Goal: Information Seeking & Learning: Learn about a topic

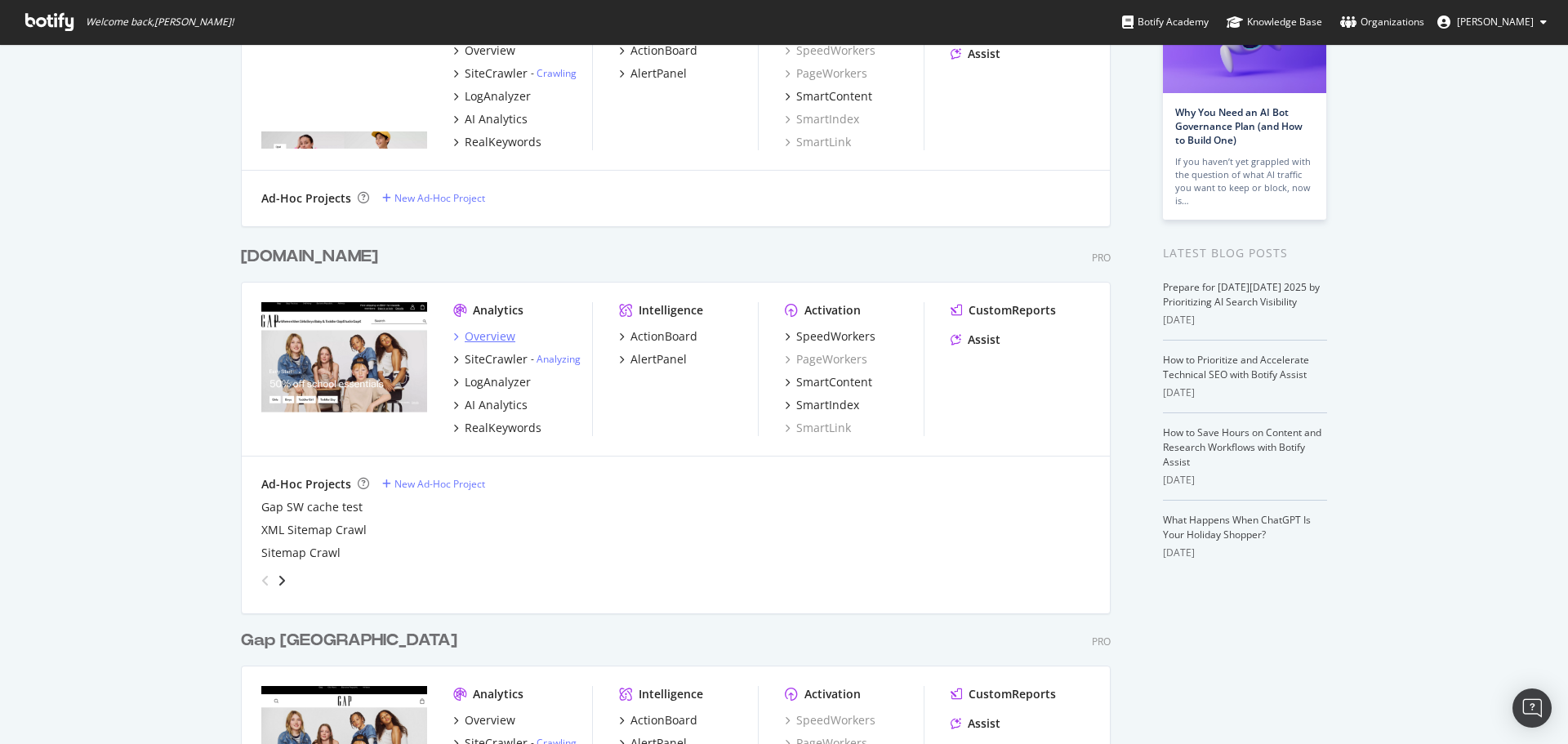
scroll to position [1869, 871]
click at [471, 425] on div "RealKeywords" at bounding box center [502, 428] width 77 height 16
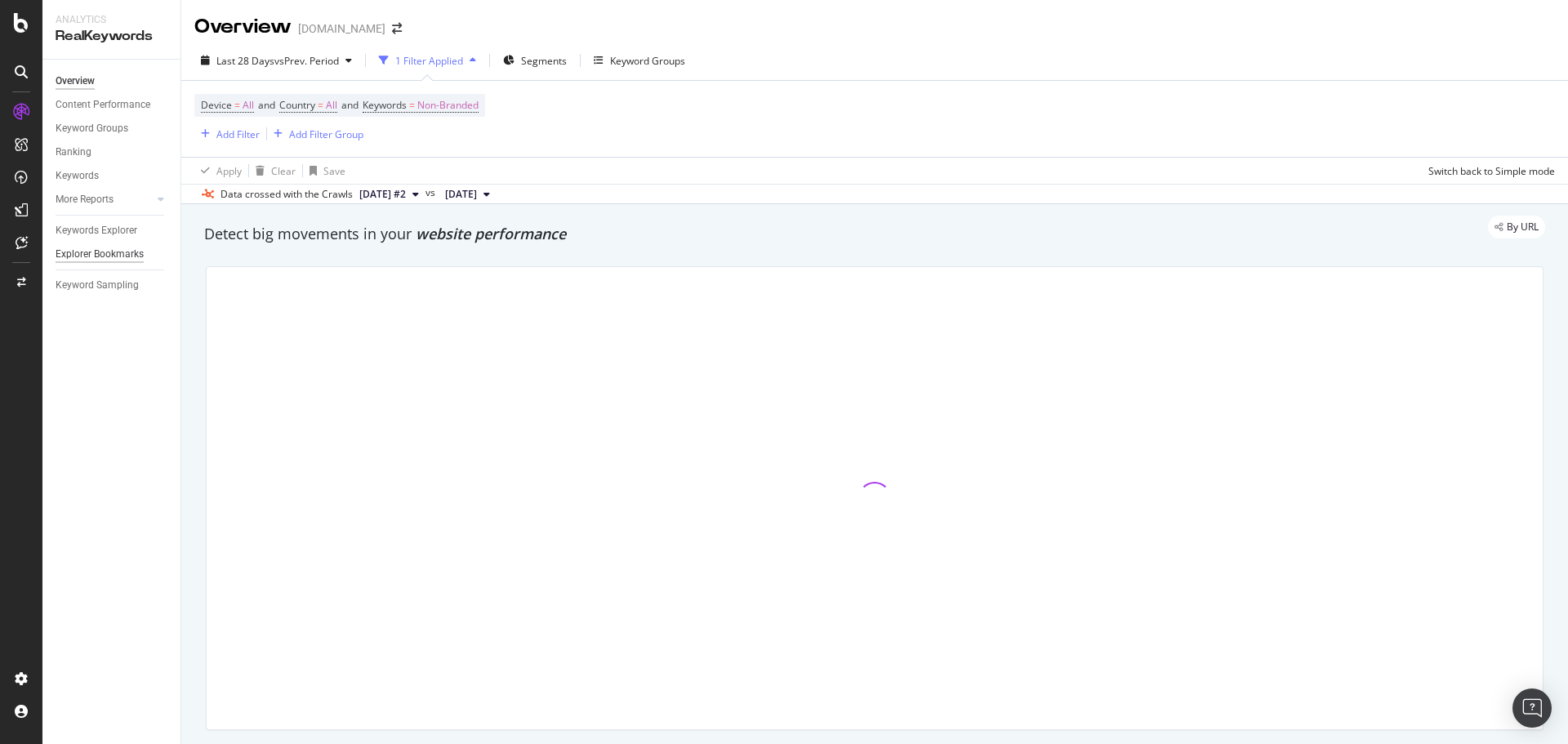
click at [116, 253] on div "Explorer Bookmarks" at bounding box center [99, 254] width 89 height 17
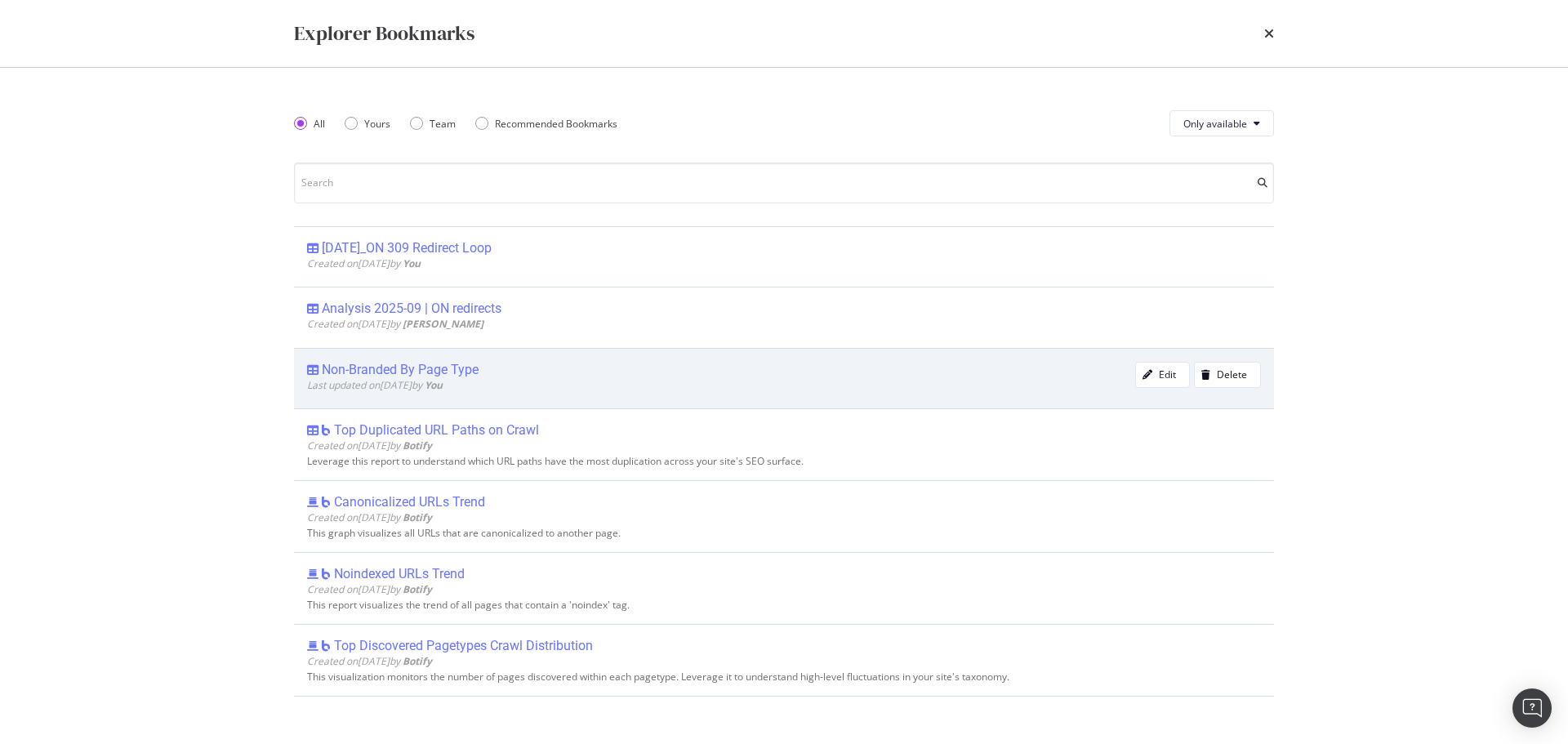
click at [417, 366] on div "Non-Branded By Page Type" at bounding box center [400, 370] width 157 height 16
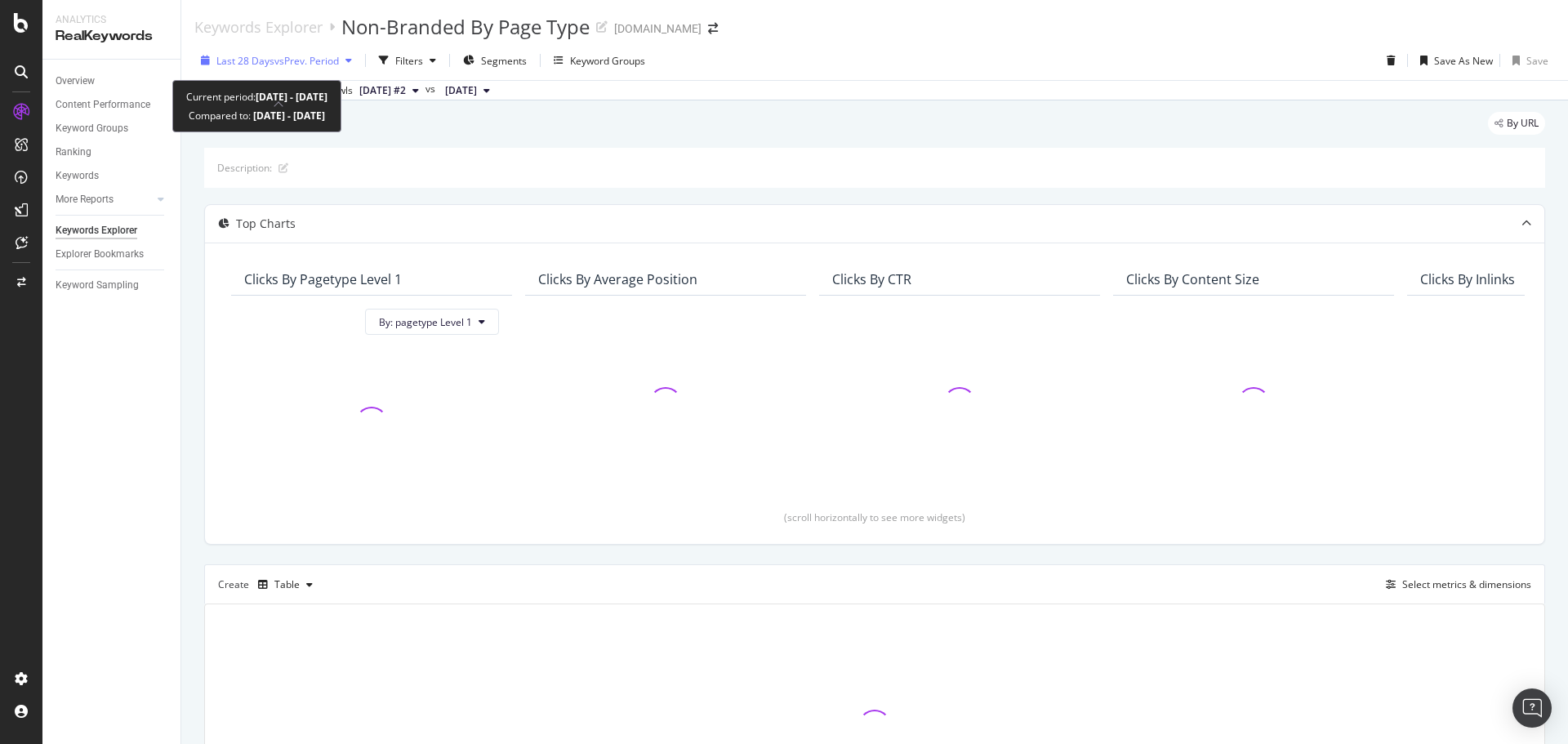
click at [330, 67] on span "vs Prev. Period" at bounding box center [306, 61] width 65 height 14
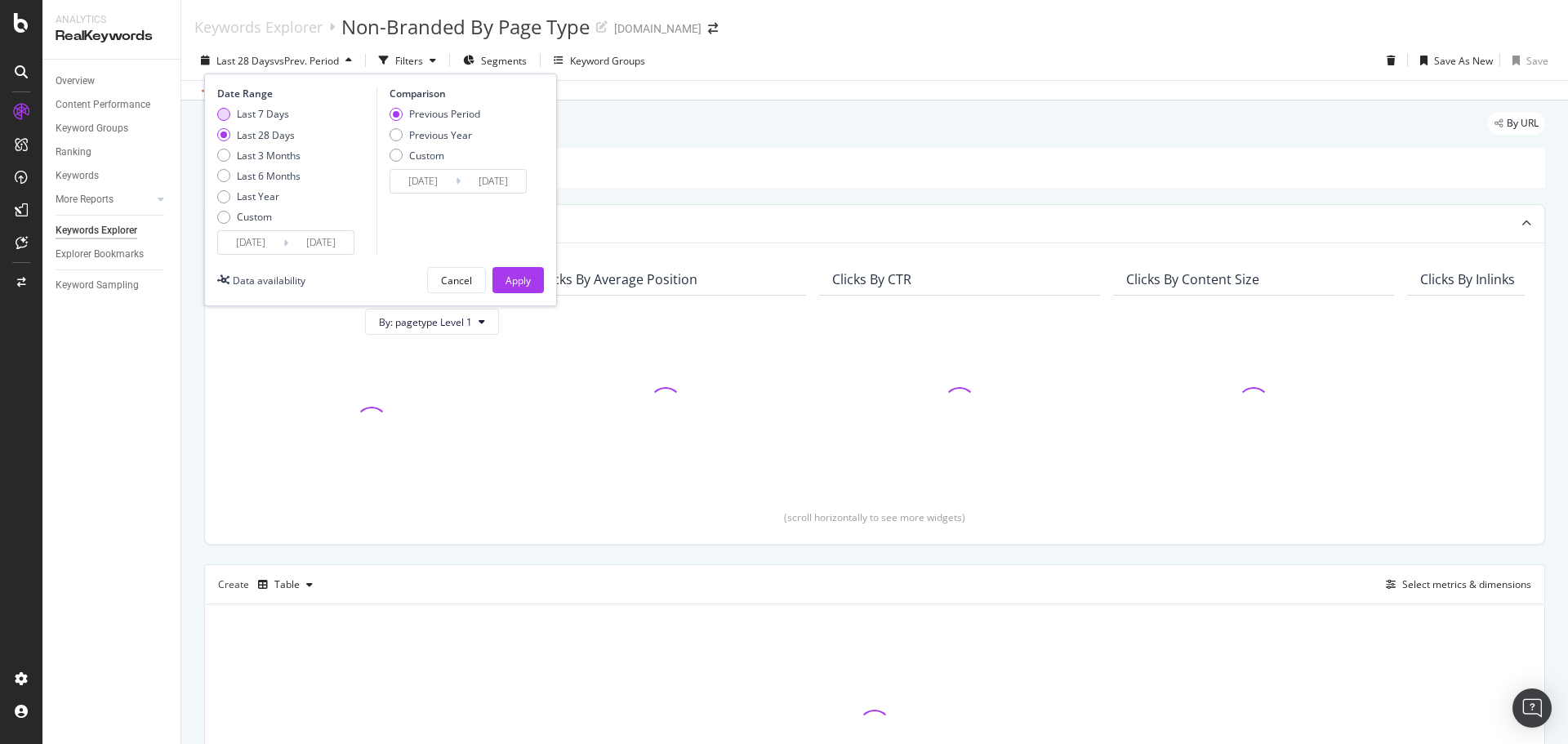
click at [244, 116] on div "Last 7 Days" at bounding box center [263, 114] width 53 height 14
type input "2025/09/28"
type input "2025/09/21"
type input "2025/09/27"
click at [456, 135] on div "Previous Year" at bounding box center [440, 135] width 63 height 14
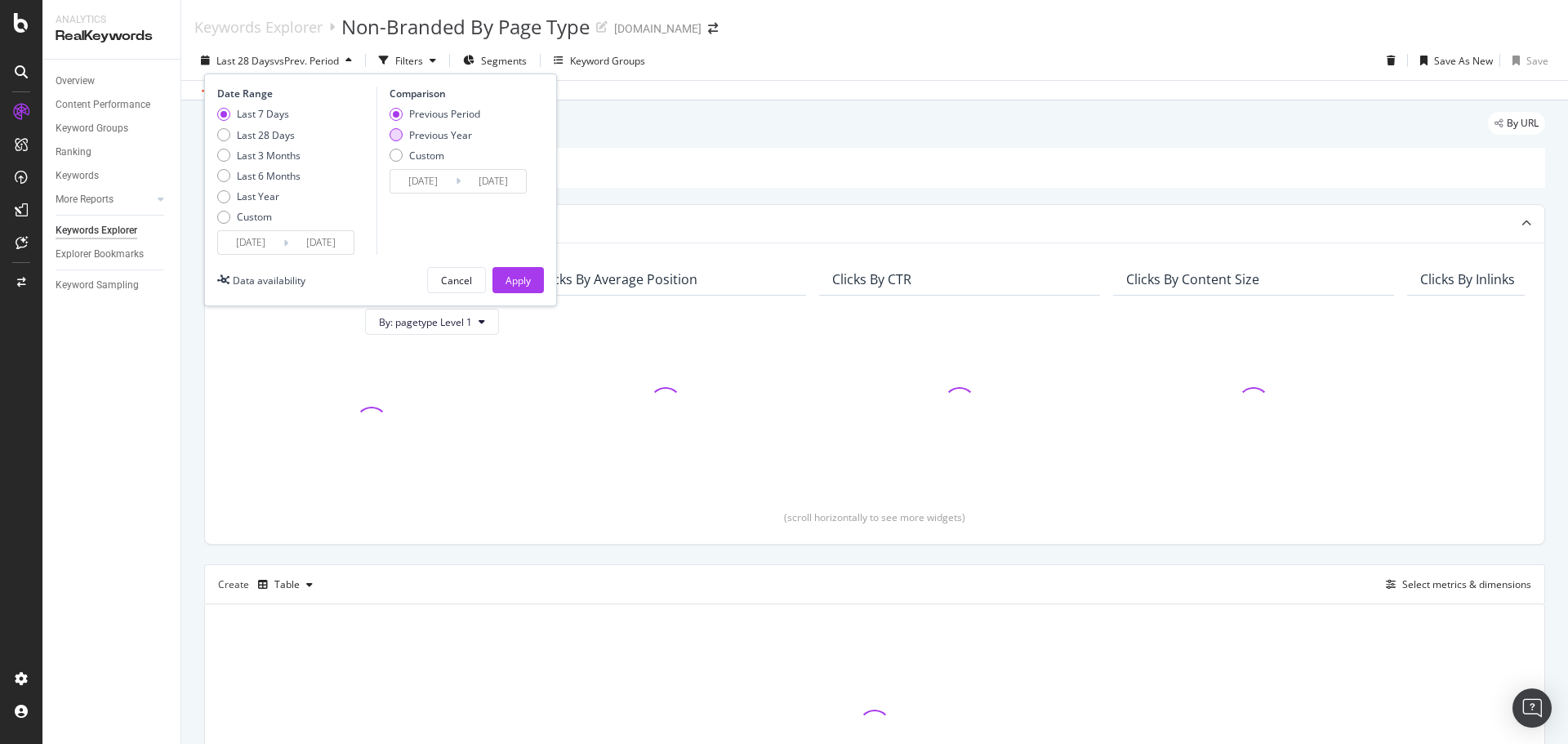
type input "2024/09/29"
type input "2024/10/05"
click at [522, 284] on div "Apply" at bounding box center [517, 280] width 25 height 14
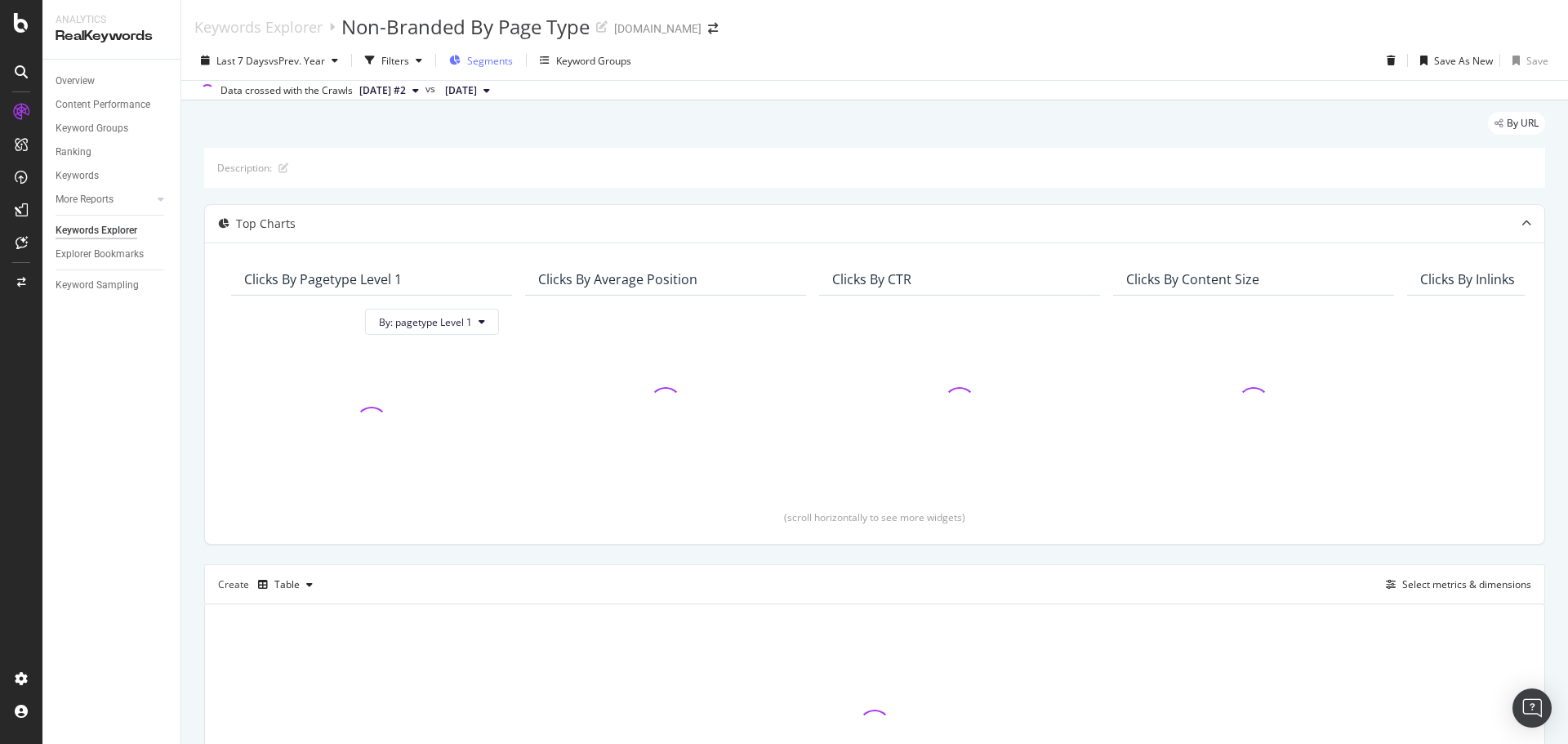
click at [490, 58] on span "Segments" at bounding box center [490, 61] width 46 height 14
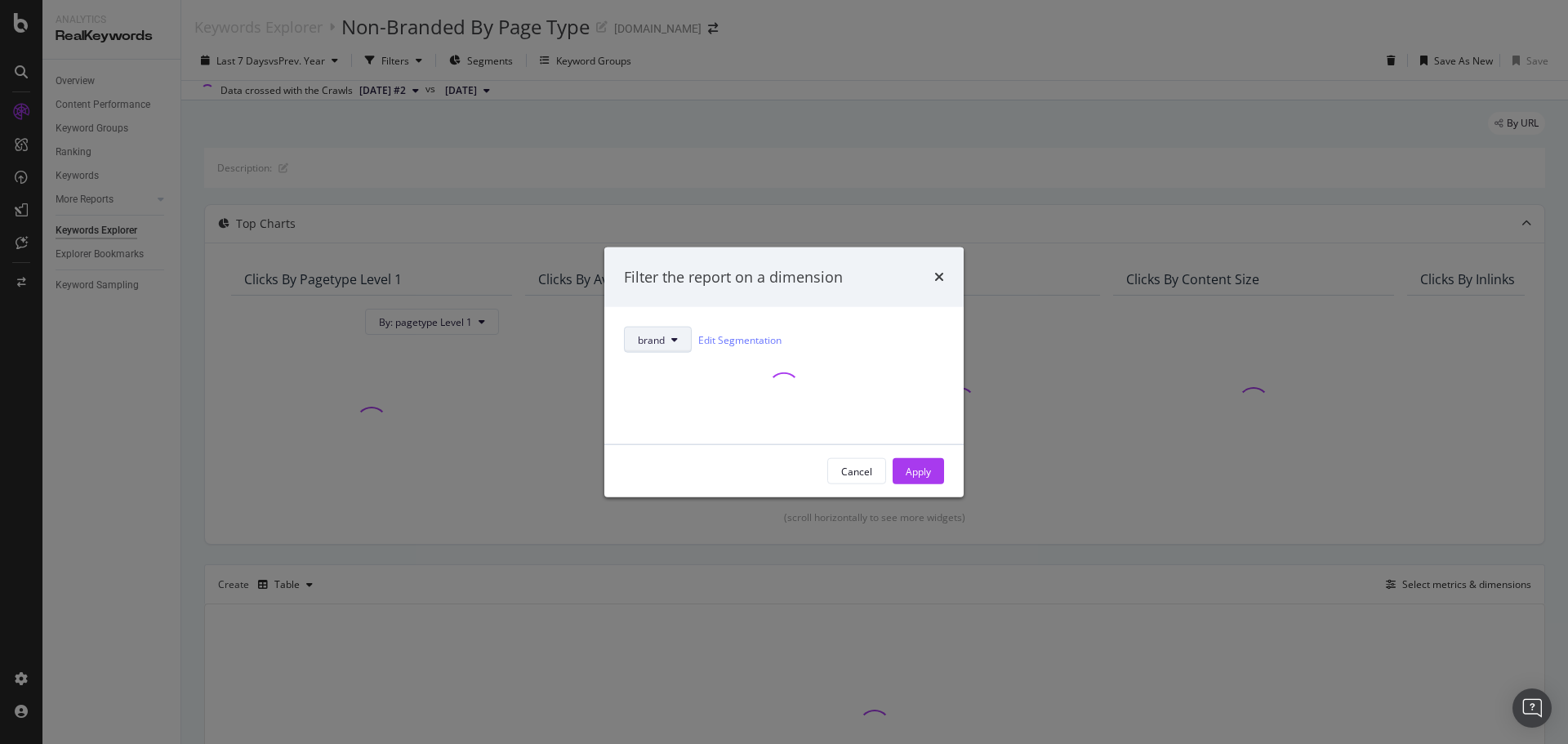
click at [682, 330] on button "brand" at bounding box center [658, 339] width 68 height 26
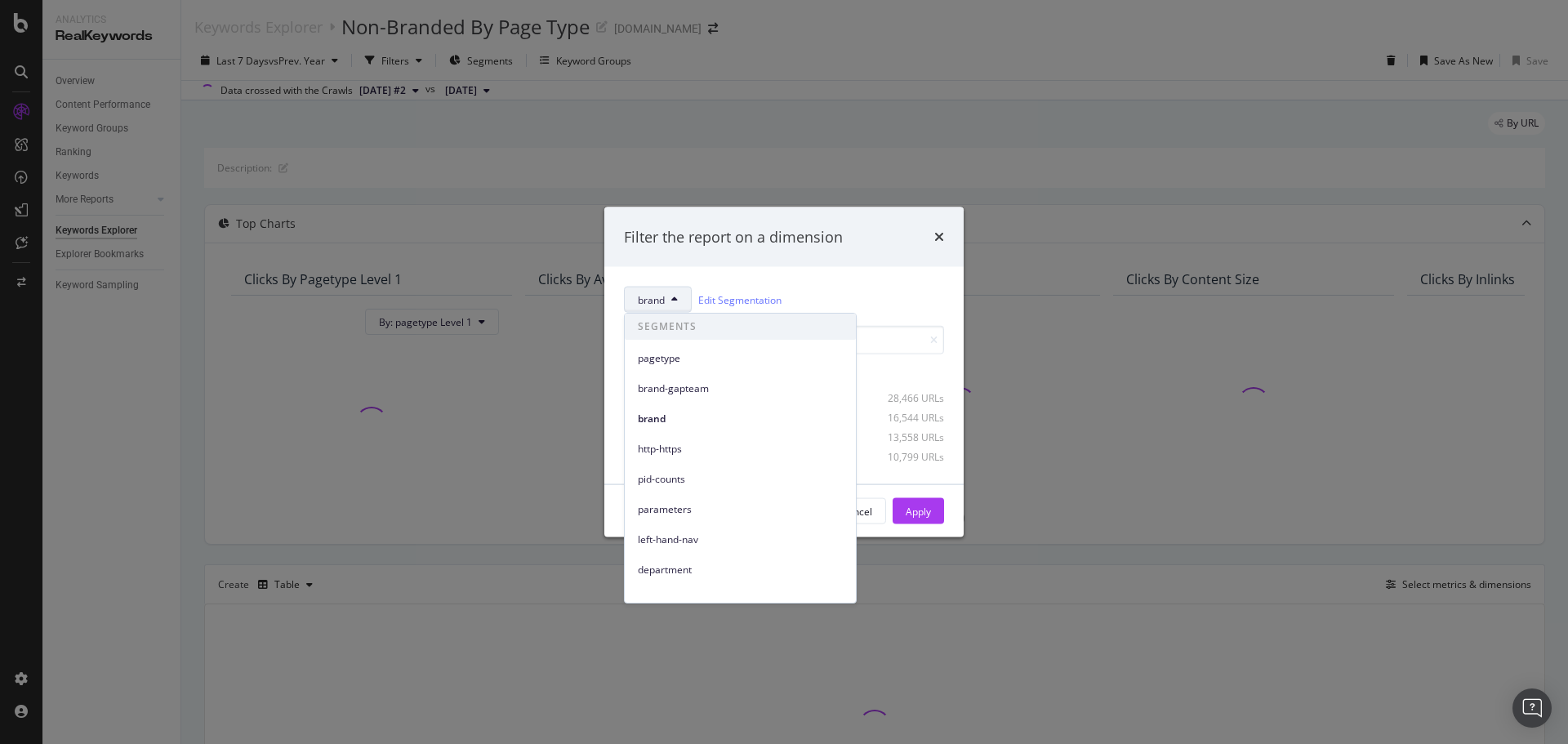
click at [841, 291] on div "brand Edit Segmentation" at bounding box center [784, 299] width 320 height 26
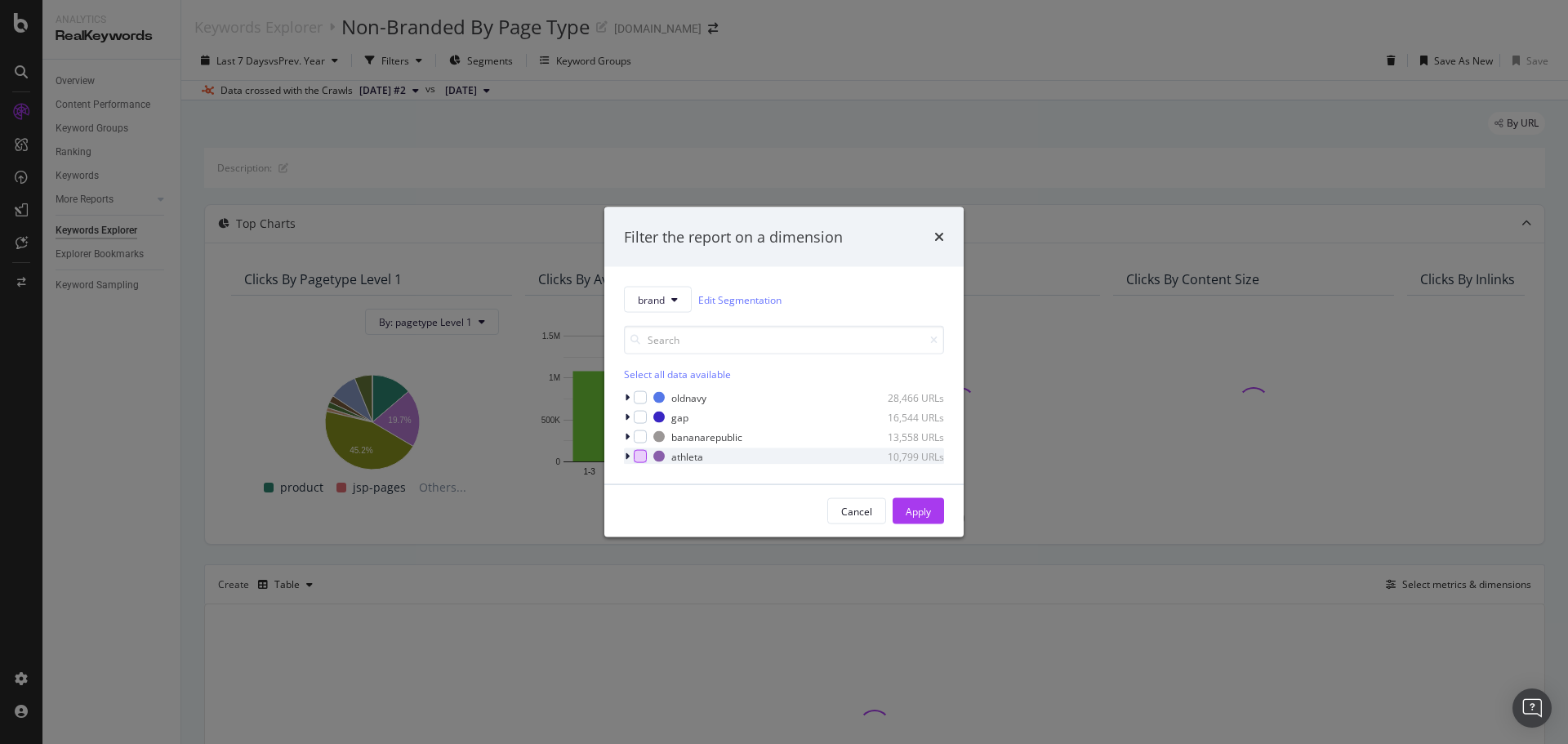
click at [637, 452] on div "modal" at bounding box center [640, 456] width 13 height 13
click at [922, 505] on div "Apply" at bounding box center [917, 510] width 25 height 14
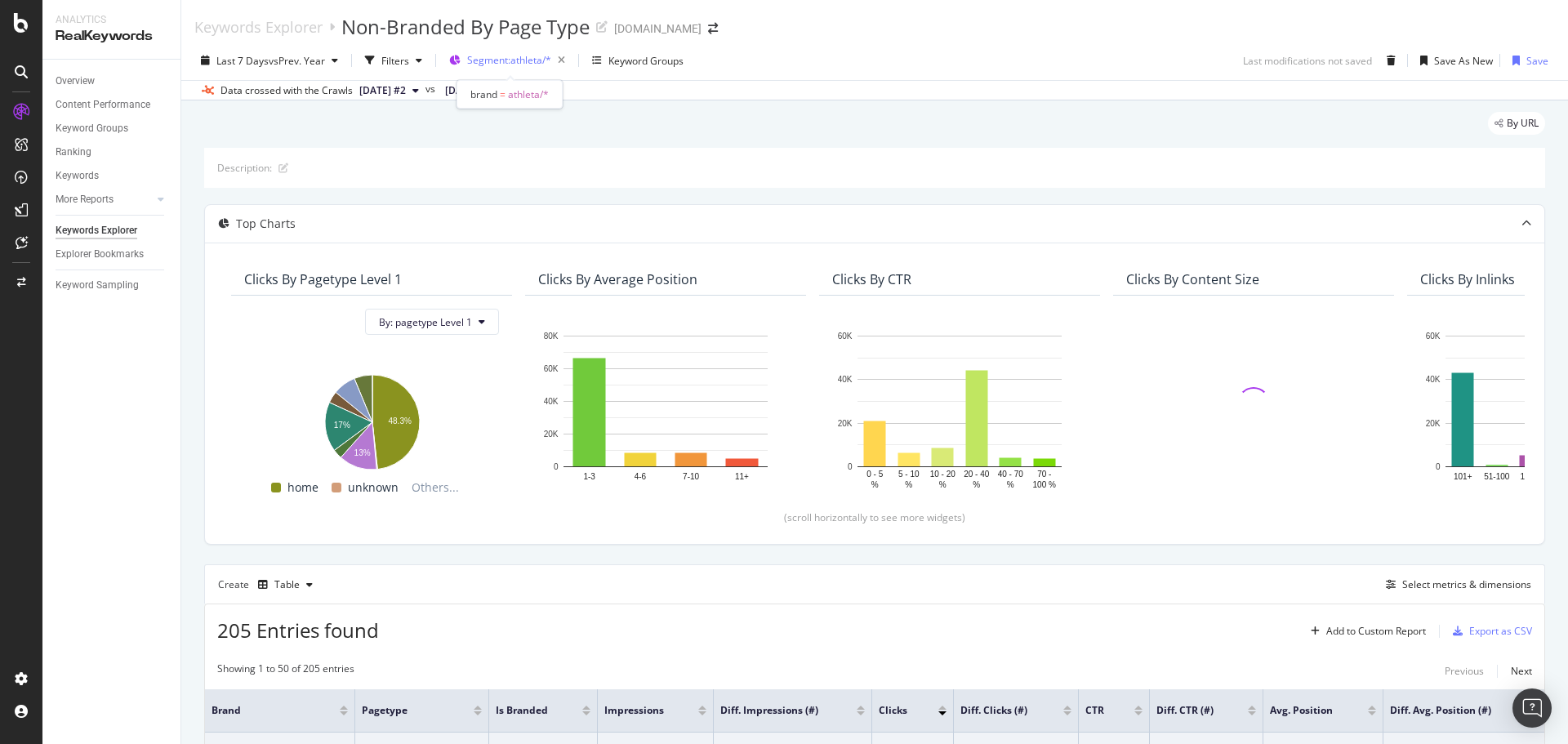
click at [534, 58] on span "Segment: athleta/*" at bounding box center [509, 60] width 85 height 14
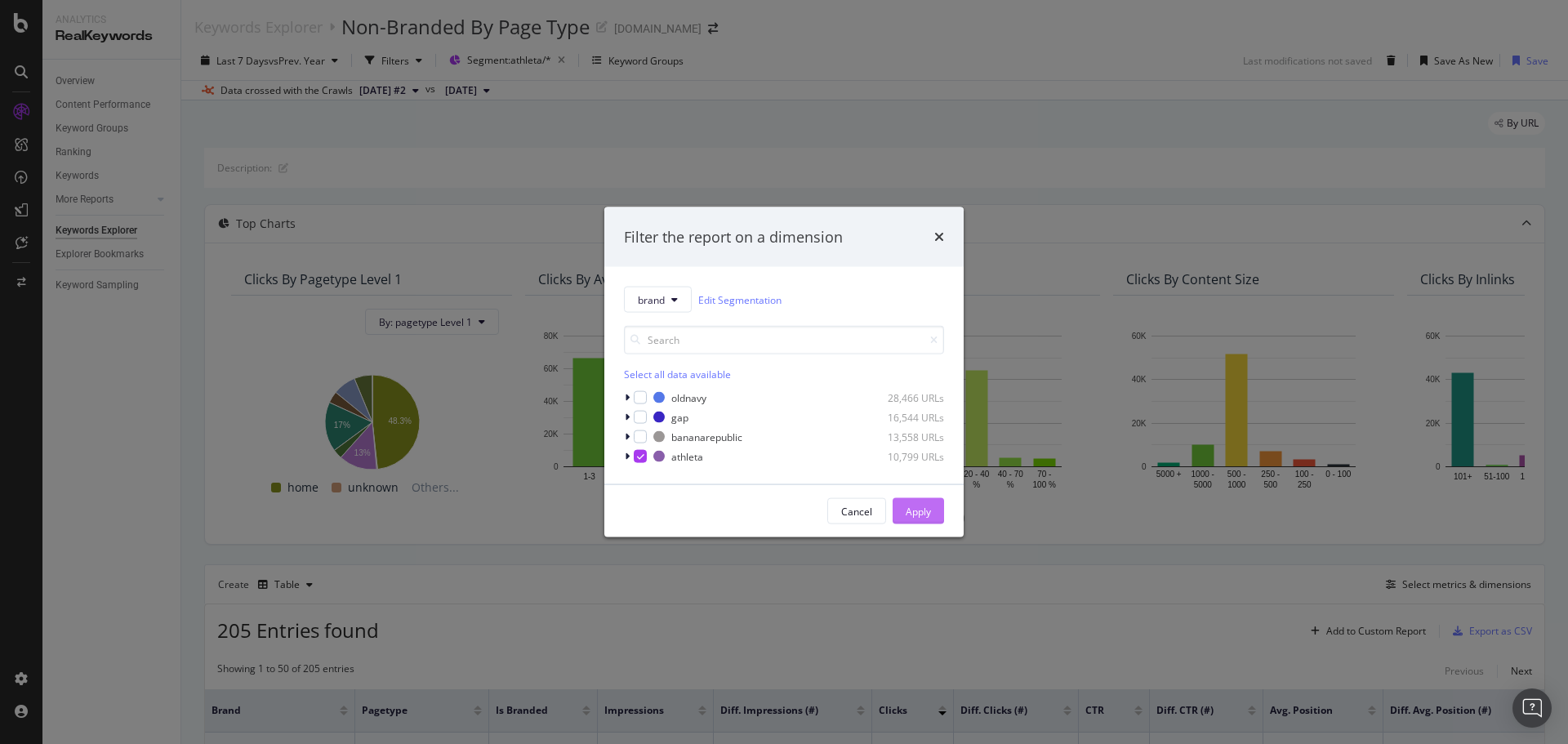
click at [914, 512] on div "Apply" at bounding box center [917, 510] width 25 height 14
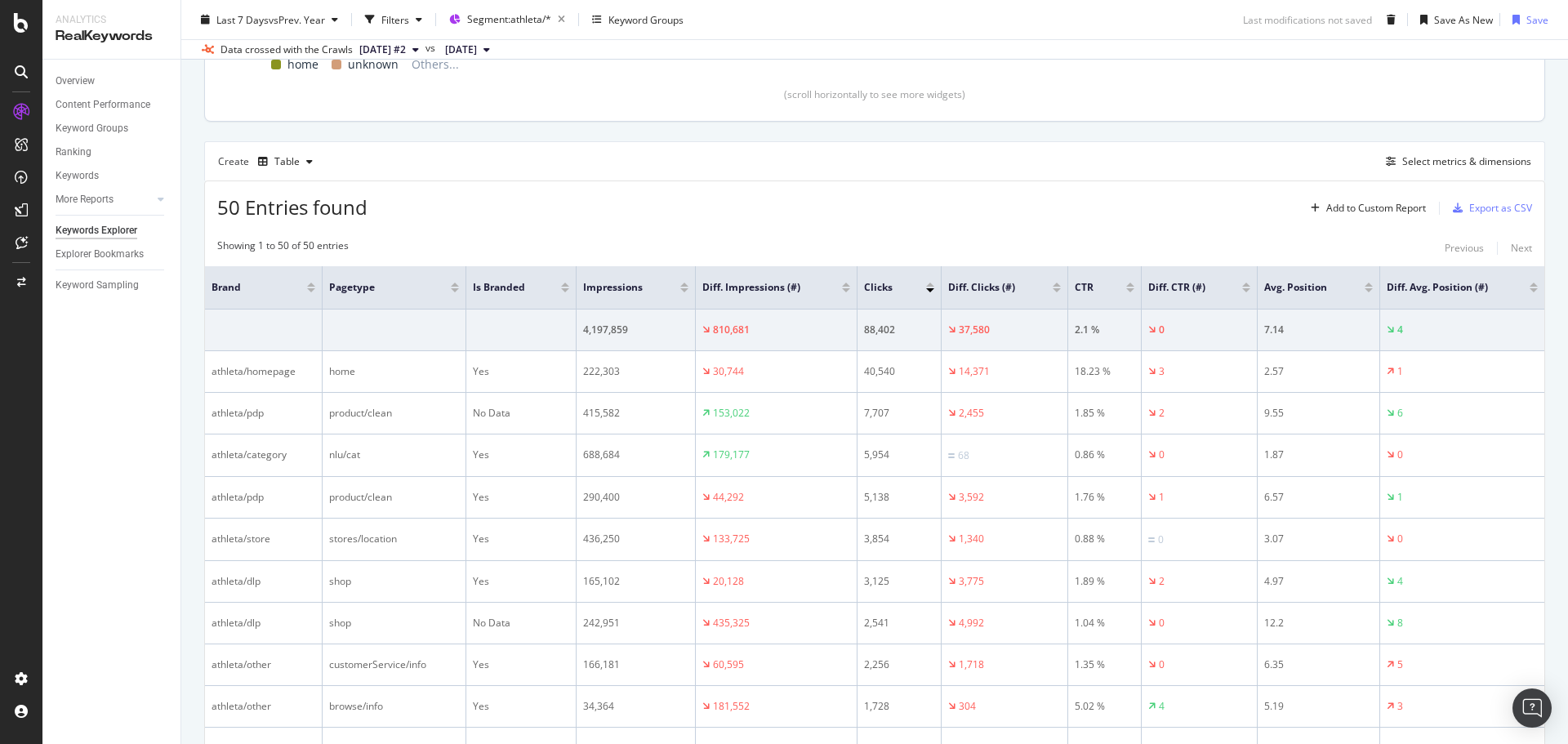
scroll to position [82, 0]
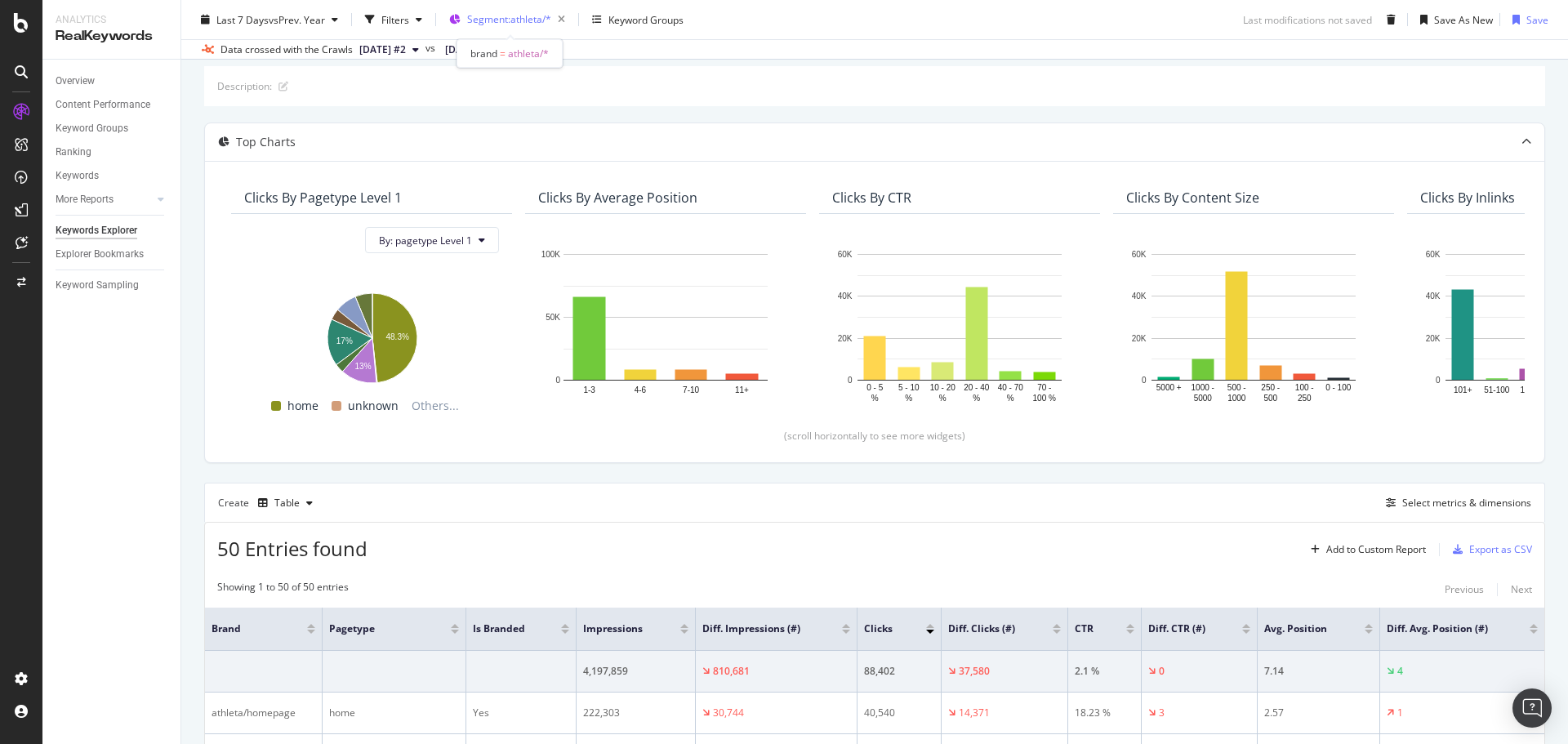
click at [500, 26] on div "Segment: athleta/*" at bounding box center [519, 19] width 104 height 23
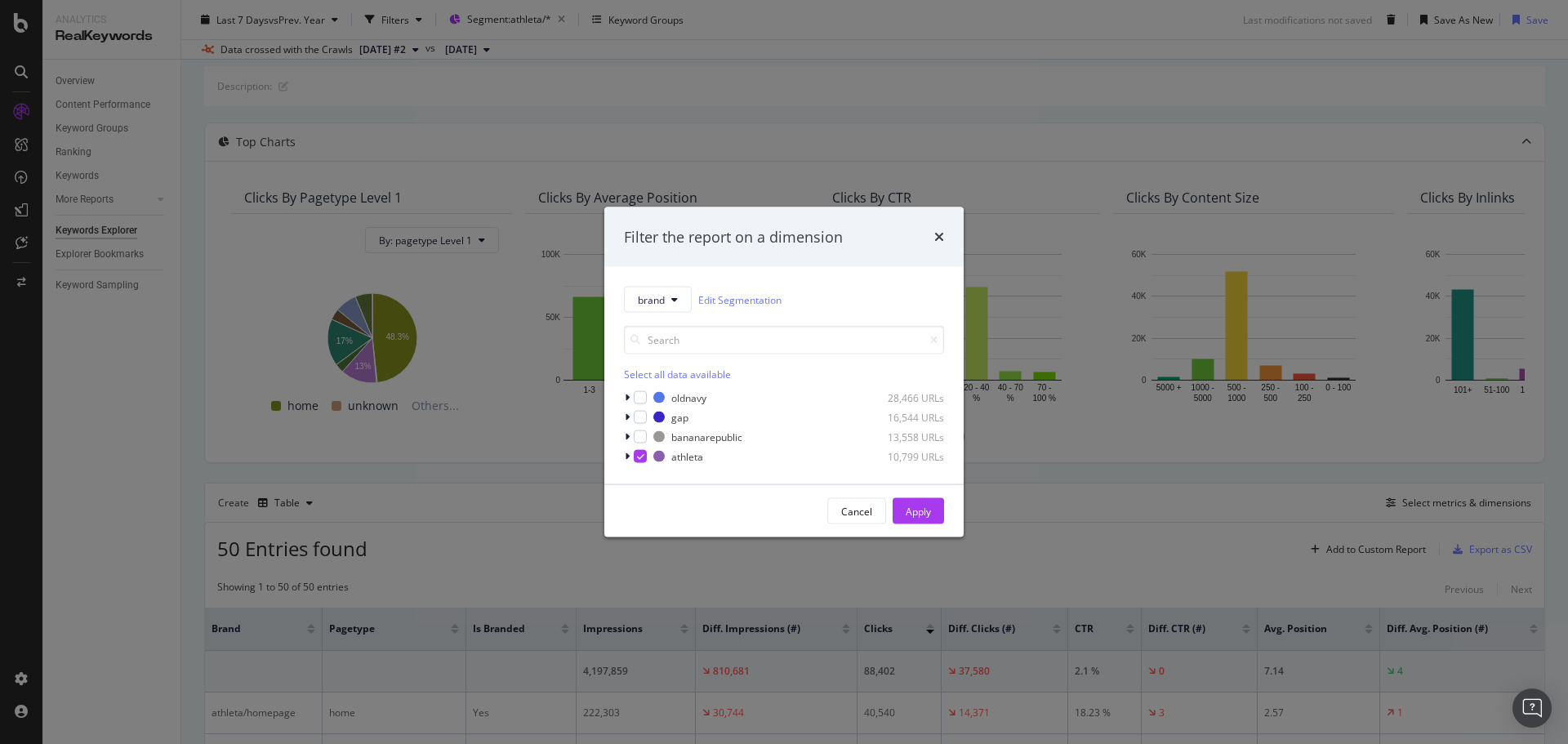
click at [623, 458] on div "brand Edit Segmentation Select all data available oldnavy 28,466 URLs gap 16,54…" at bounding box center [783, 375] width 359 height 217
click at [630, 456] on div "modal" at bounding box center [629, 457] width 10 height 16
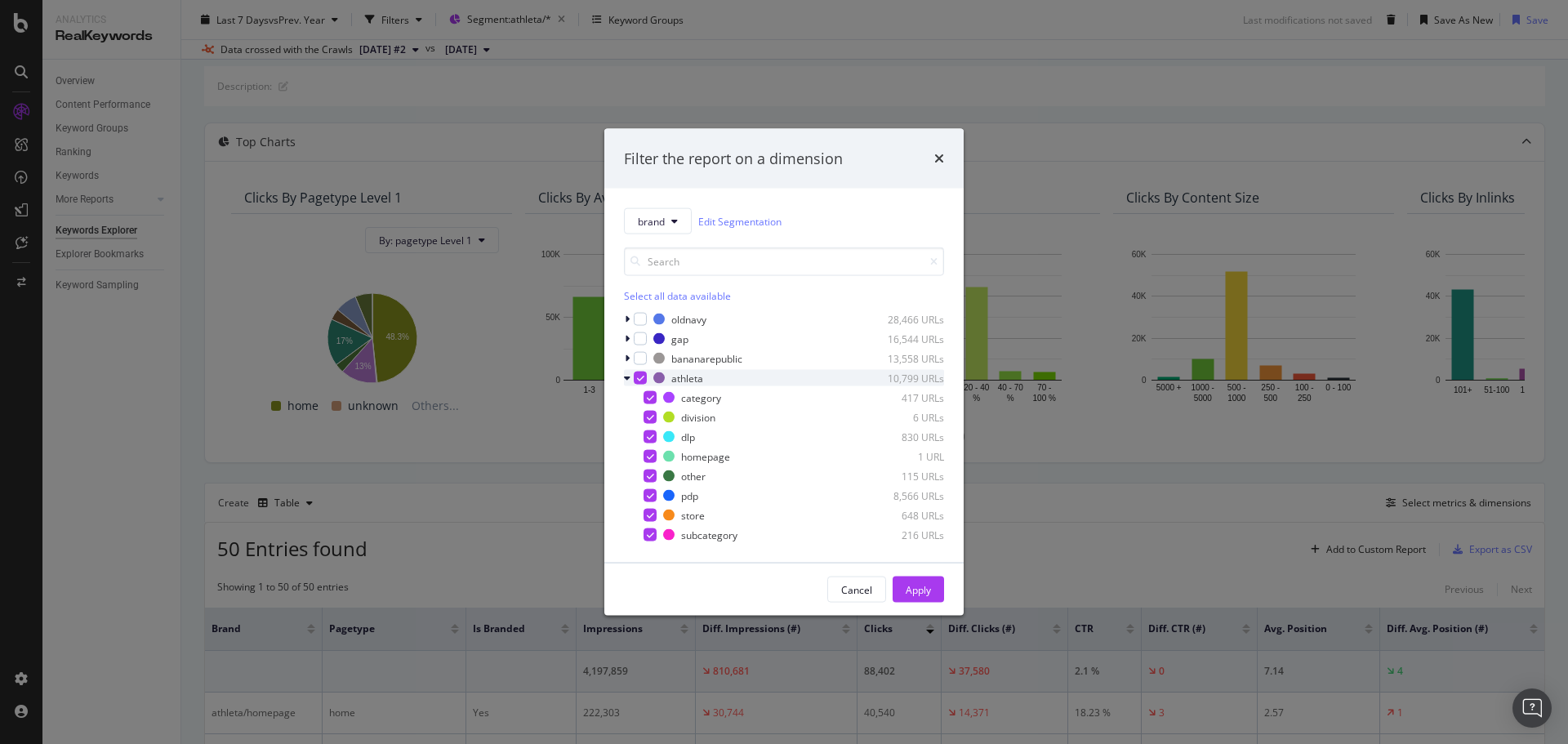
click at [641, 380] on icon "modal" at bounding box center [640, 378] width 7 height 8
click at [649, 490] on div "modal" at bounding box center [650, 495] width 13 height 13
click at [921, 593] on div "Apply" at bounding box center [917, 589] width 25 height 14
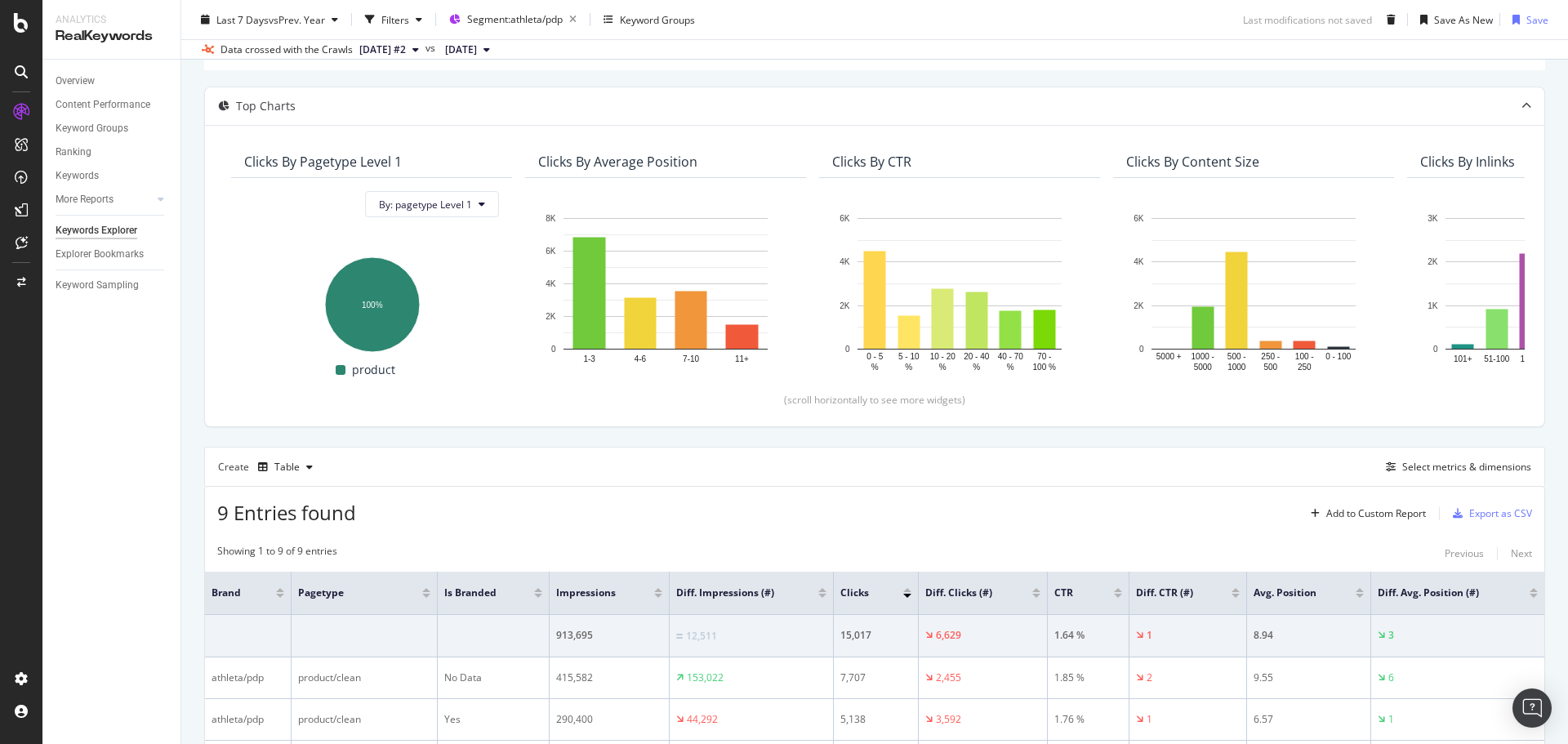
scroll to position [11, 0]
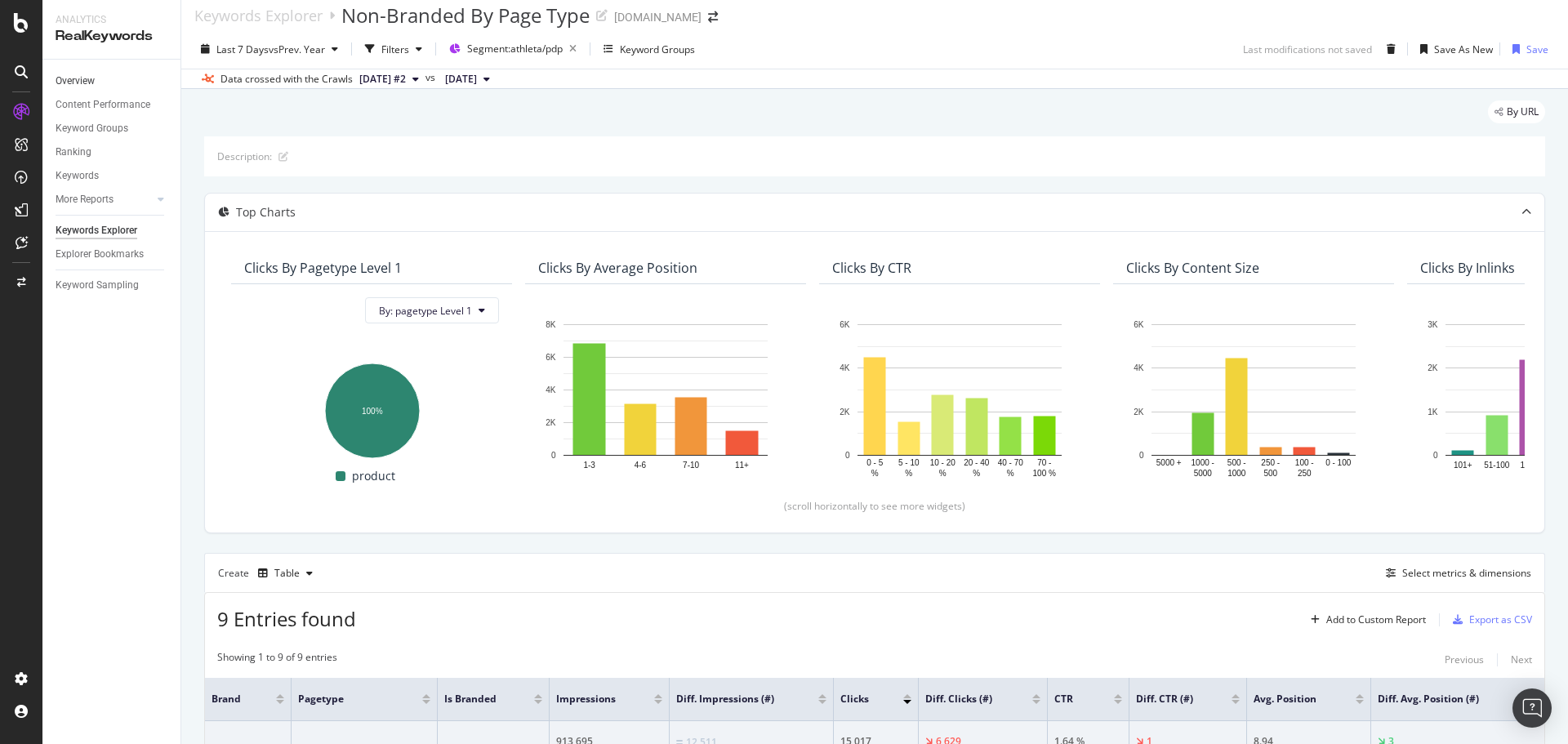
drag, startPoint x: 72, startPoint y: 84, endPoint x: 102, endPoint y: 79, distance: 30.4
click at [72, 84] on div "Overview" at bounding box center [75, 81] width 39 height 17
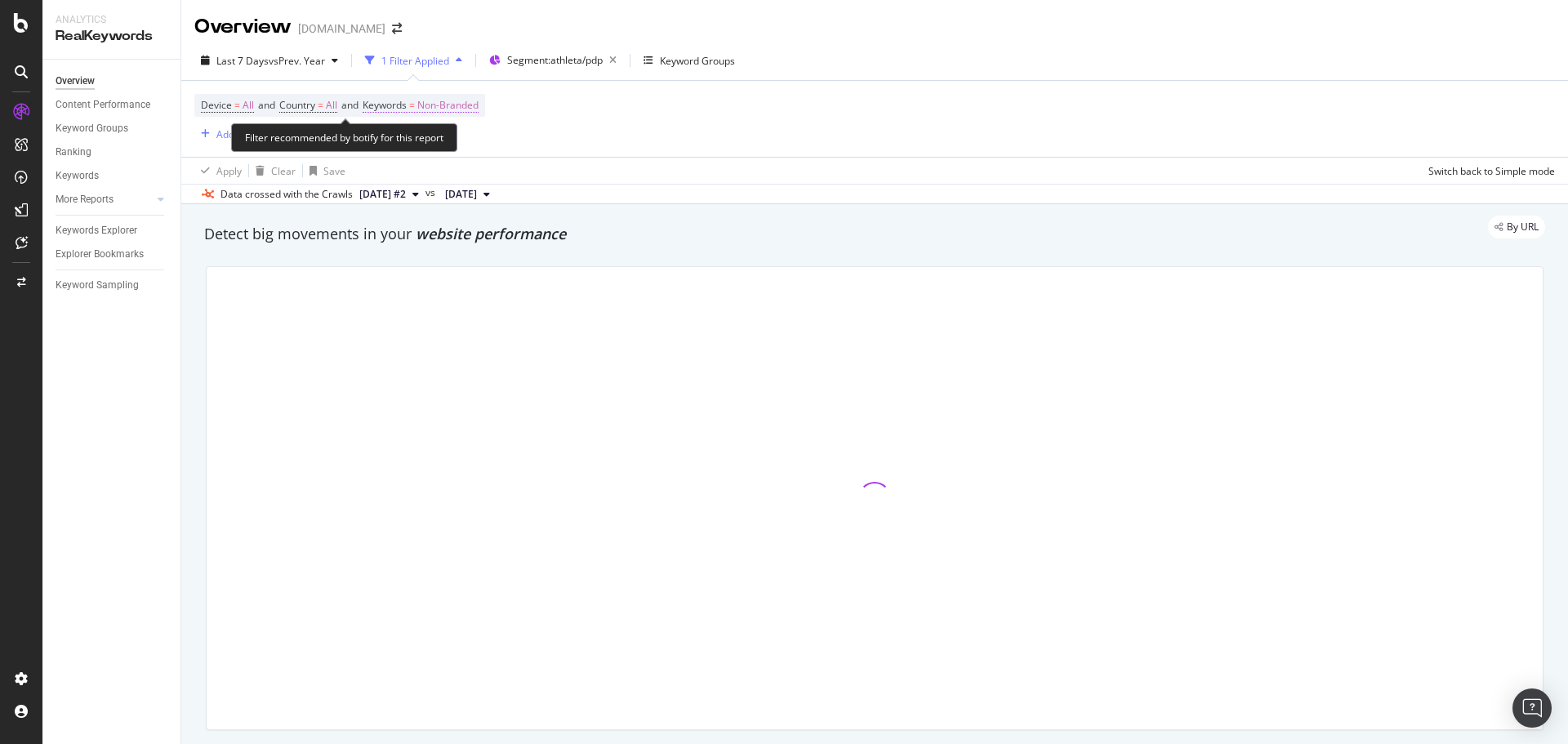
click at [479, 104] on span "Non-Branded" at bounding box center [448, 104] width 62 height 23
click at [440, 147] on span "Non-Branded" at bounding box center [420, 143] width 68 height 14
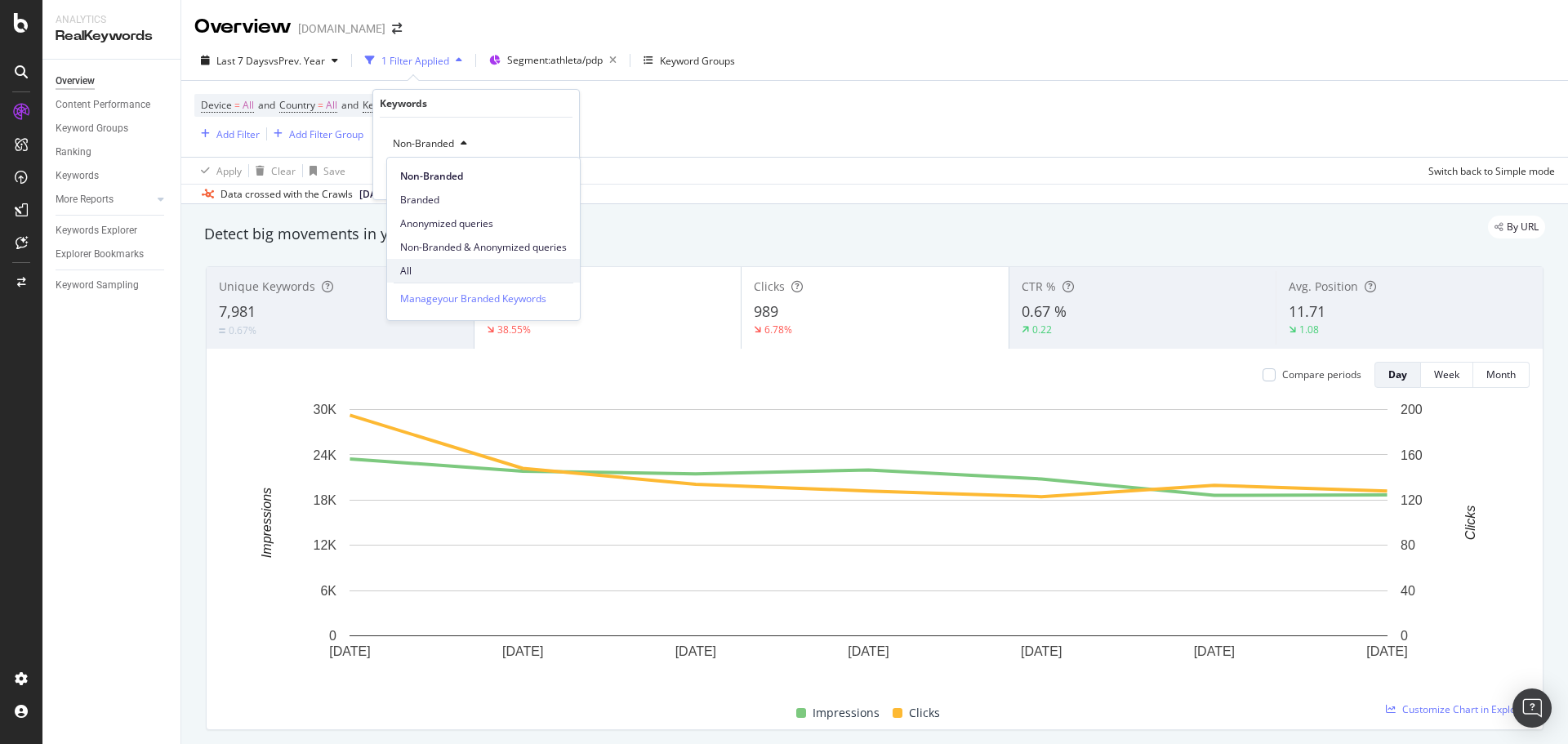
click at [430, 260] on div "All" at bounding box center [484, 271] width 193 height 24
click at [555, 186] on button "Apply" at bounding box center [542, 178] width 48 height 16
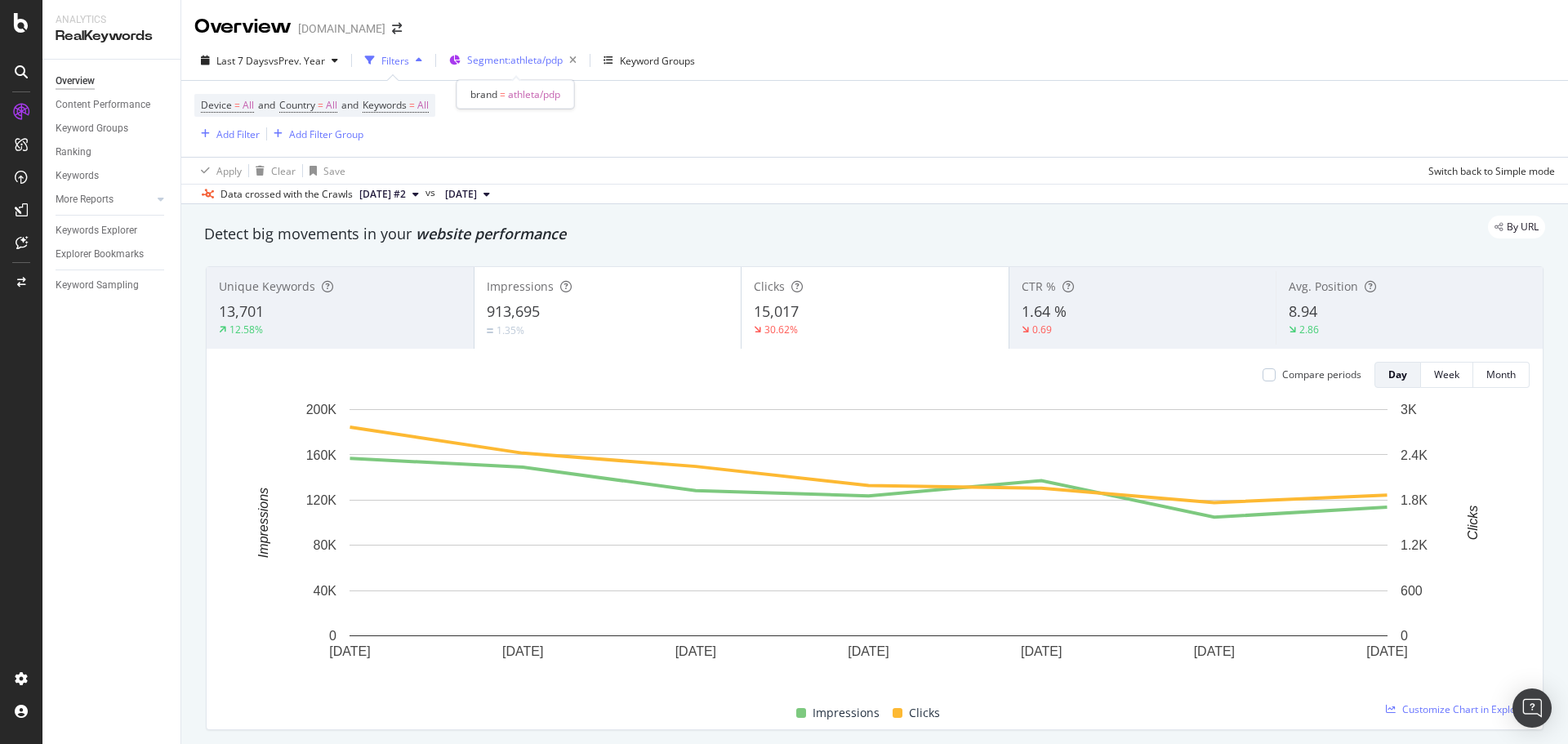
click at [515, 56] on span "Segment: athleta/pdp" at bounding box center [515, 60] width 96 height 14
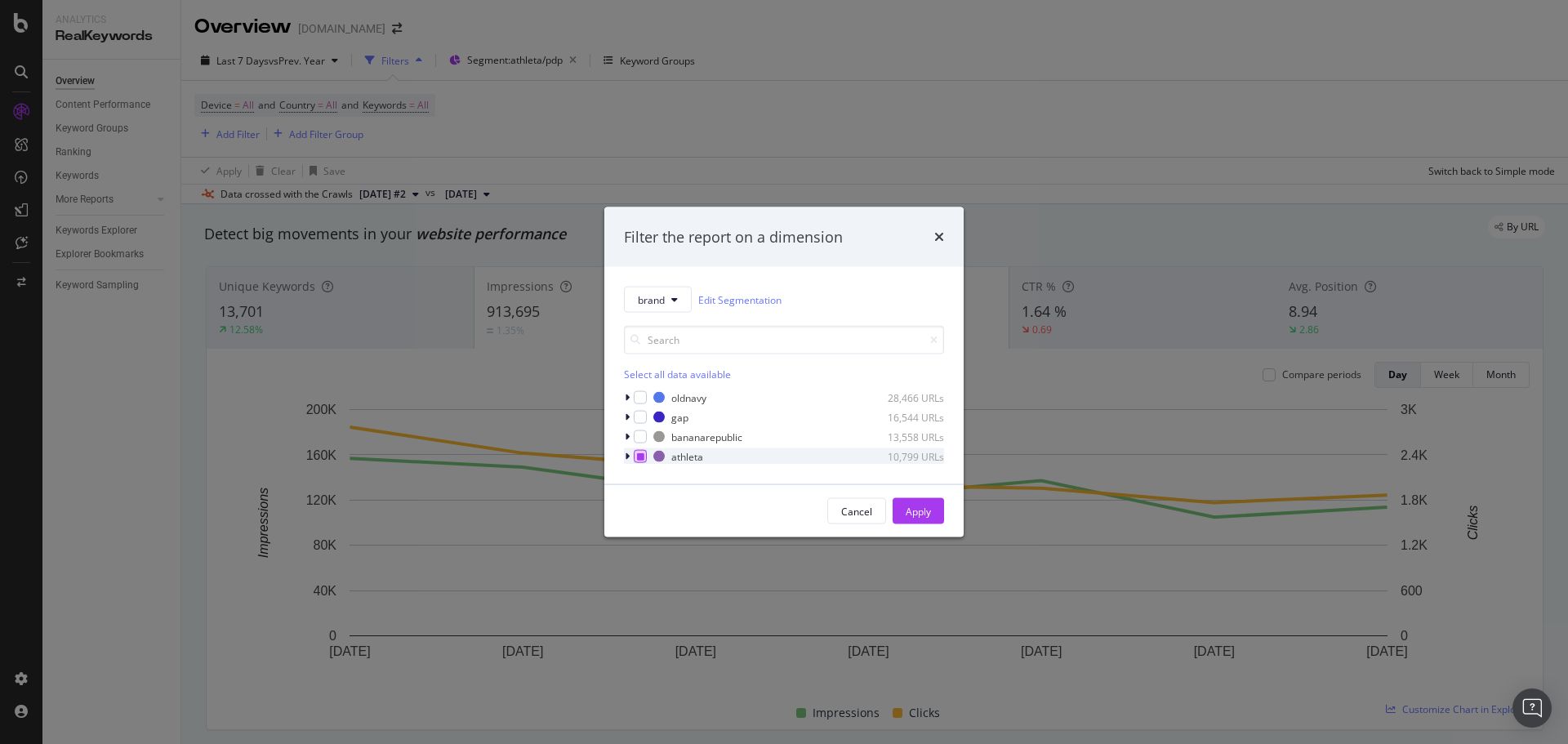
click at [641, 458] on icon "modal" at bounding box center [640, 457] width 7 height 8
click at [662, 306] on span "brand" at bounding box center [651, 299] width 27 height 14
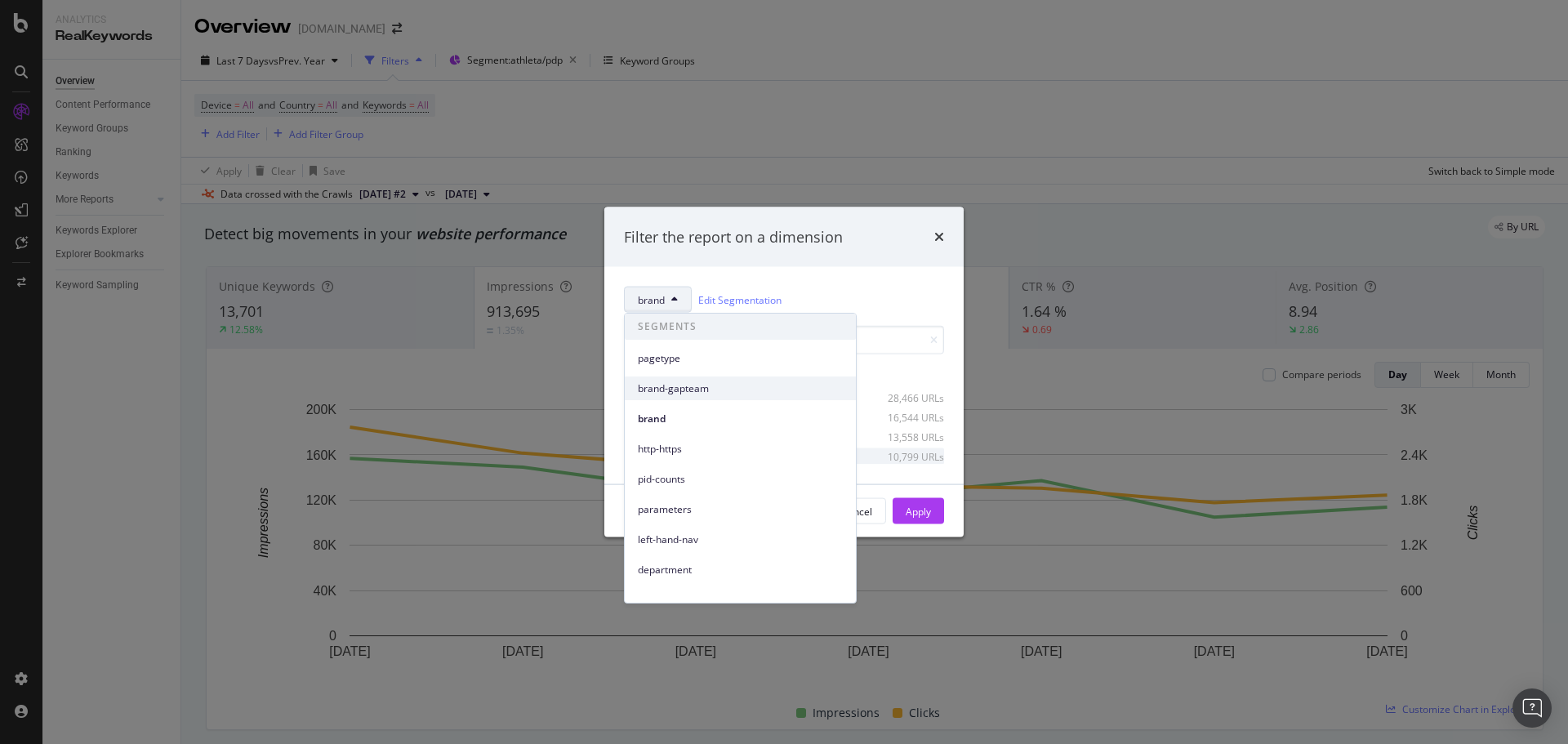
click at [672, 389] on span "brand-gapteam" at bounding box center [740, 388] width 205 height 15
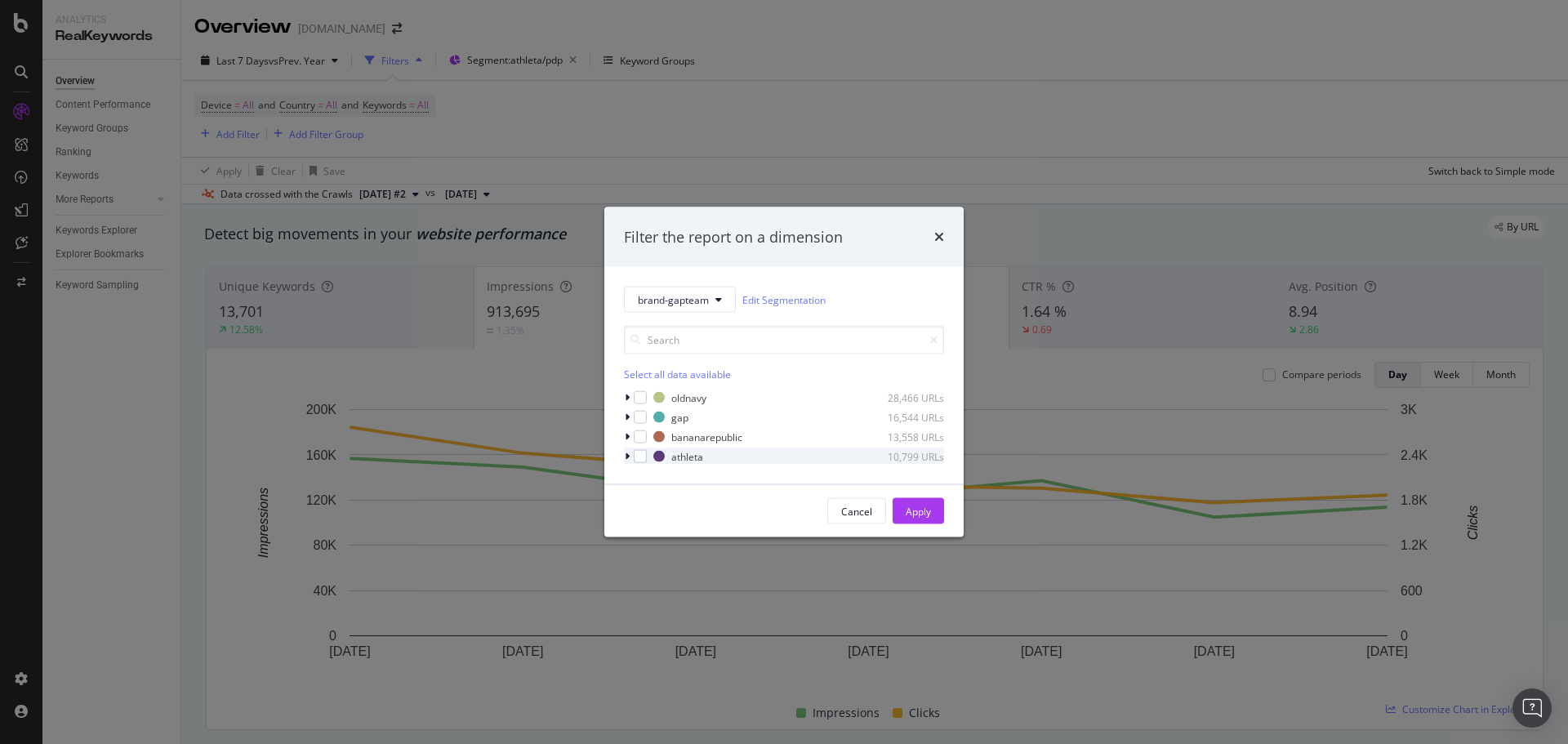
click at [625, 458] on div "modal" at bounding box center [629, 457] width 10 height 16
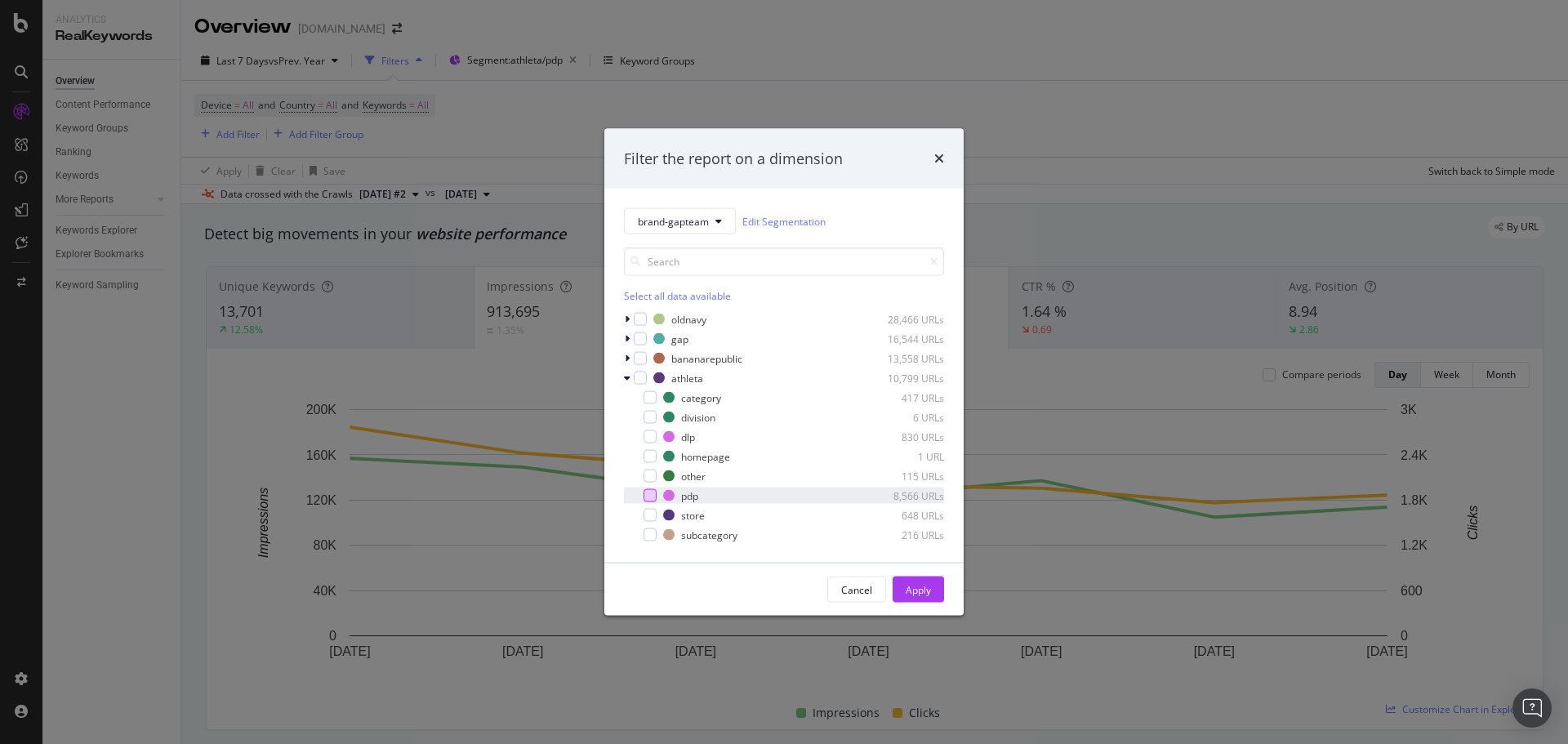
click at [649, 494] on div "modal" at bounding box center [650, 495] width 13 height 13
click at [914, 586] on div "Apply" at bounding box center [917, 589] width 25 height 14
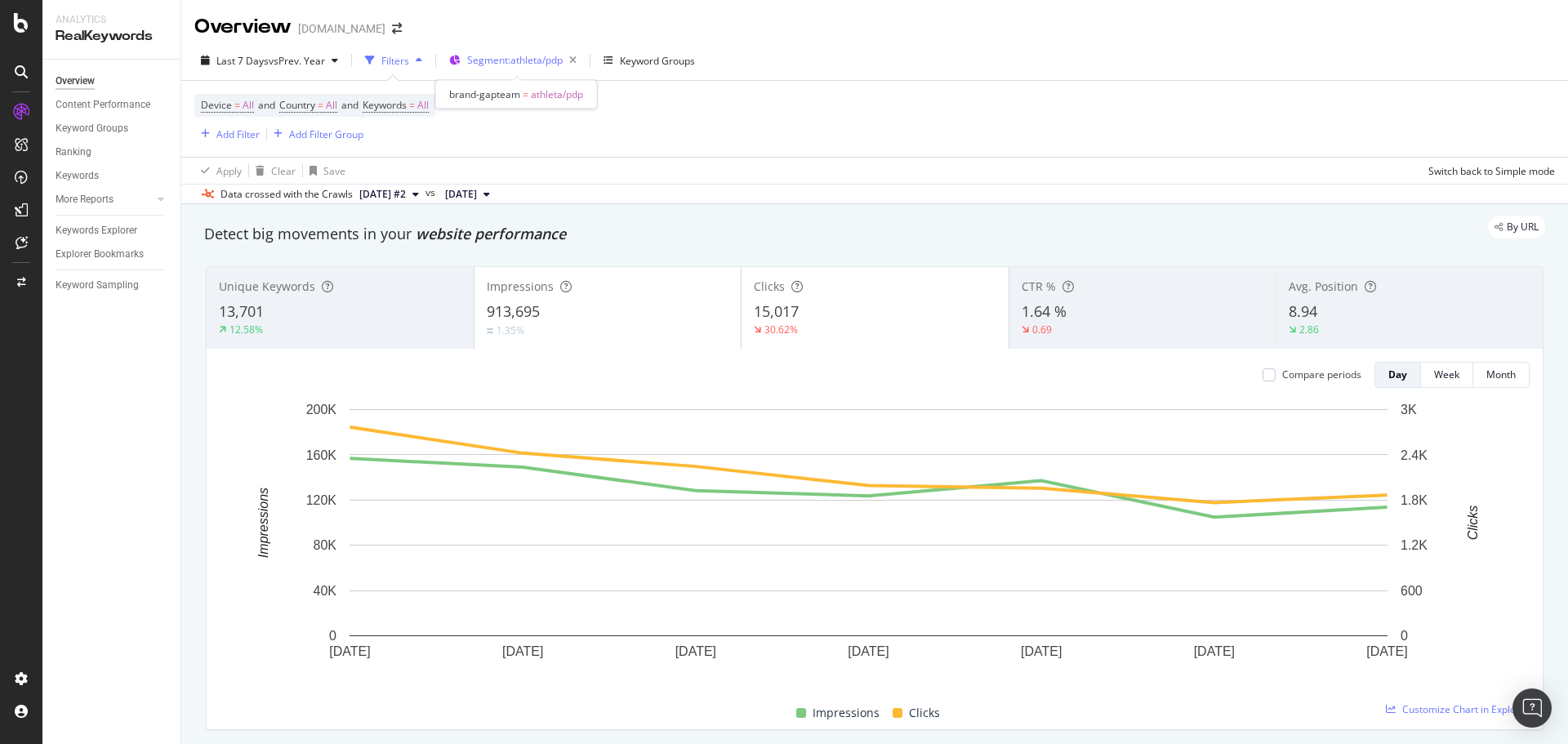
click at [512, 60] on span "Segment: athleta/pdp" at bounding box center [515, 60] width 96 height 14
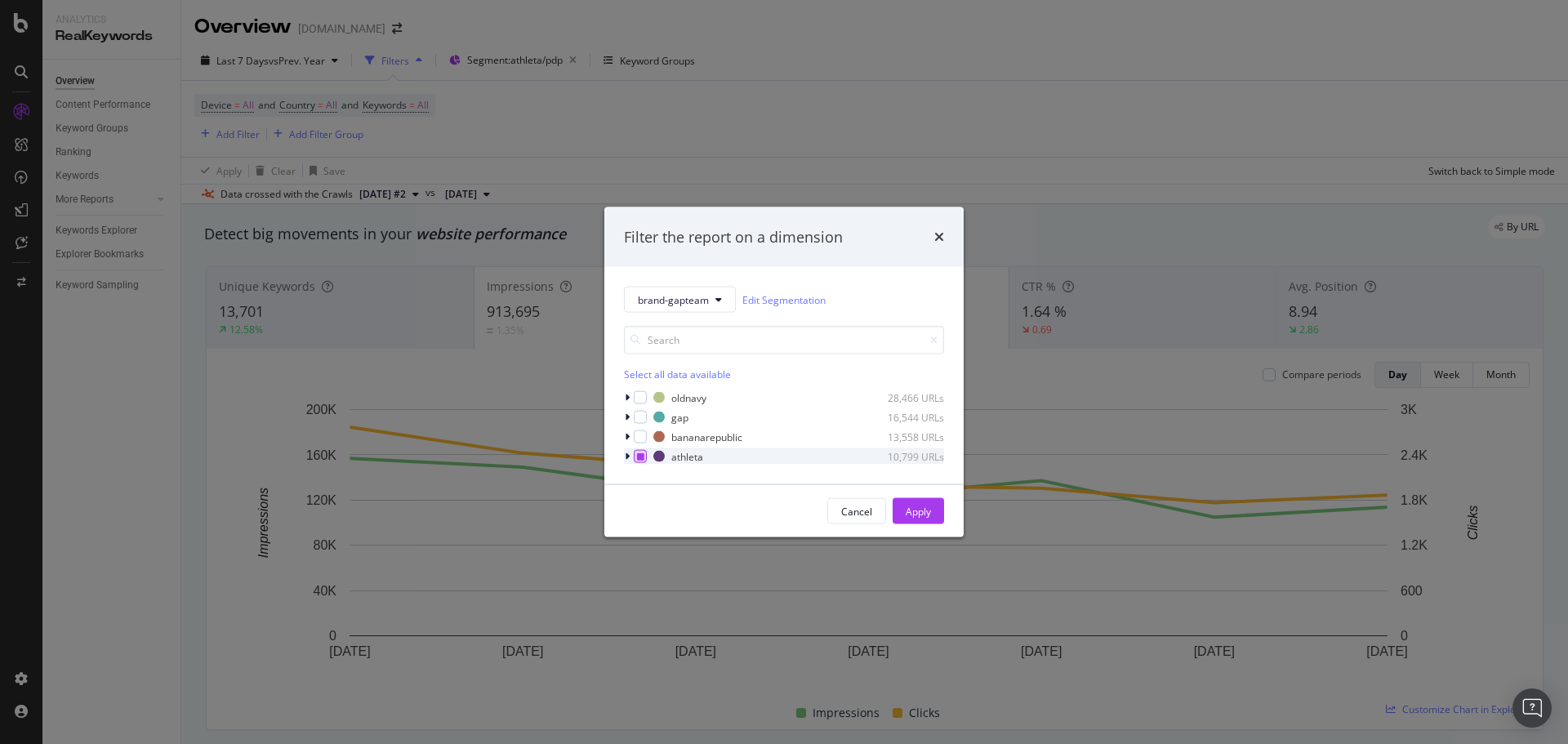
click at [645, 456] on div "modal" at bounding box center [640, 456] width 13 height 13
click at [645, 455] on div "modal" at bounding box center [640, 456] width 13 height 13
drag, startPoint x: 700, startPoint y: 300, endPoint x: 700, endPoint y: 310, distance: 10.0
click at [701, 300] on span "brand-gapteam" at bounding box center [673, 299] width 71 height 14
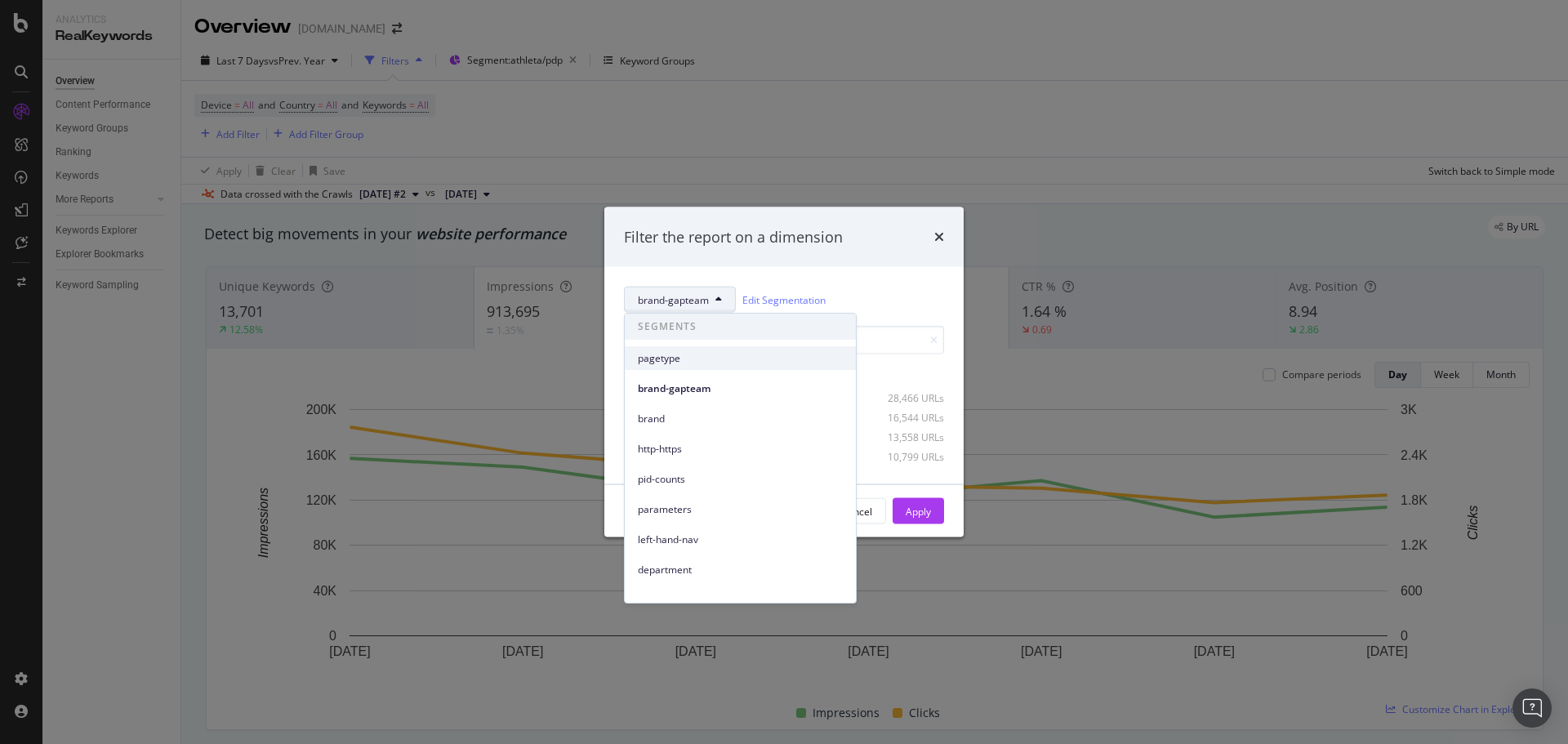
click at [676, 358] on span "pagetype" at bounding box center [740, 358] width 205 height 15
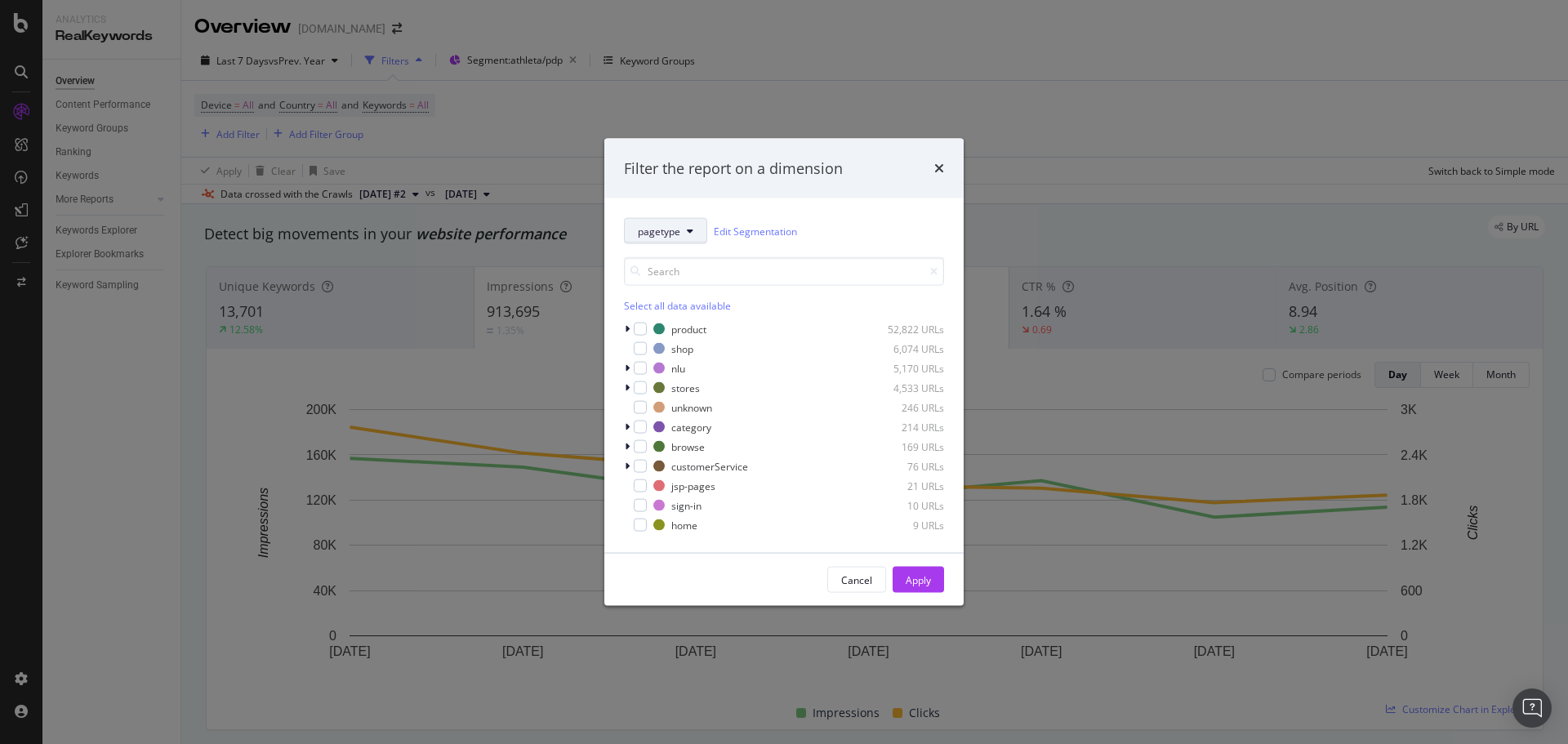
click at [687, 234] on icon "modal" at bounding box center [689, 231] width 7 height 10
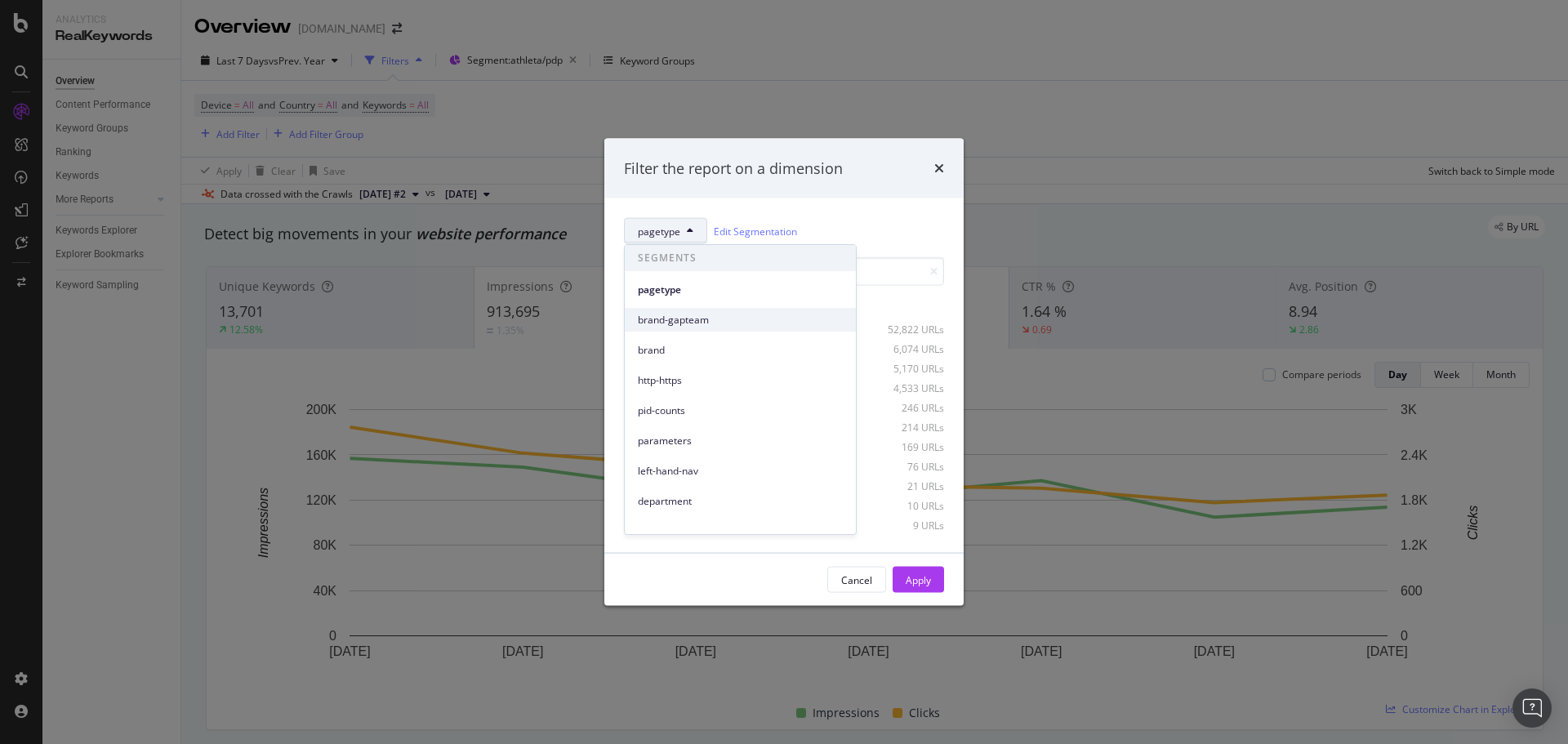
click at [680, 317] on span "brand-gapteam" at bounding box center [740, 319] width 205 height 15
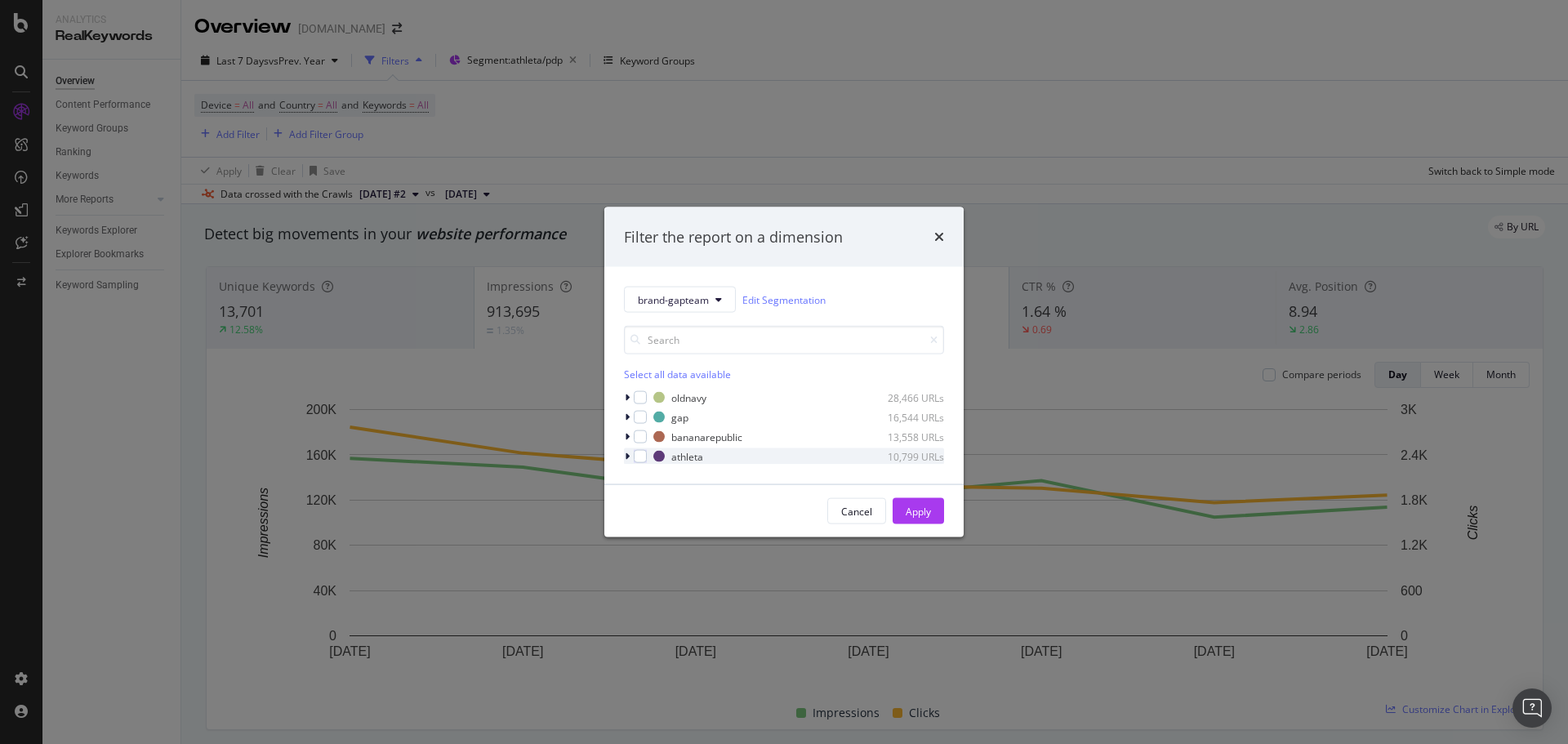
click at [625, 457] on icon "modal" at bounding box center [627, 457] width 5 height 10
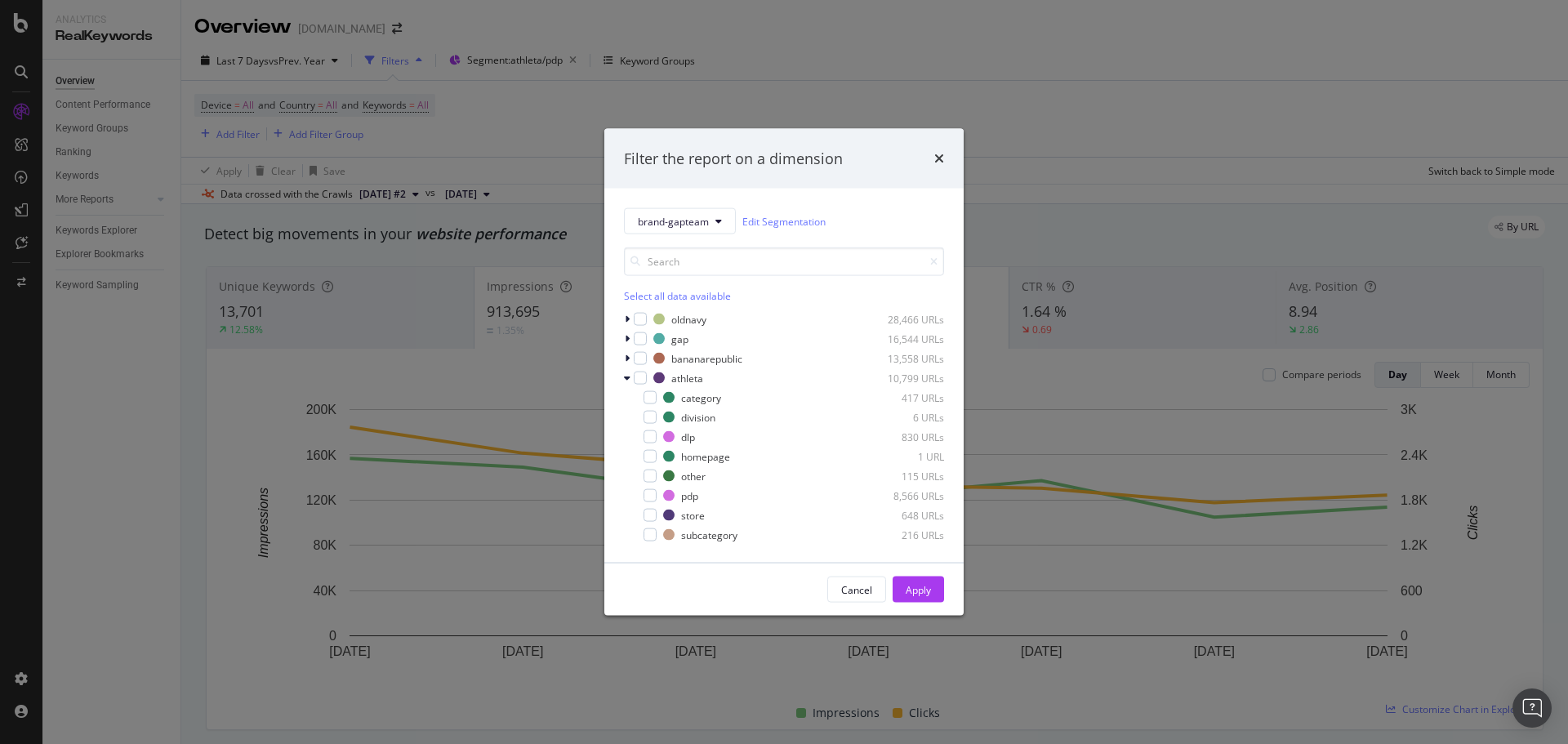
drag, startPoint x: 642, startPoint y: 496, endPoint x: 1028, endPoint y: 615, distance: 403.9
click at [642, 495] on div "modal" at bounding box center [639, 495] width 10 height 16
click at [922, 593] on div "Apply" at bounding box center [917, 589] width 25 height 14
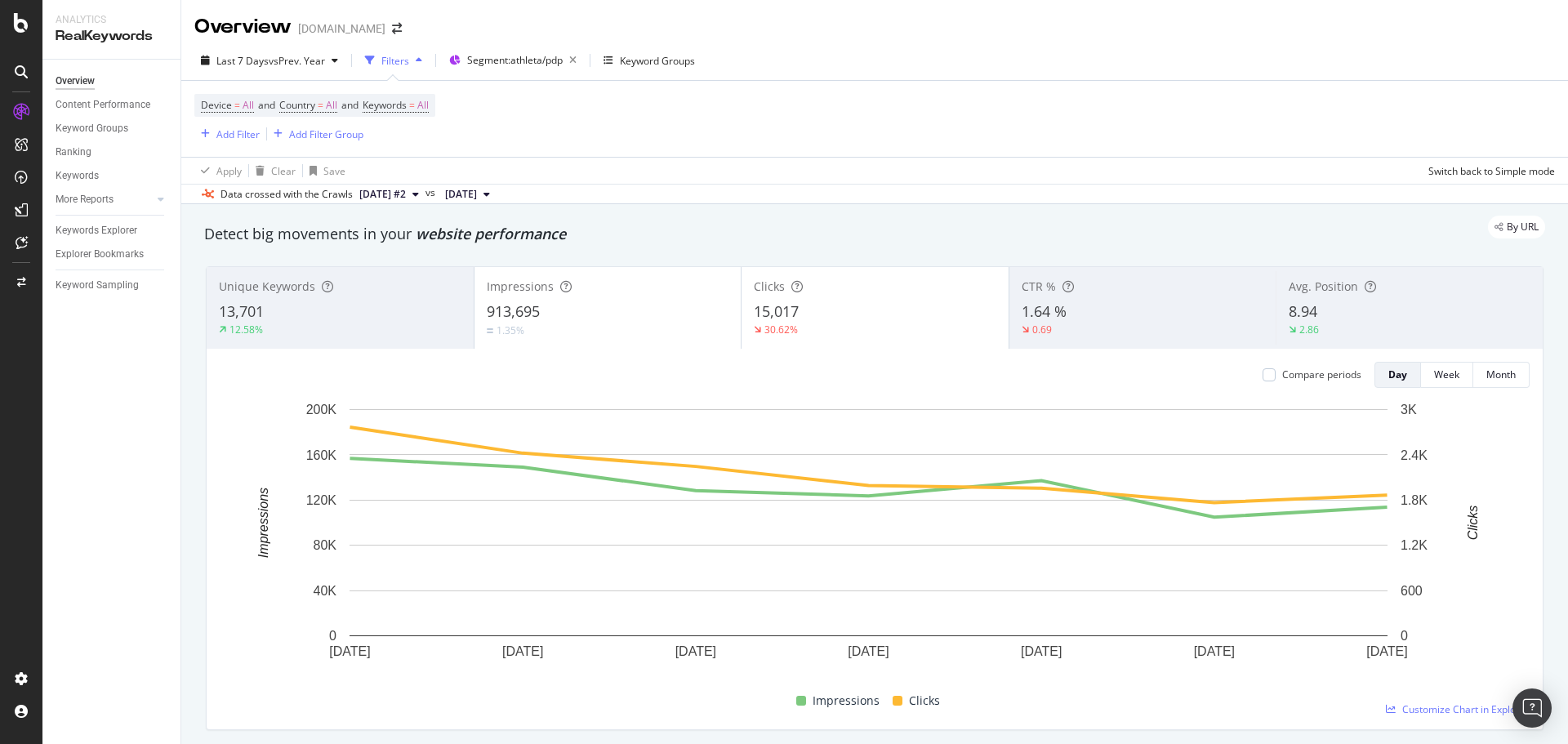
click at [914, 582] on rect "A chart." at bounding box center [868, 522] width 1038 height 227
click at [534, 56] on span "Segment: athleta/pdp" at bounding box center [515, 60] width 96 height 14
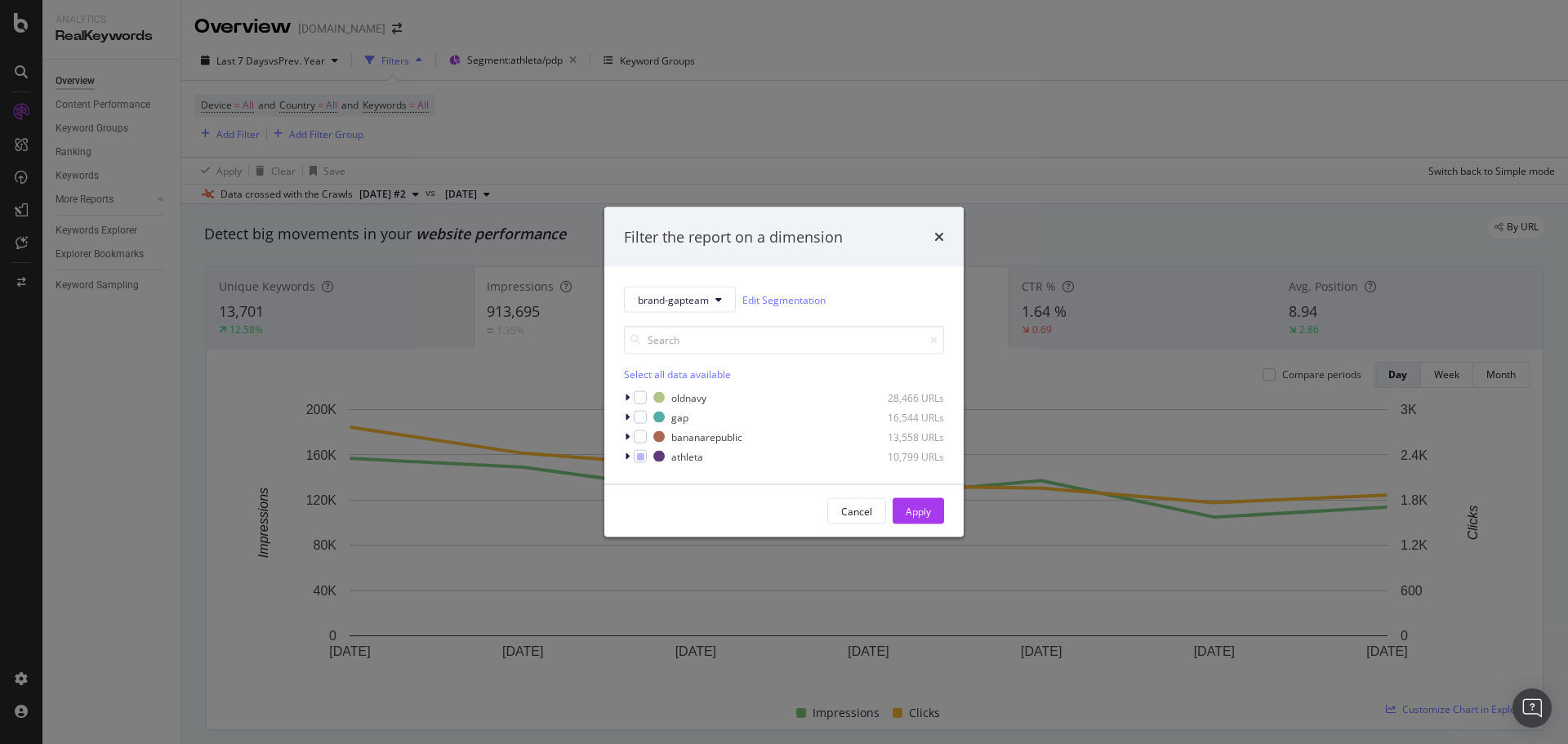
drag, startPoint x: 842, startPoint y: 516, endPoint x: 292, endPoint y: 220, distance: 624.6
click at [840, 515] on button "Cancel" at bounding box center [857, 511] width 59 height 26
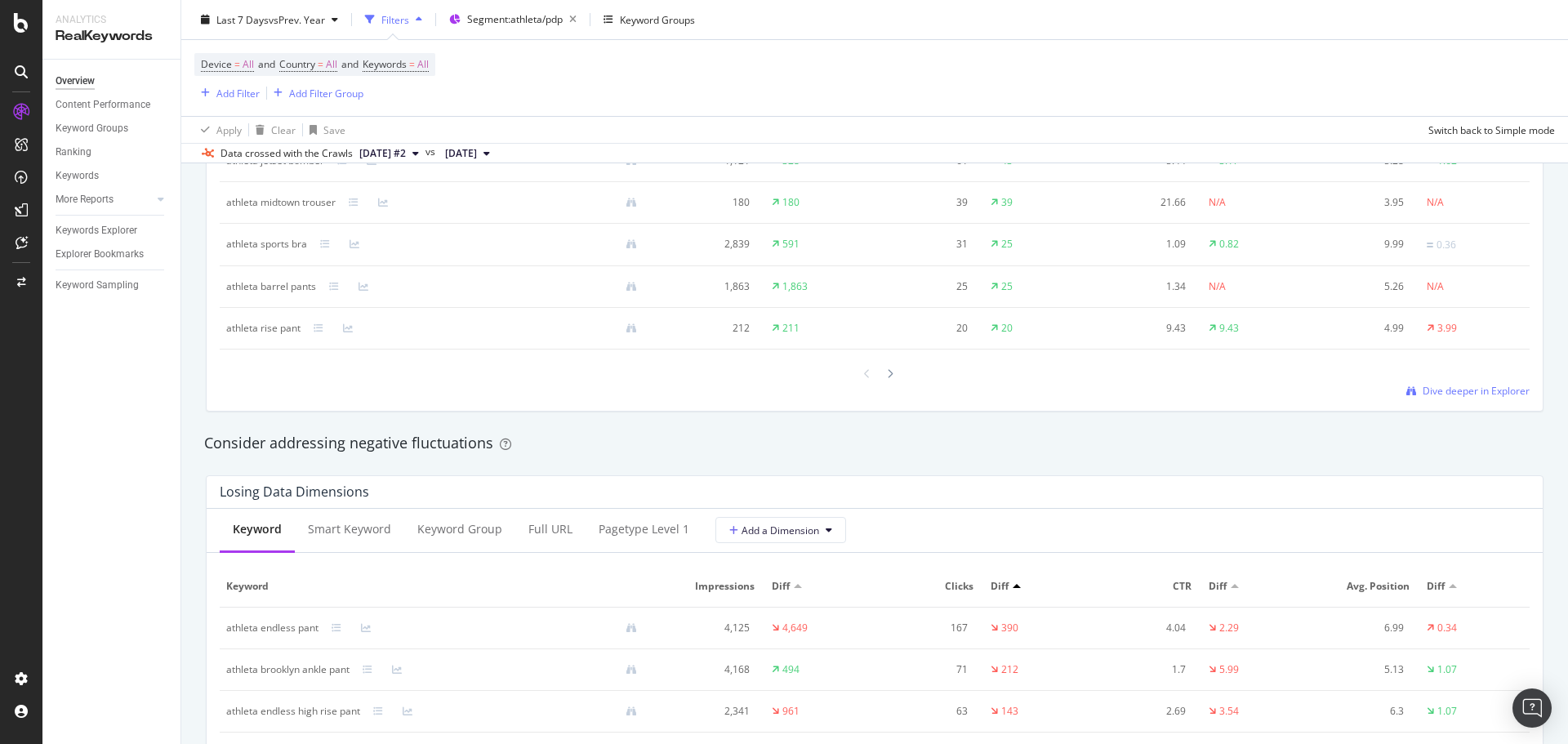
scroll to position [1959, 0]
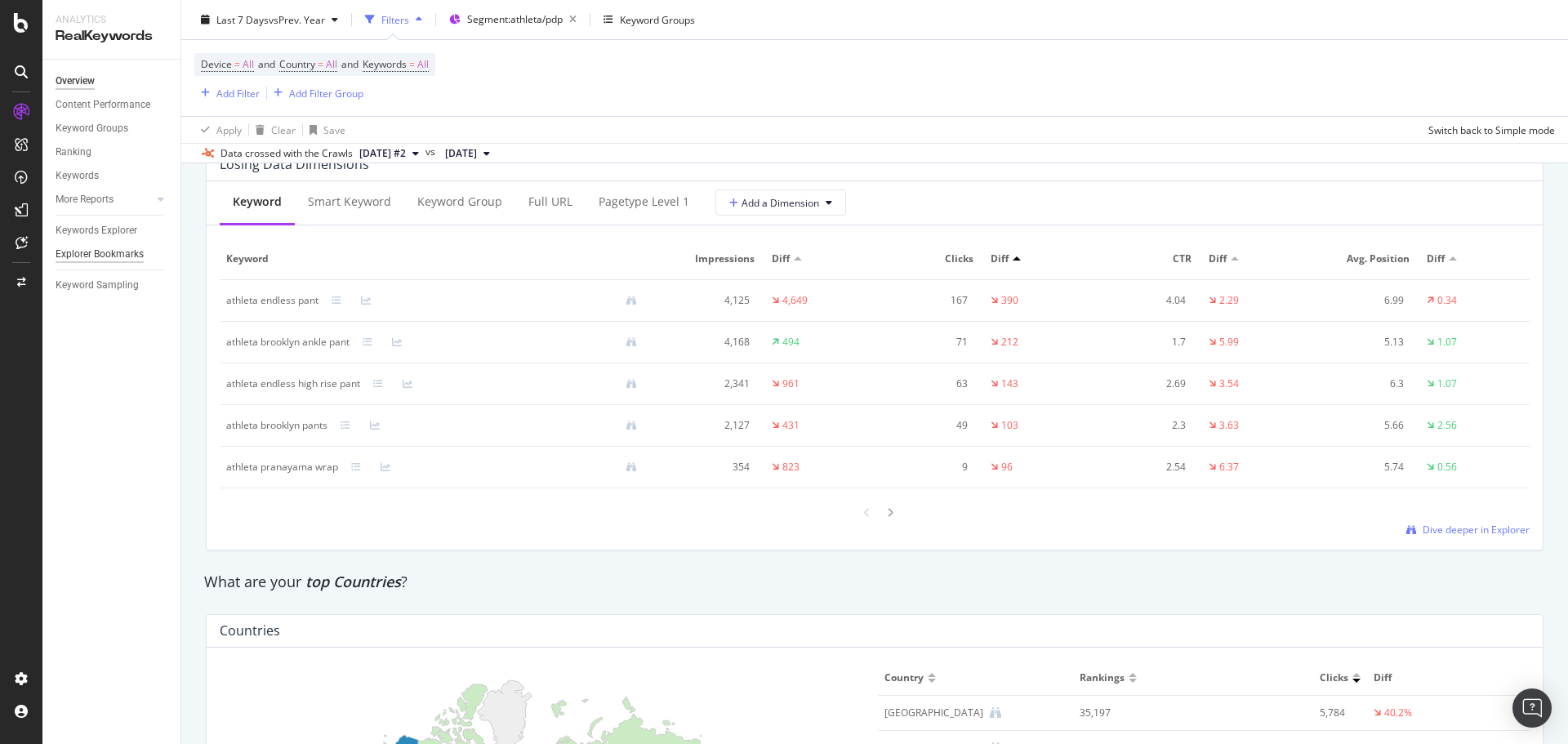
click at [125, 256] on div "Explorer Bookmarks" at bounding box center [99, 254] width 89 height 17
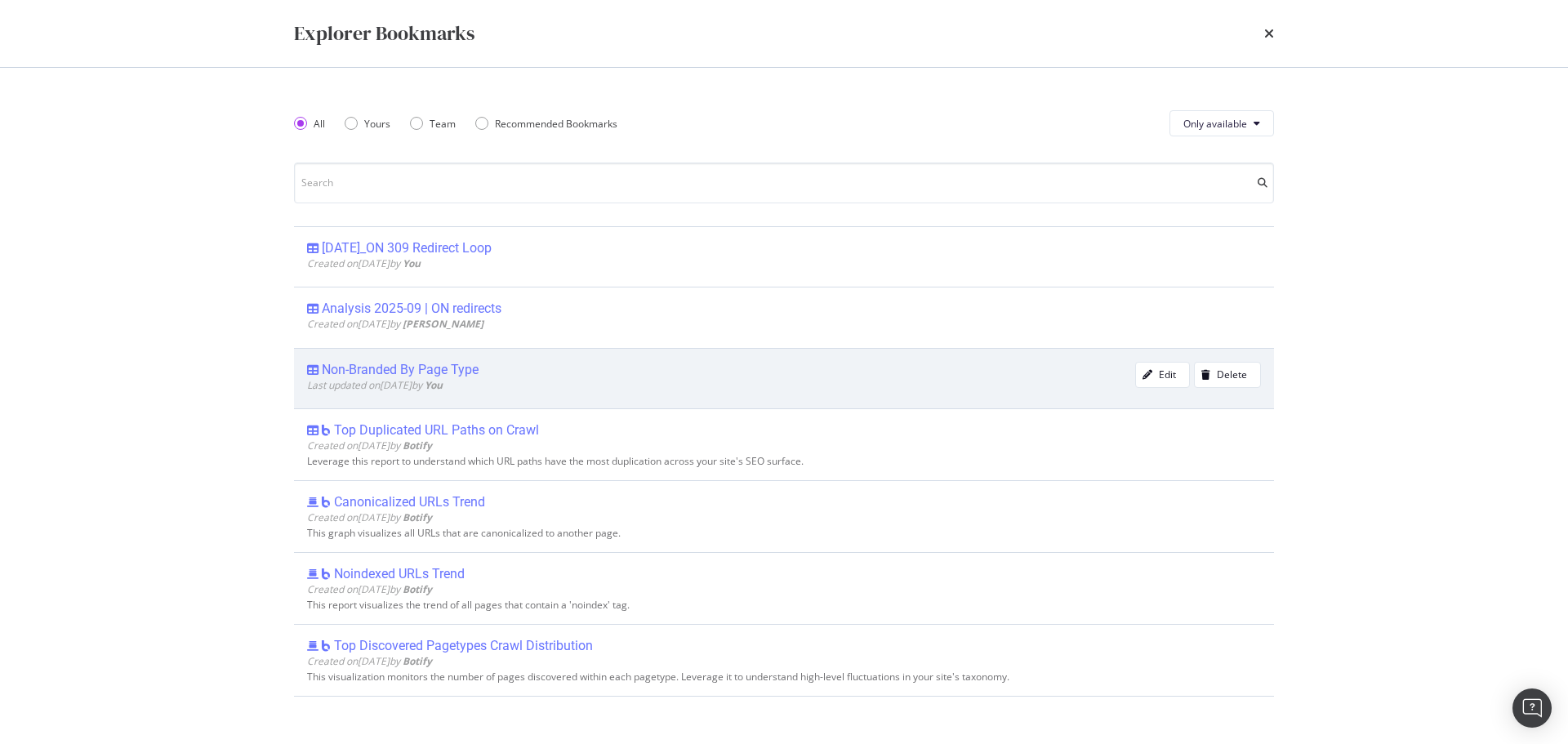
click at [458, 373] on div "Non-Branded By Page Type" at bounding box center [400, 370] width 157 height 16
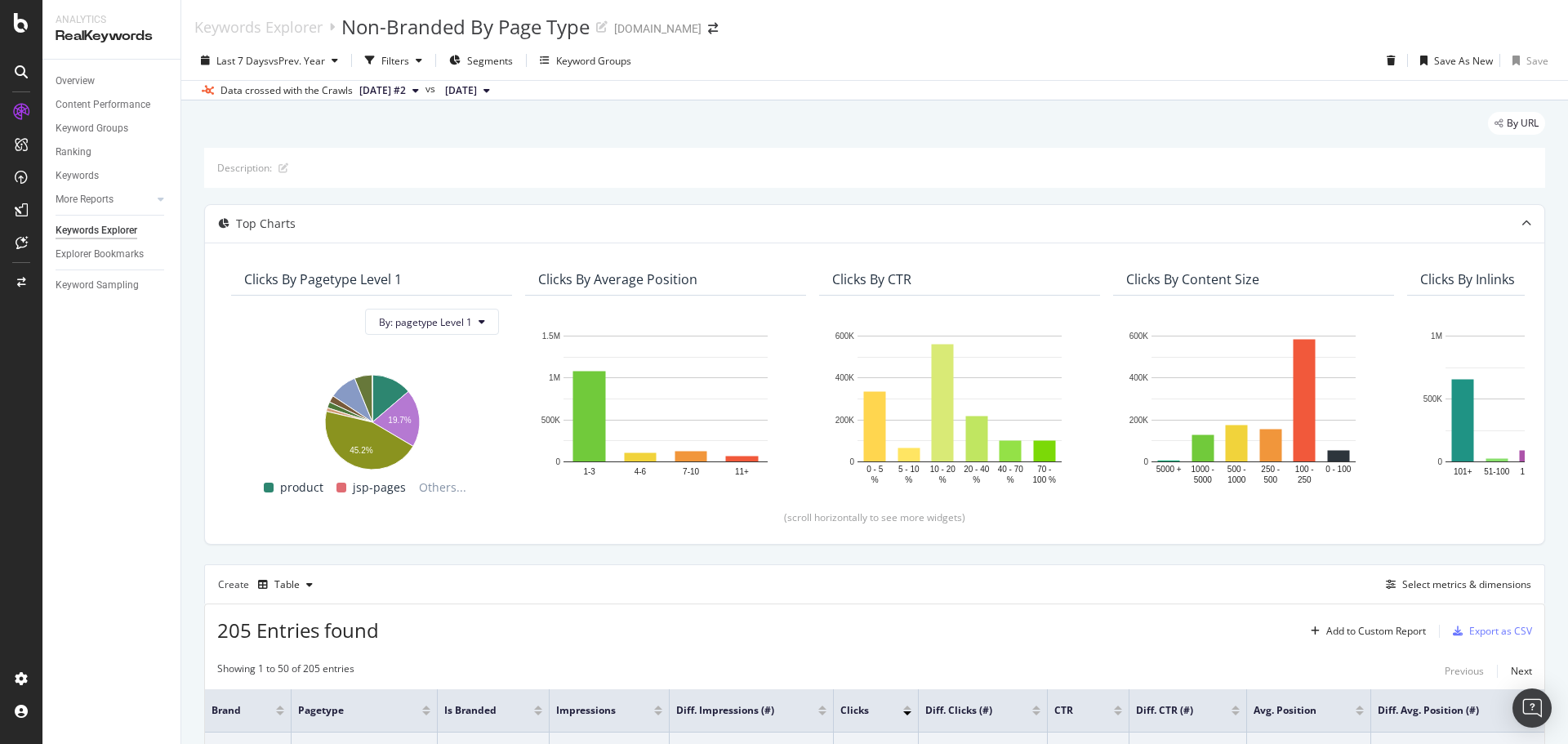
click at [523, 65] on div "Last 7 Days vs Prev. Year Filters Segments Keyword Groups" at bounding box center [416, 61] width 444 height 26
click at [505, 57] on span "Segments" at bounding box center [490, 61] width 46 height 14
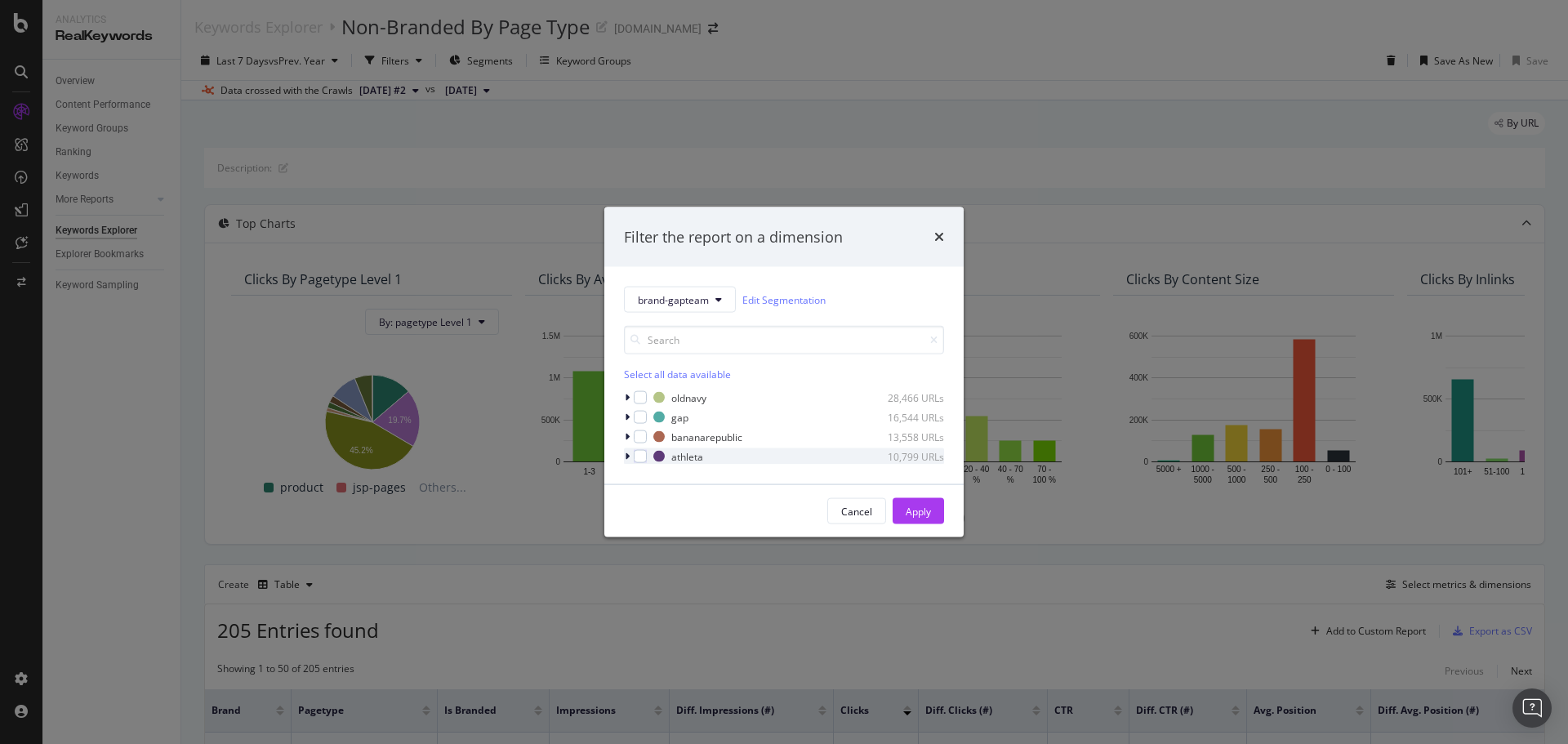
click at [630, 461] on div "modal" at bounding box center [629, 457] width 10 height 16
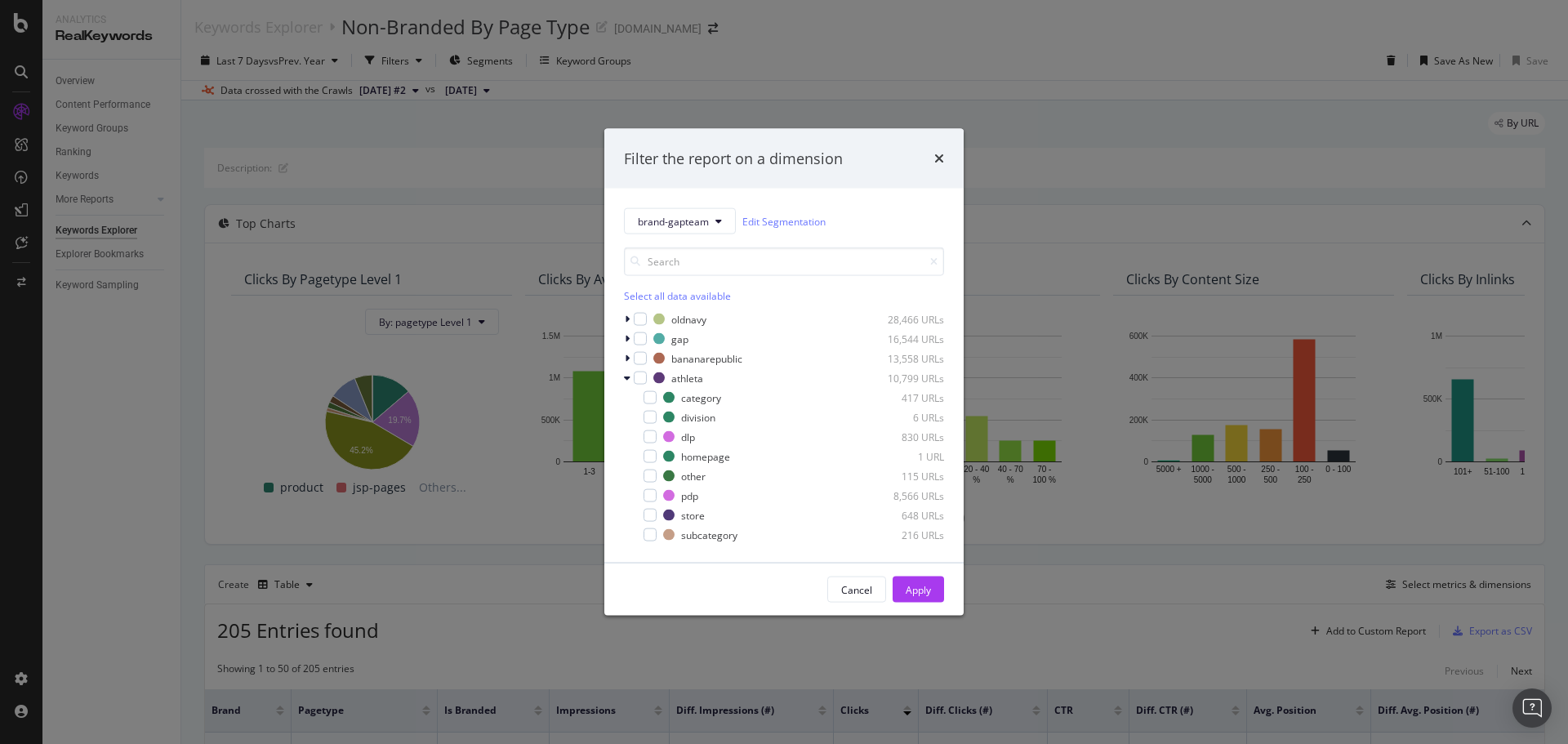
drag, startPoint x: 1038, startPoint y: 143, endPoint x: 1026, endPoint y: 150, distance: 13.9
click at [1038, 143] on div "Filter the report on a dimension brand-gapteam Edit Segmentation Select all dat…" at bounding box center [784, 372] width 1568 height 744
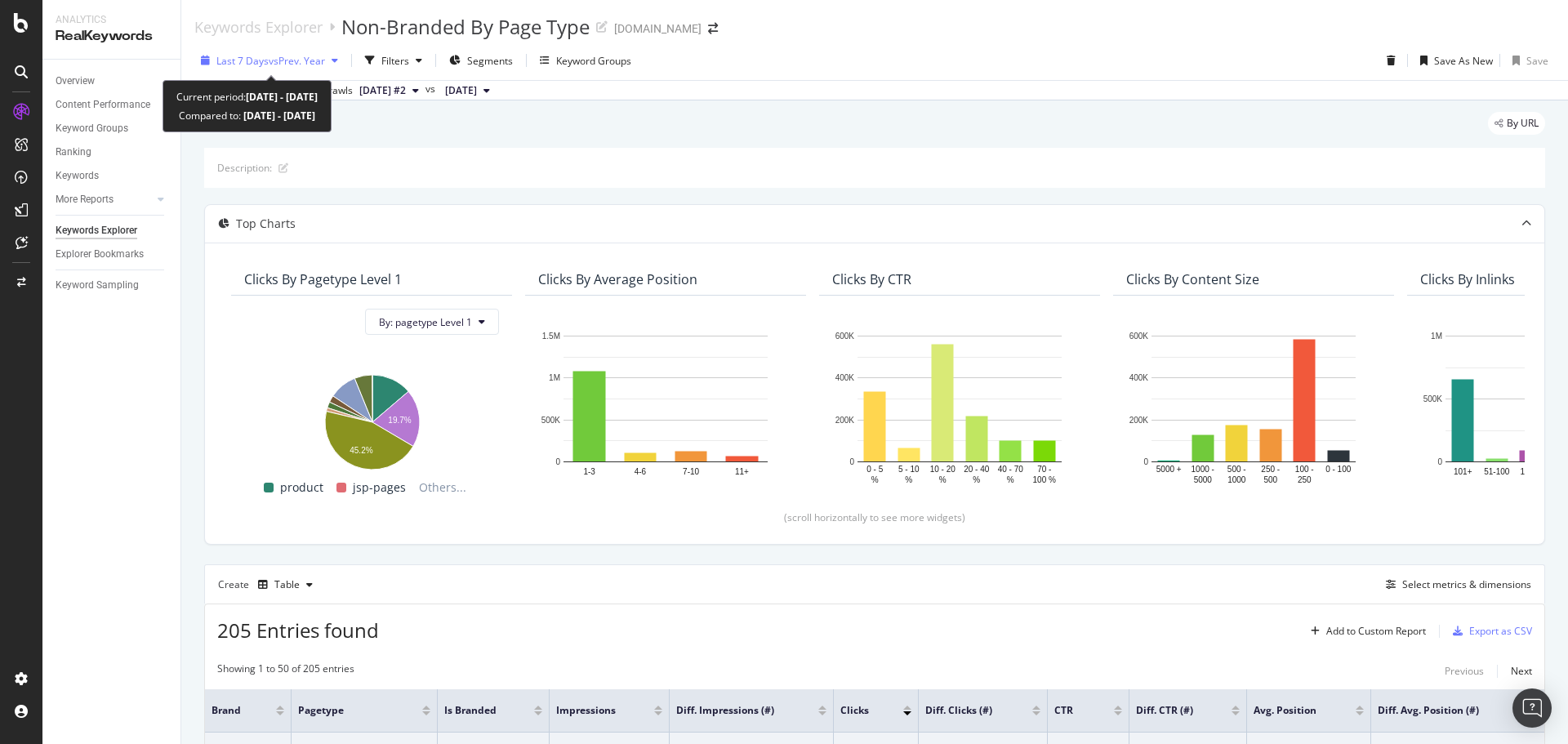
click at [307, 55] on span "vs Prev. Year" at bounding box center [296, 61] width 57 height 14
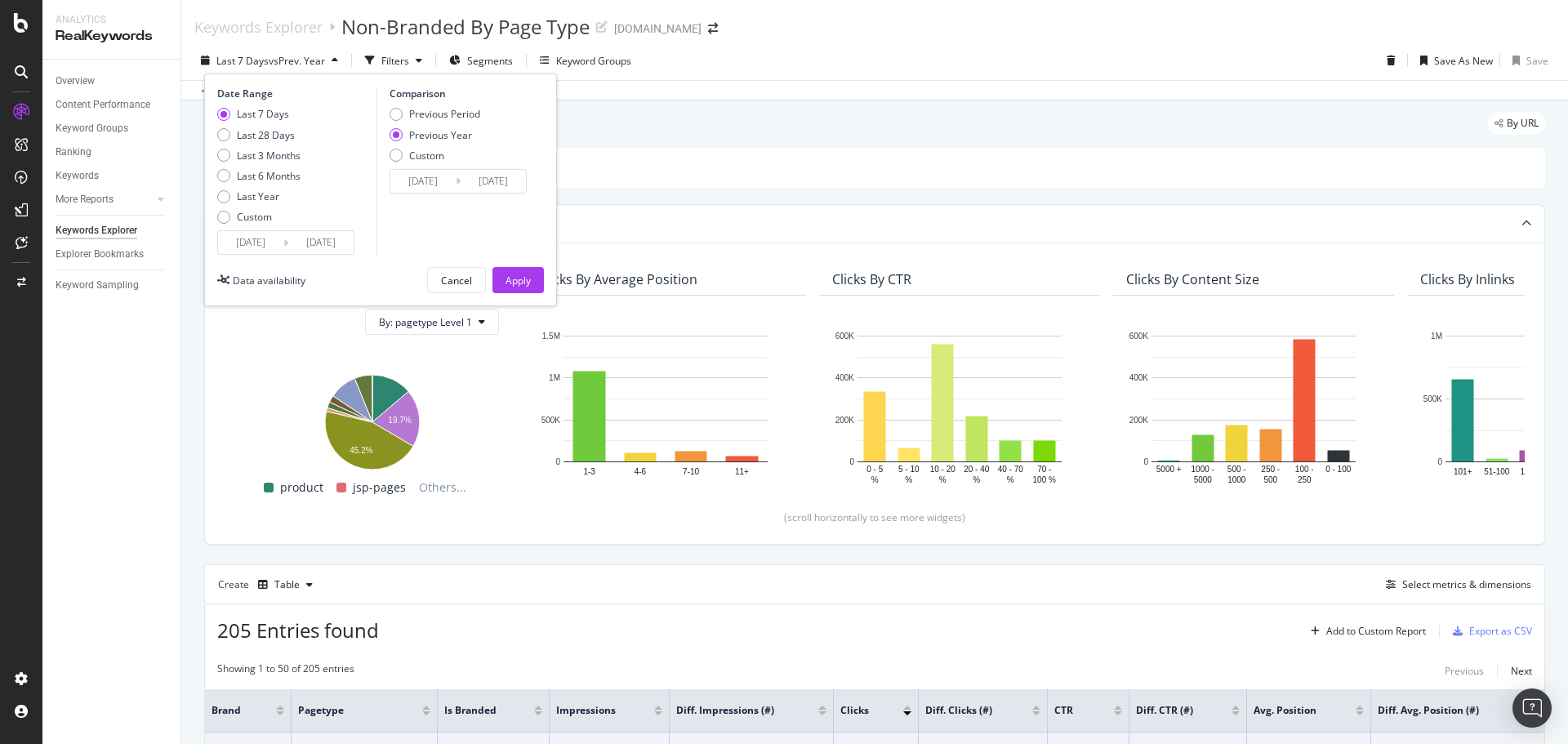
click at [240, 244] on input "2025/09/28" at bounding box center [251, 242] width 66 height 23
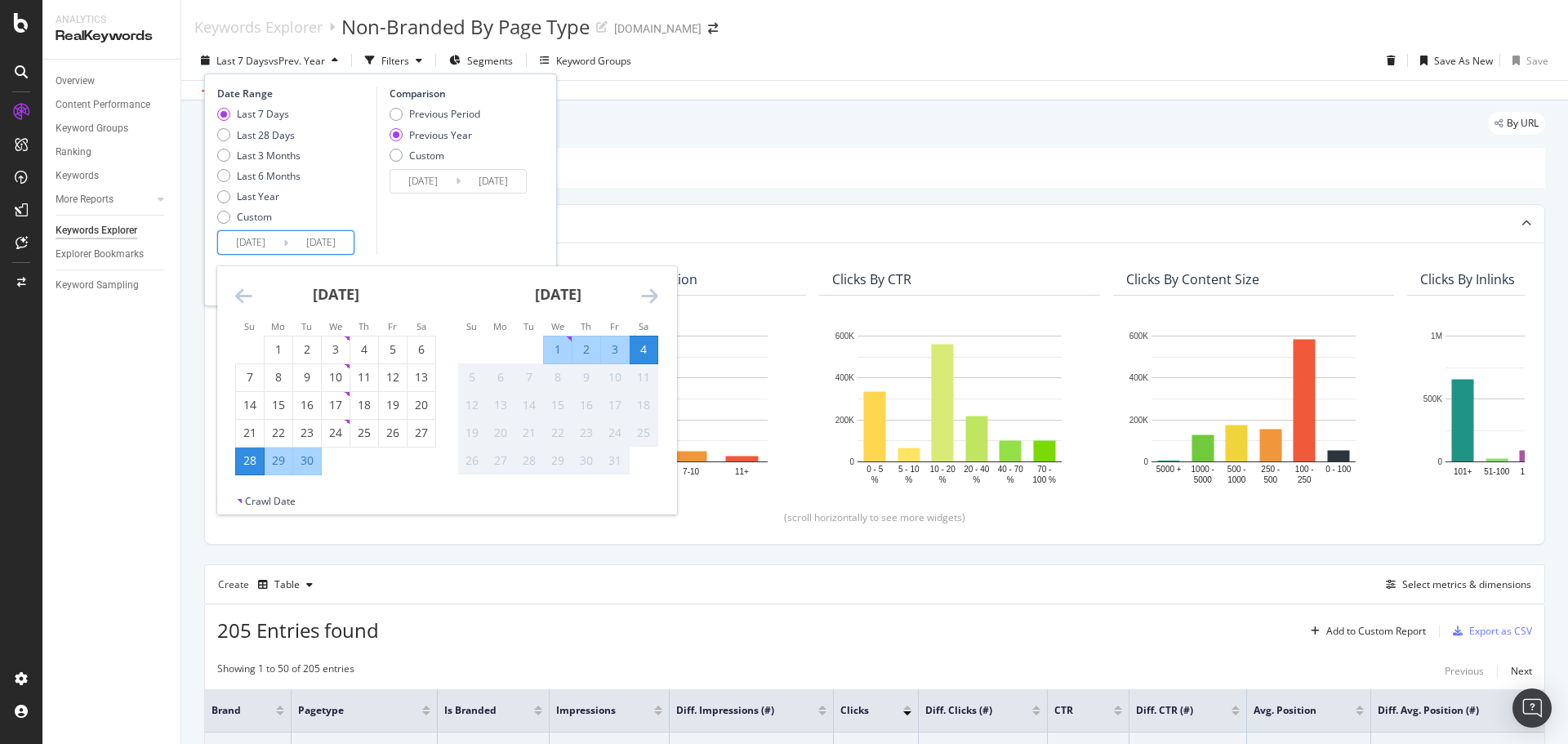
click at [250, 462] on div "28" at bounding box center [250, 461] width 28 height 16
click at [868, 151] on div "Description:" at bounding box center [875, 168] width 1341 height 40
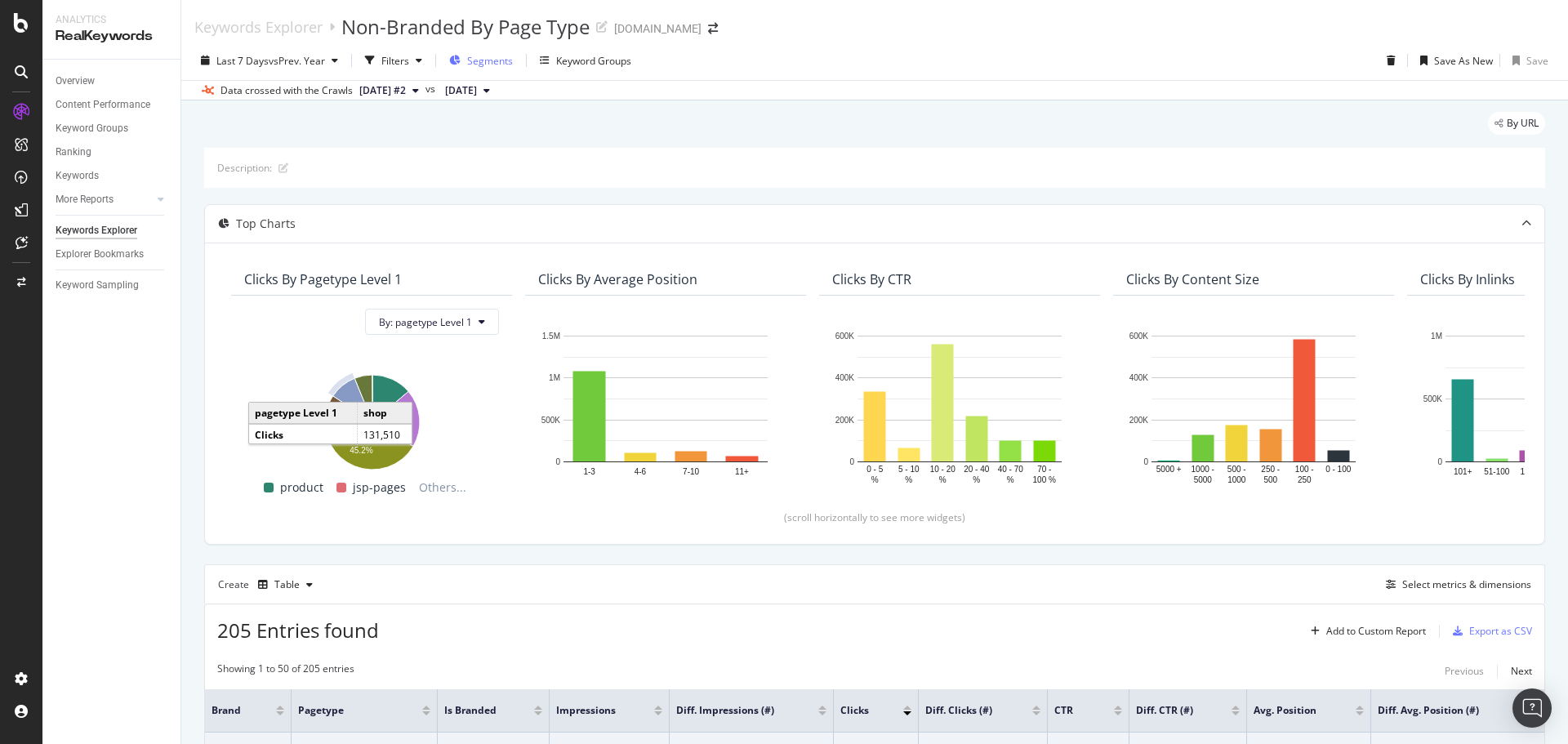
click at [491, 60] on span "Segments" at bounding box center [490, 61] width 46 height 14
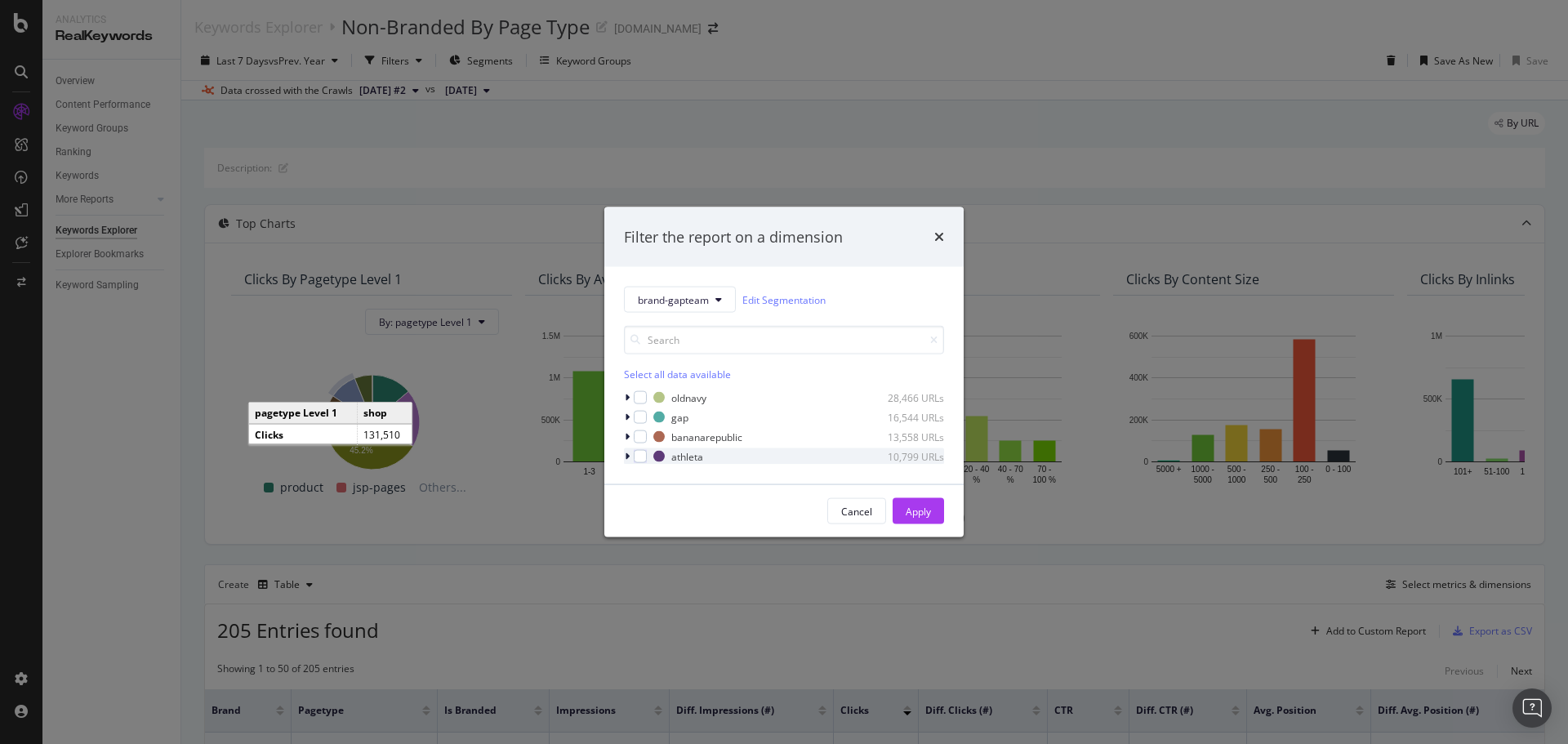
click at [628, 457] on icon "modal" at bounding box center [627, 457] width 5 height 10
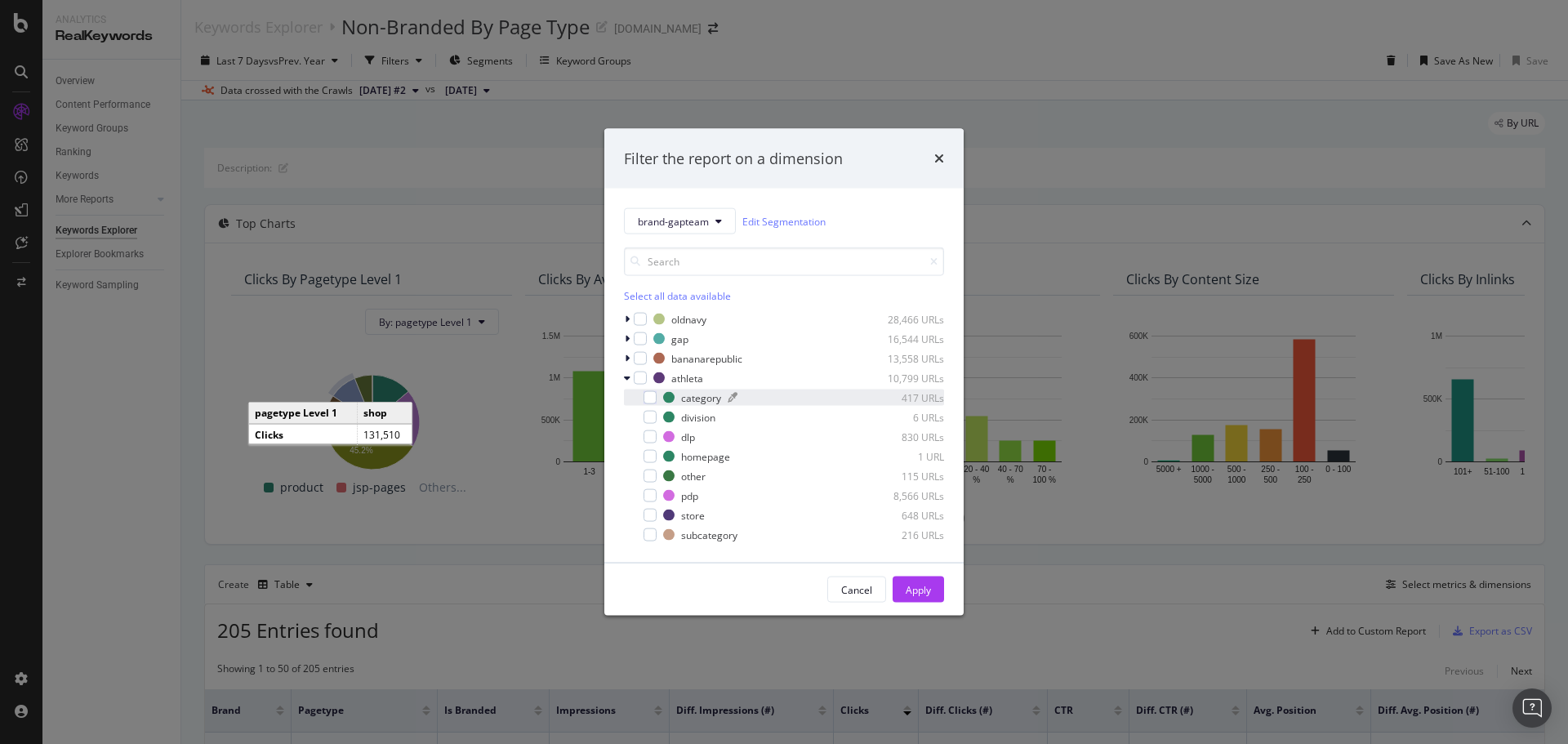
click at [641, 371] on div "modal" at bounding box center [640, 377] width 13 height 13
click at [923, 587] on div "Apply" at bounding box center [917, 589] width 25 height 14
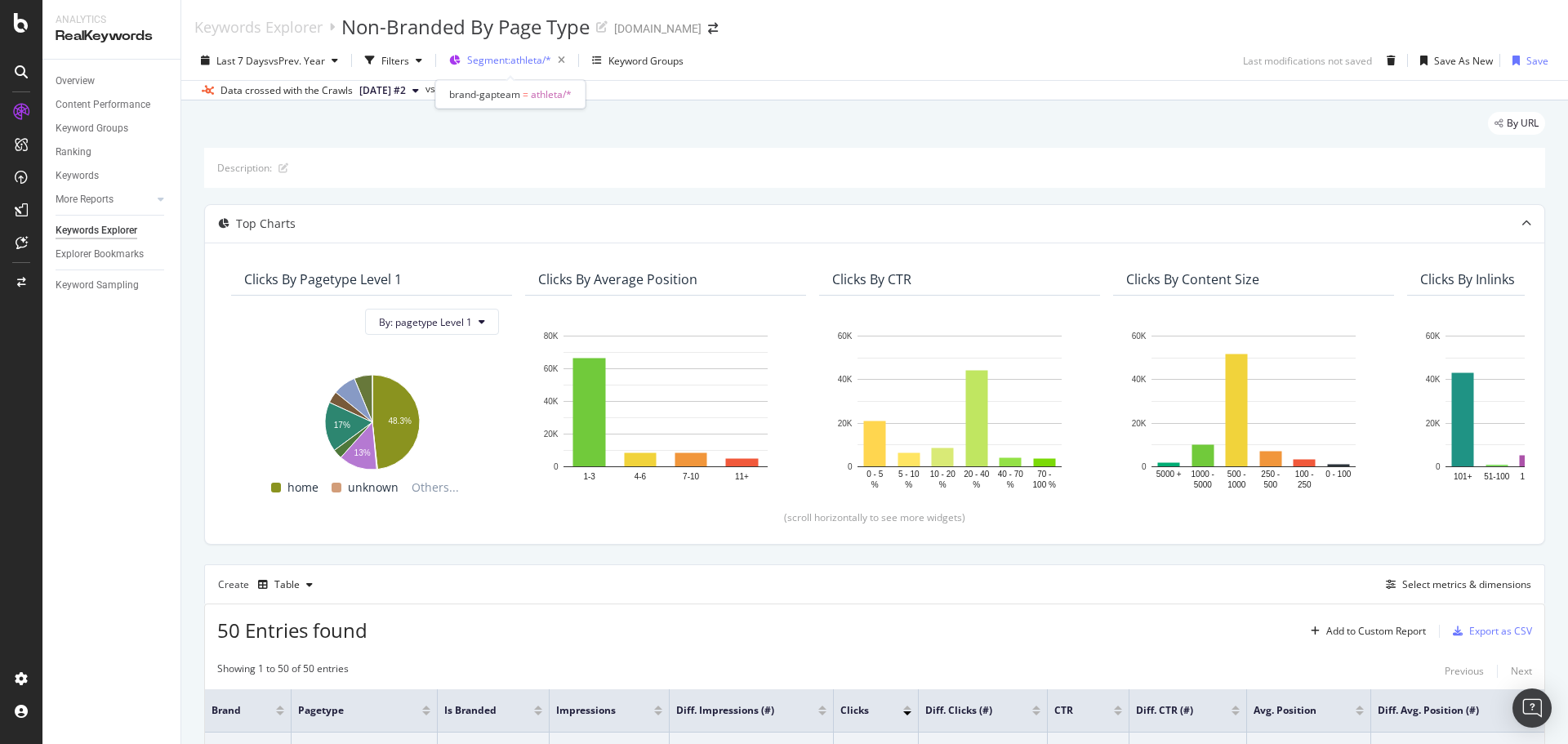
click at [517, 61] on span "Segment: athleta/*" at bounding box center [509, 60] width 85 height 14
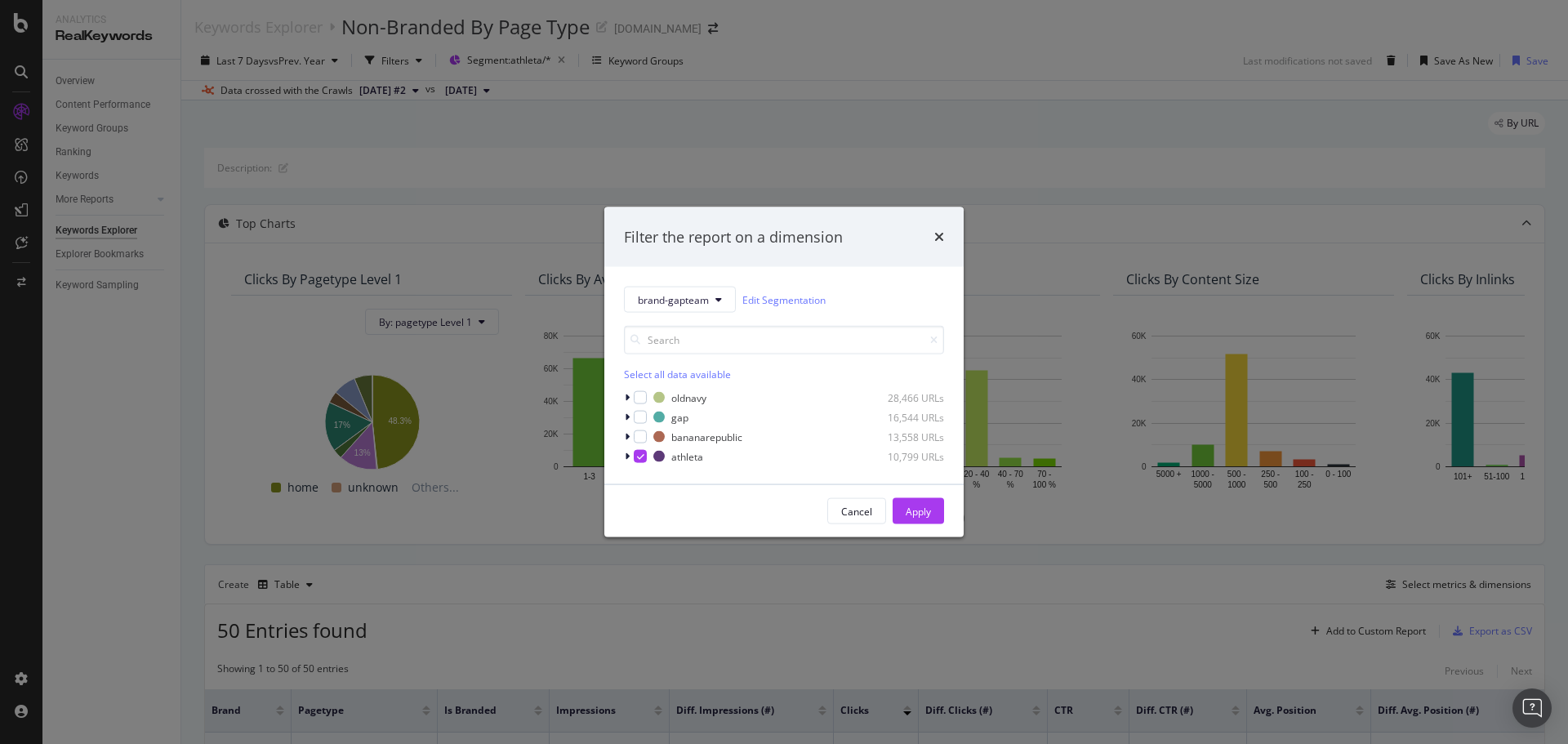
click at [623, 455] on div "brand-gapteam Edit Segmentation Select all data available oldnavy 28,466 URLs g…" at bounding box center [783, 375] width 359 height 217
click at [627, 458] on icon "modal" at bounding box center [627, 457] width 5 height 10
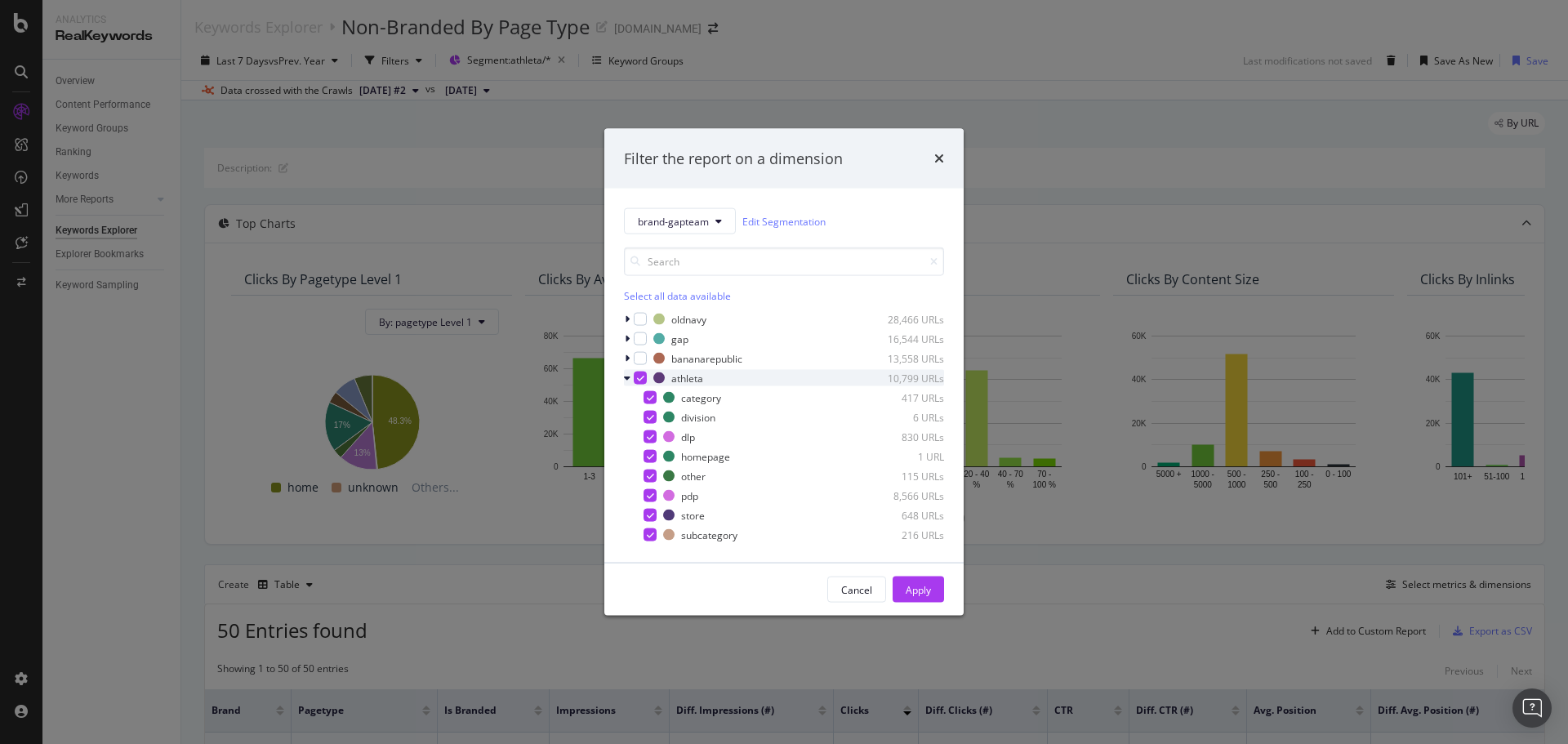
click at [637, 380] on icon "modal" at bounding box center [640, 378] width 7 height 8
click at [655, 497] on div "modal" at bounding box center [650, 495] width 13 height 13
click at [939, 591] on button "Apply" at bounding box center [918, 590] width 52 height 26
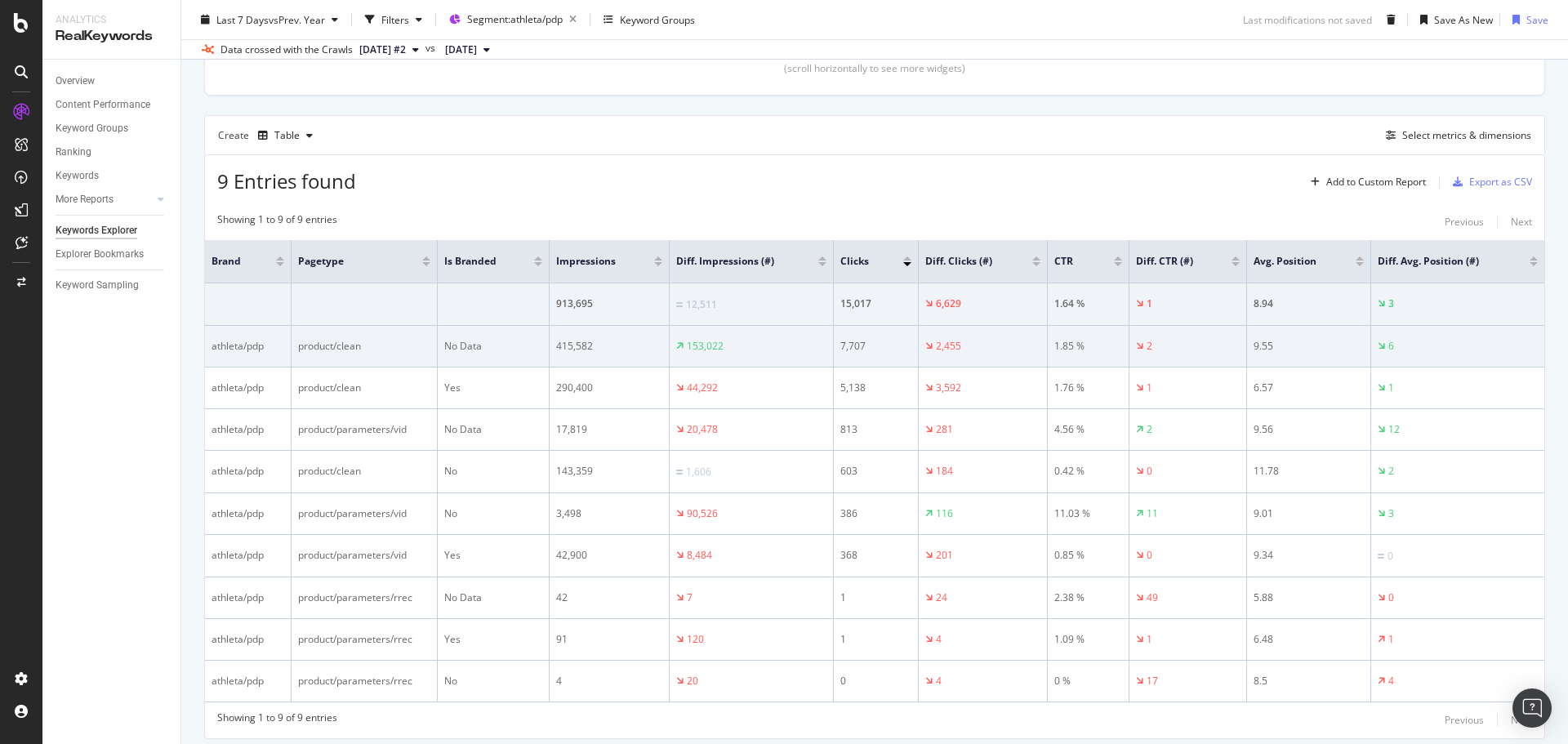
scroll to position [501, 0]
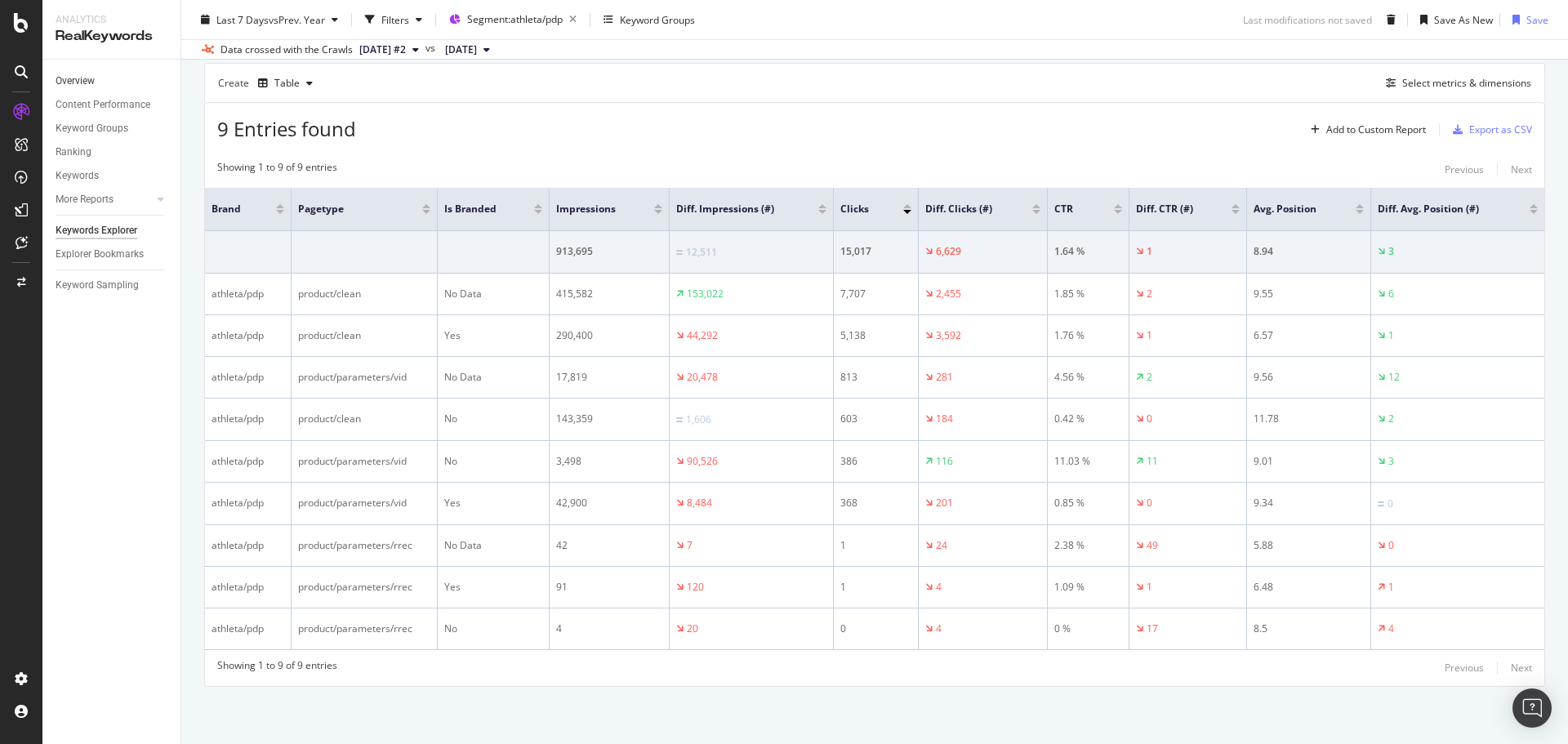
click at [99, 77] on link "Overview" at bounding box center [112, 81] width 113 height 17
click at [111, 180] on div "SiteCrawler" at bounding box center [90, 180] width 58 height 16
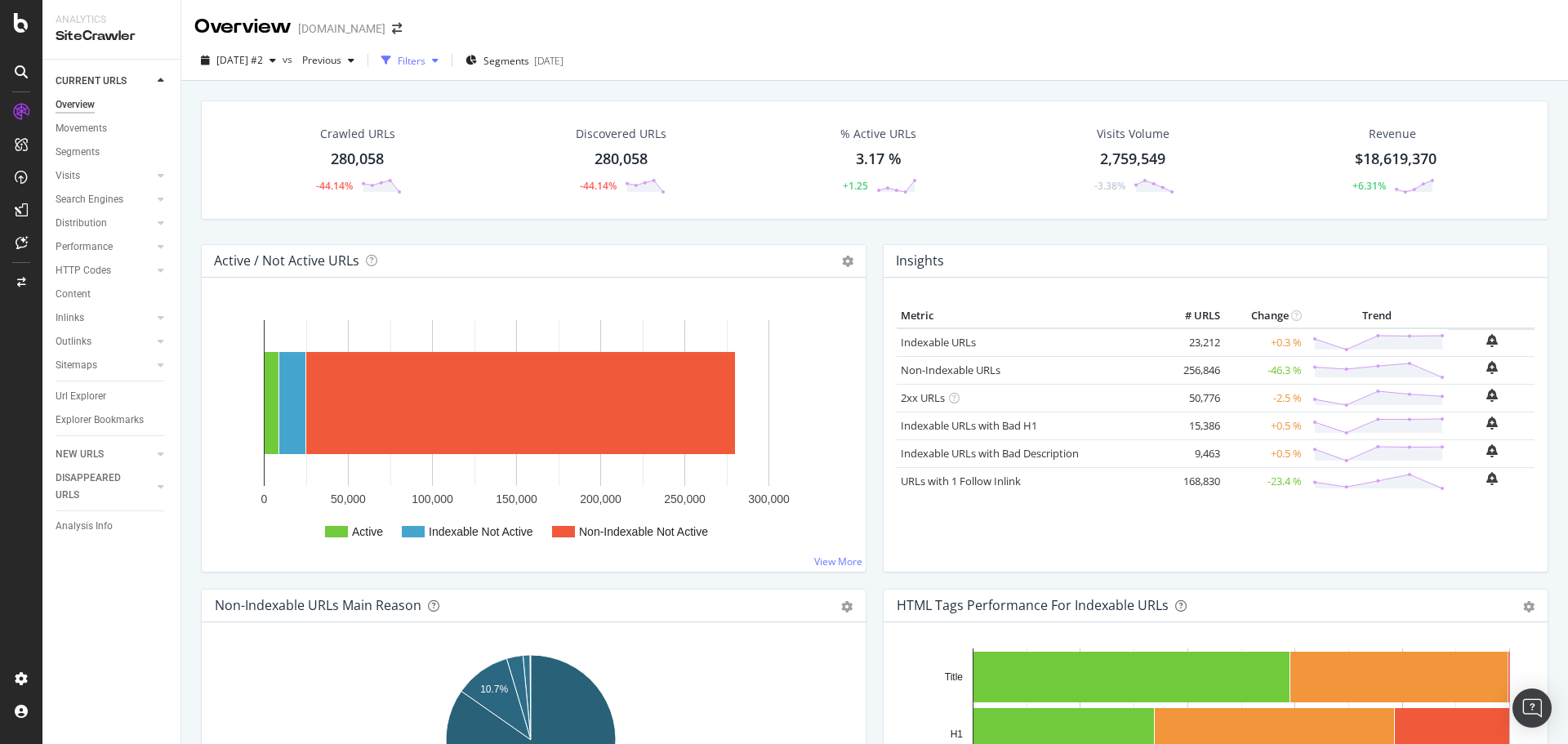
click at [426, 62] on div "Filters" at bounding box center [412, 61] width 28 height 14
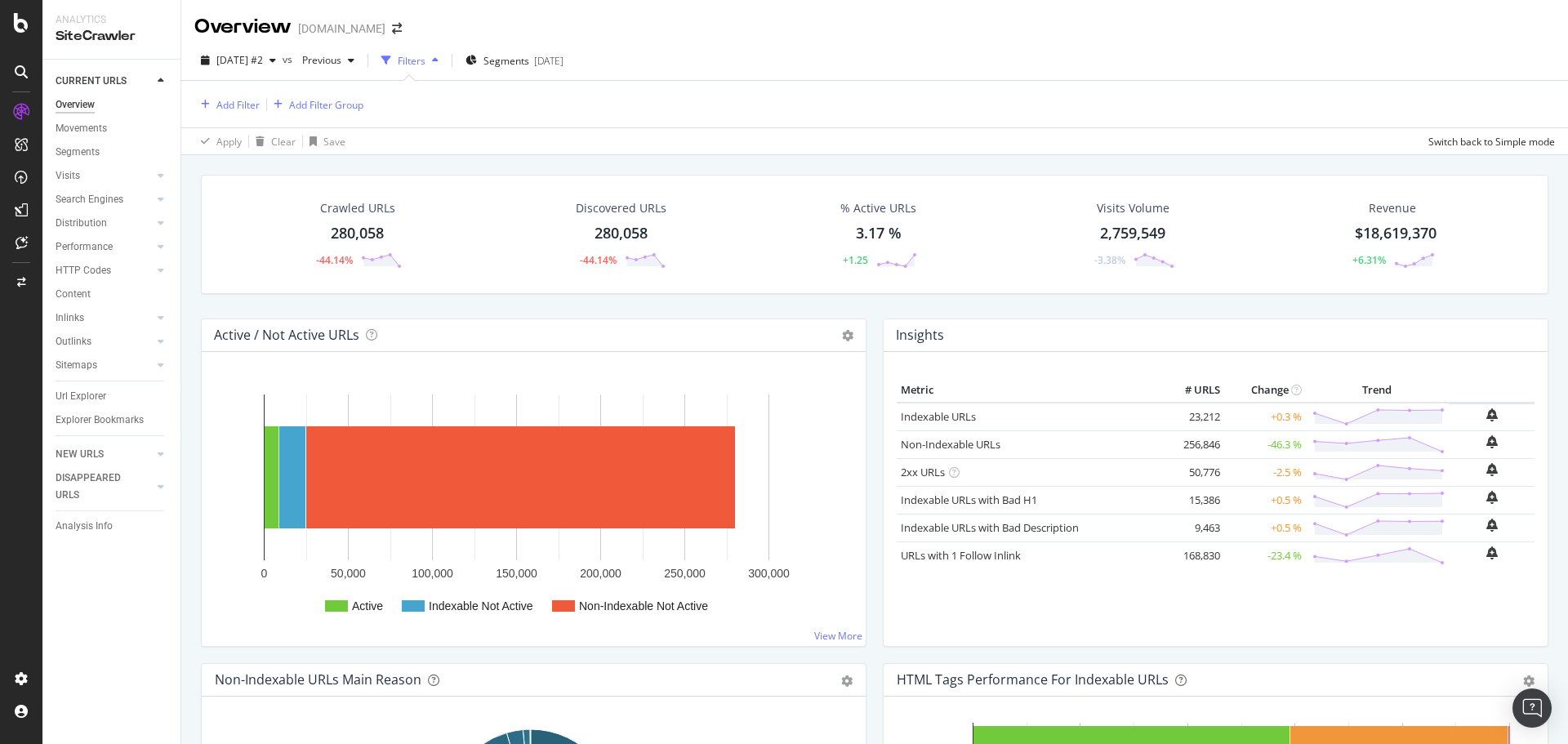
click at [445, 63] on div "button" at bounding box center [436, 61] width 20 height 10
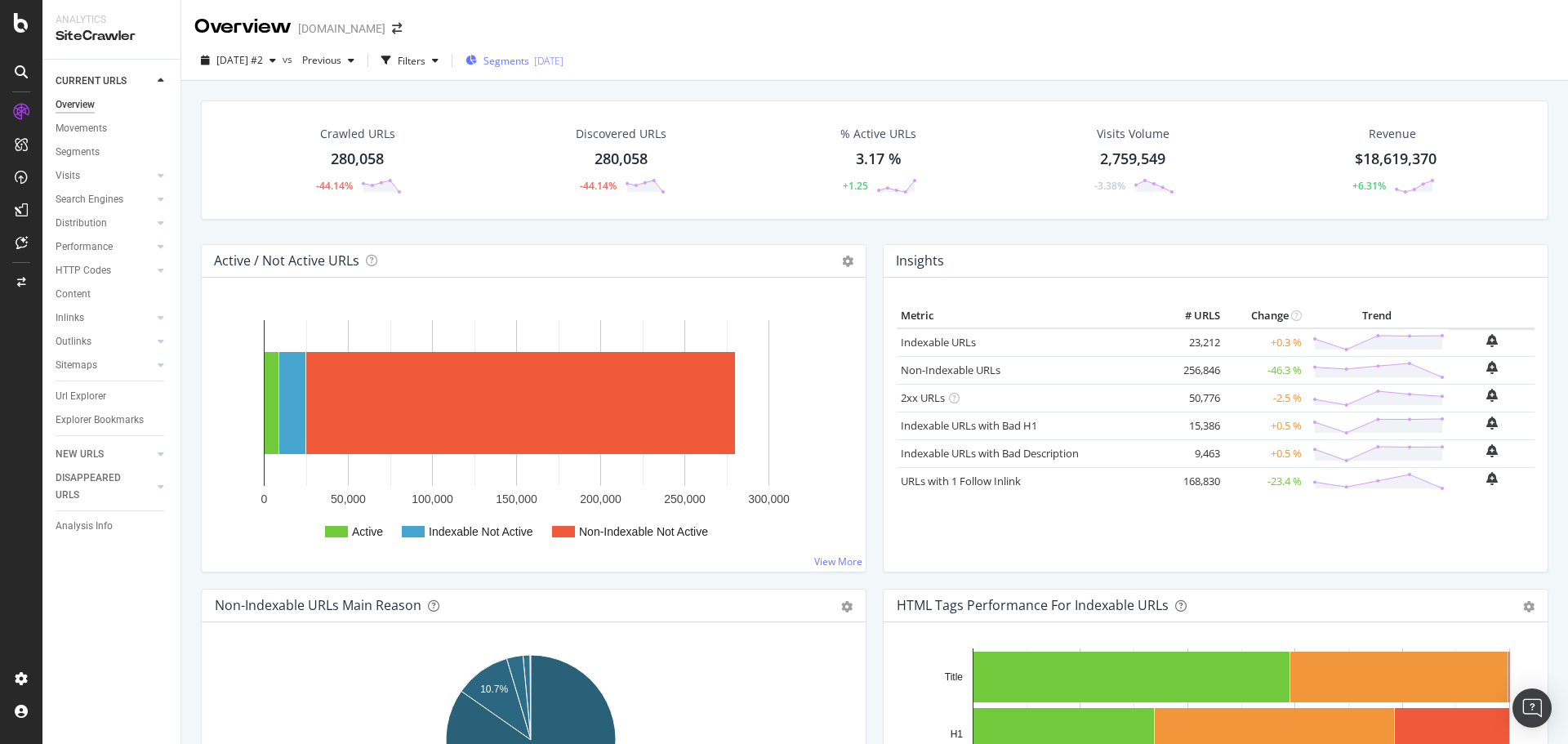
click at [509, 62] on span "Segments" at bounding box center [506, 61] width 46 height 14
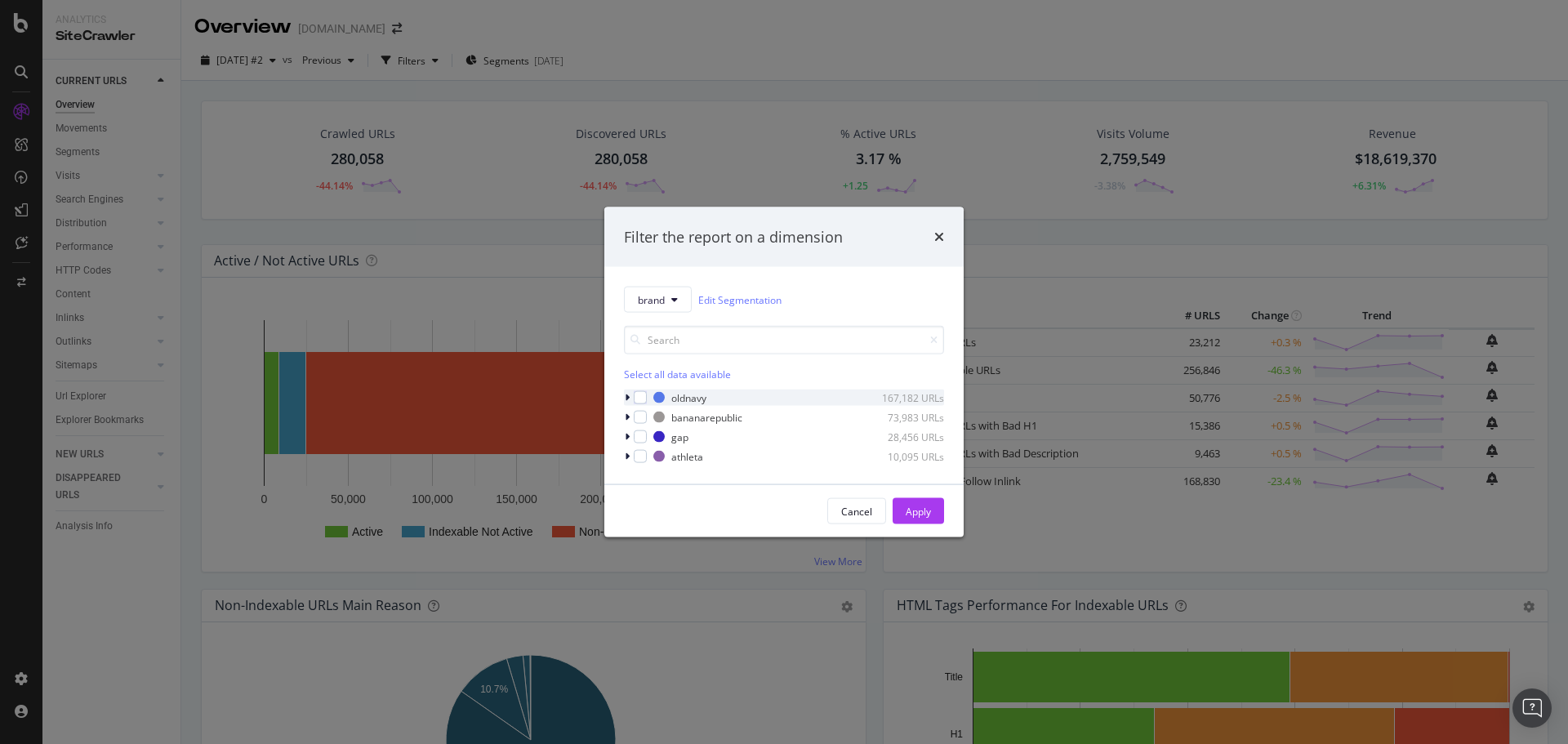
click at [626, 395] on icon "modal" at bounding box center [627, 398] width 5 height 10
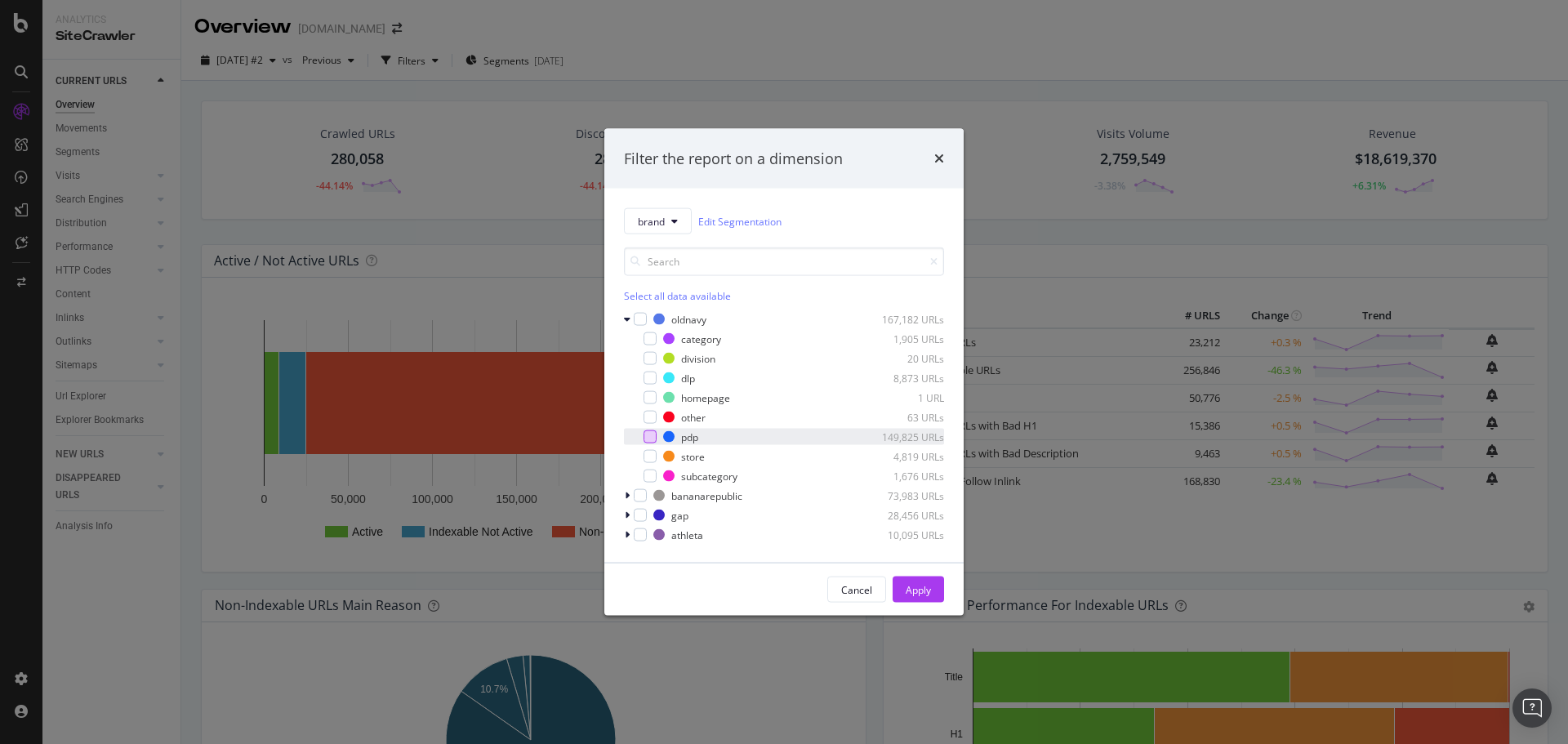
click at [653, 436] on div "modal" at bounding box center [650, 437] width 13 height 13
click at [937, 599] on button "Apply" at bounding box center [918, 590] width 52 height 26
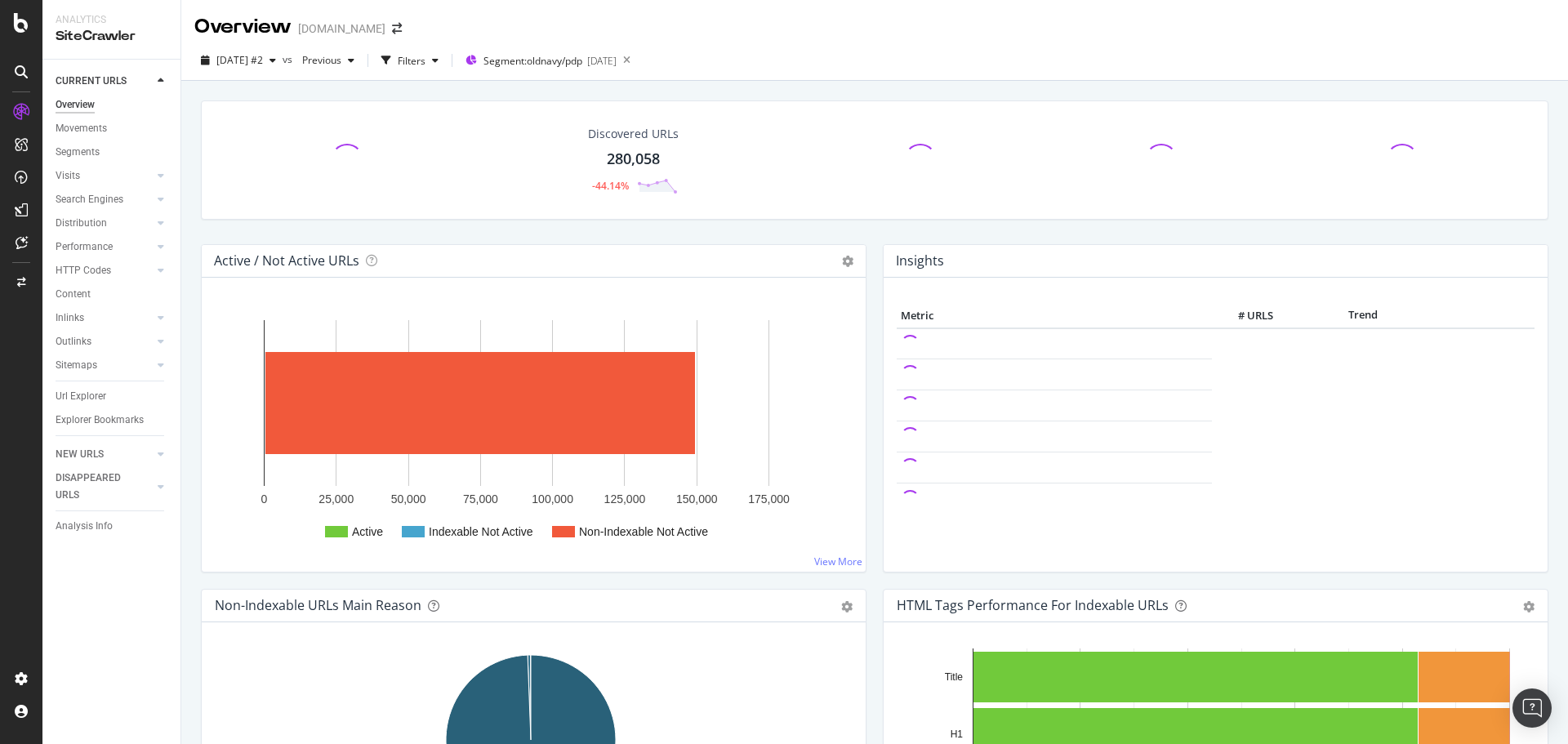
drag, startPoint x: 74, startPoint y: 271, endPoint x: 1196, endPoint y: 419, distance: 1131.7
click at [74, 271] on div "HTTP Codes" at bounding box center [84, 270] width 56 height 17
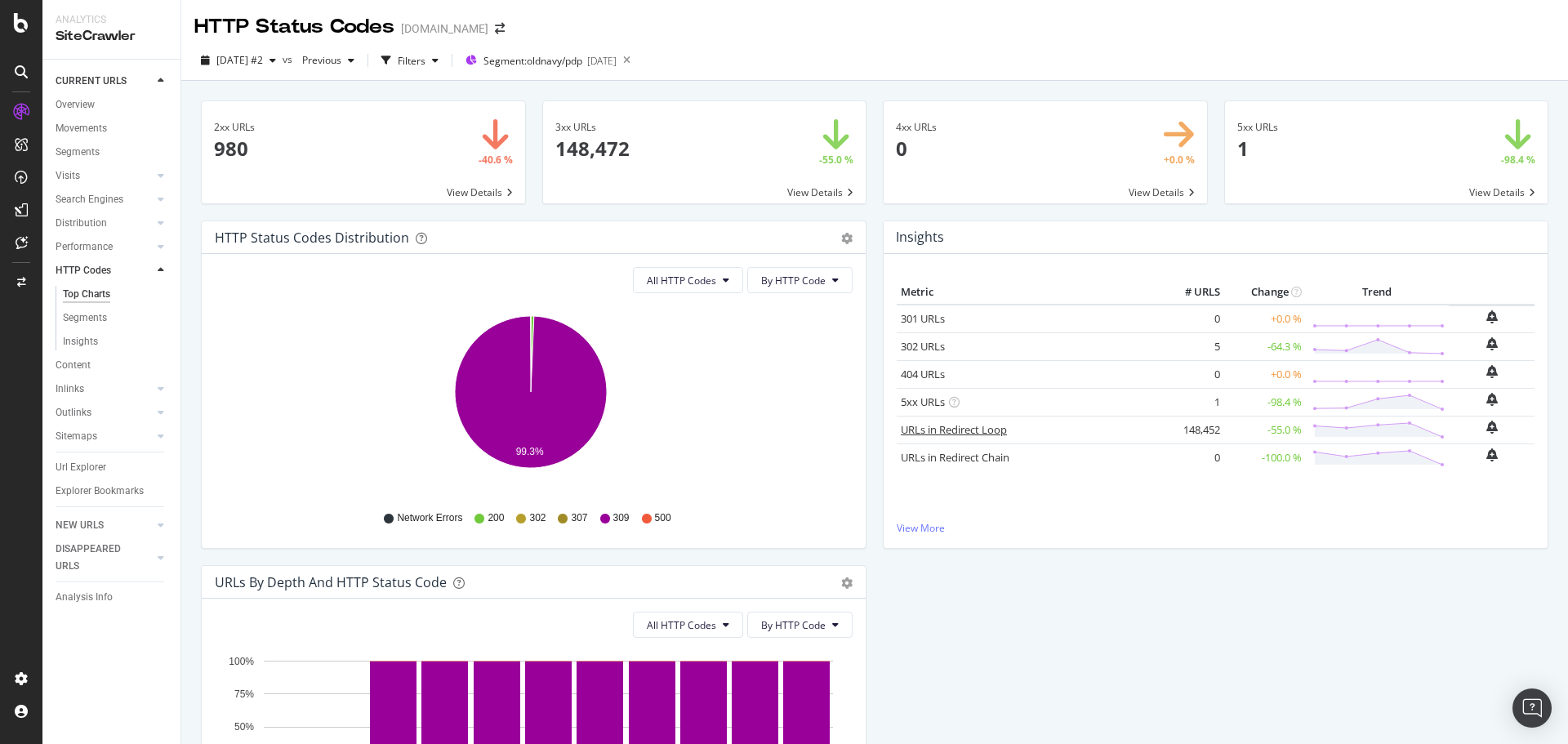
click at [948, 432] on link "URLs in Redirect Loop" at bounding box center [953, 429] width 106 height 15
click at [582, 64] on span "Segment: oldnavy/pdp" at bounding box center [532, 61] width 98 height 14
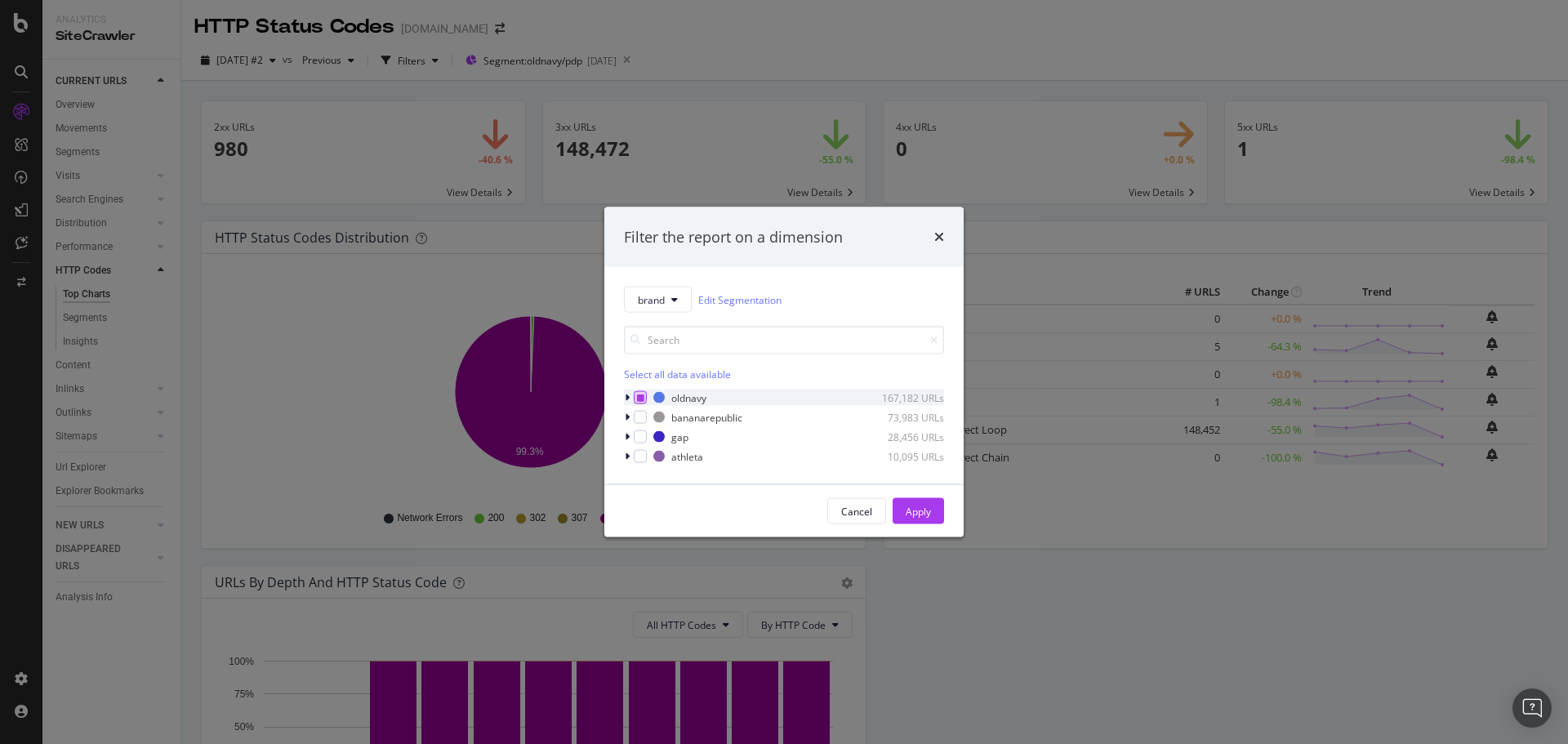
click at [638, 403] on div "modal" at bounding box center [640, 397] width 13 height 13
click at [930, 506] on div "Apply" at bounding box center [917, 510] width 25 height 14
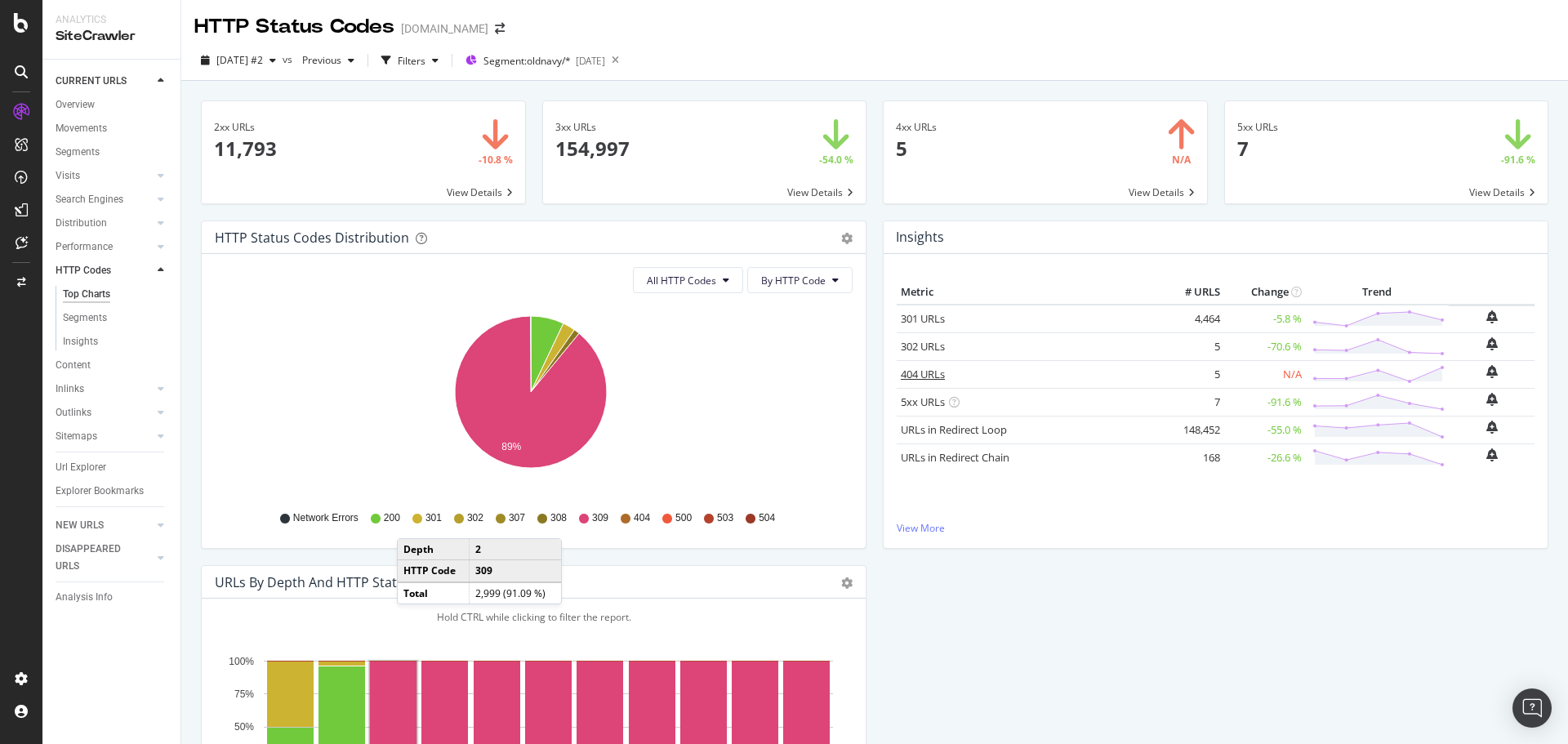
click at [915, 371] on link "404 URLs" at bounding box center [922, 374] width 44 height 15
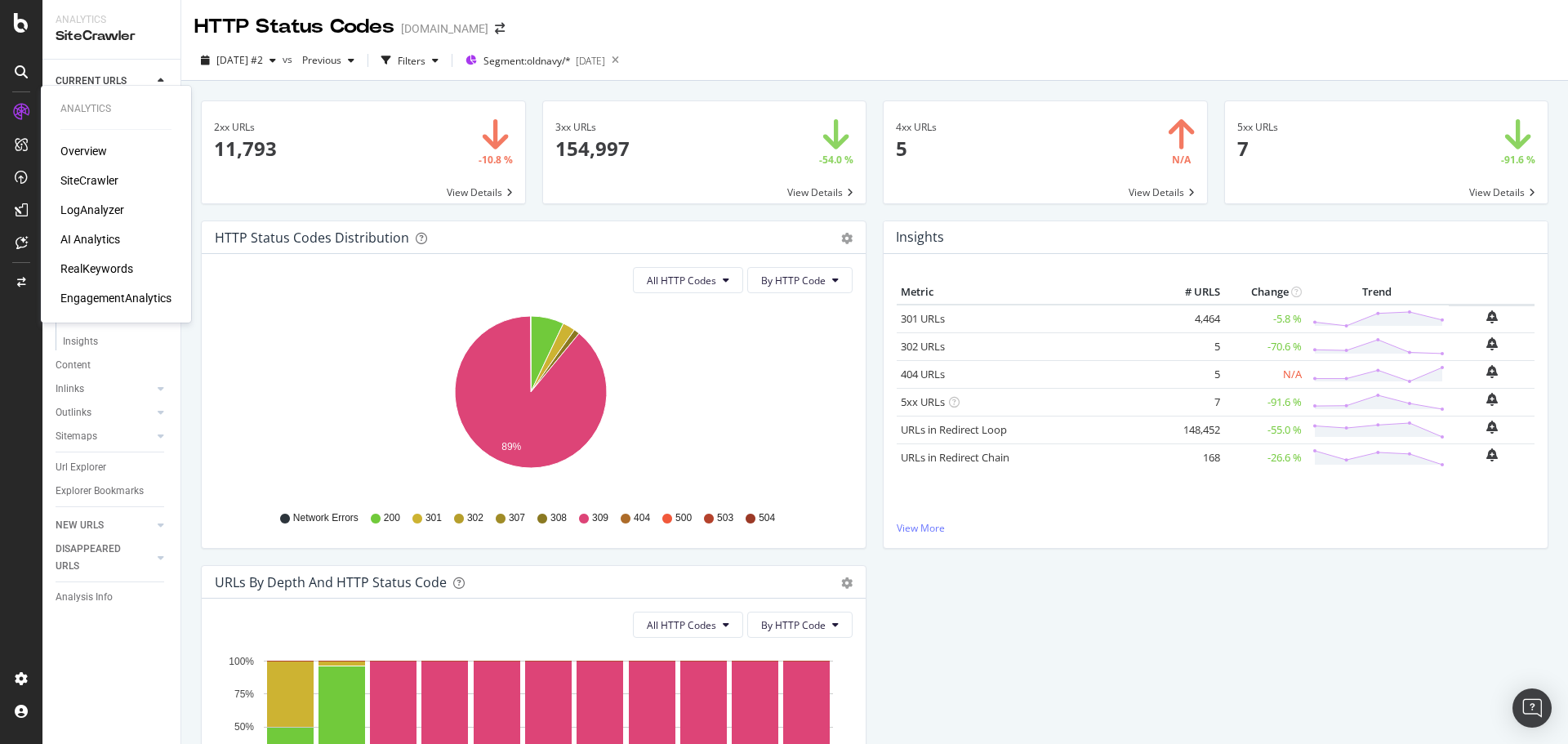
click at [107, 177] on div "SiteCrawler" at bounding box center [90, 180] width 58 height 16
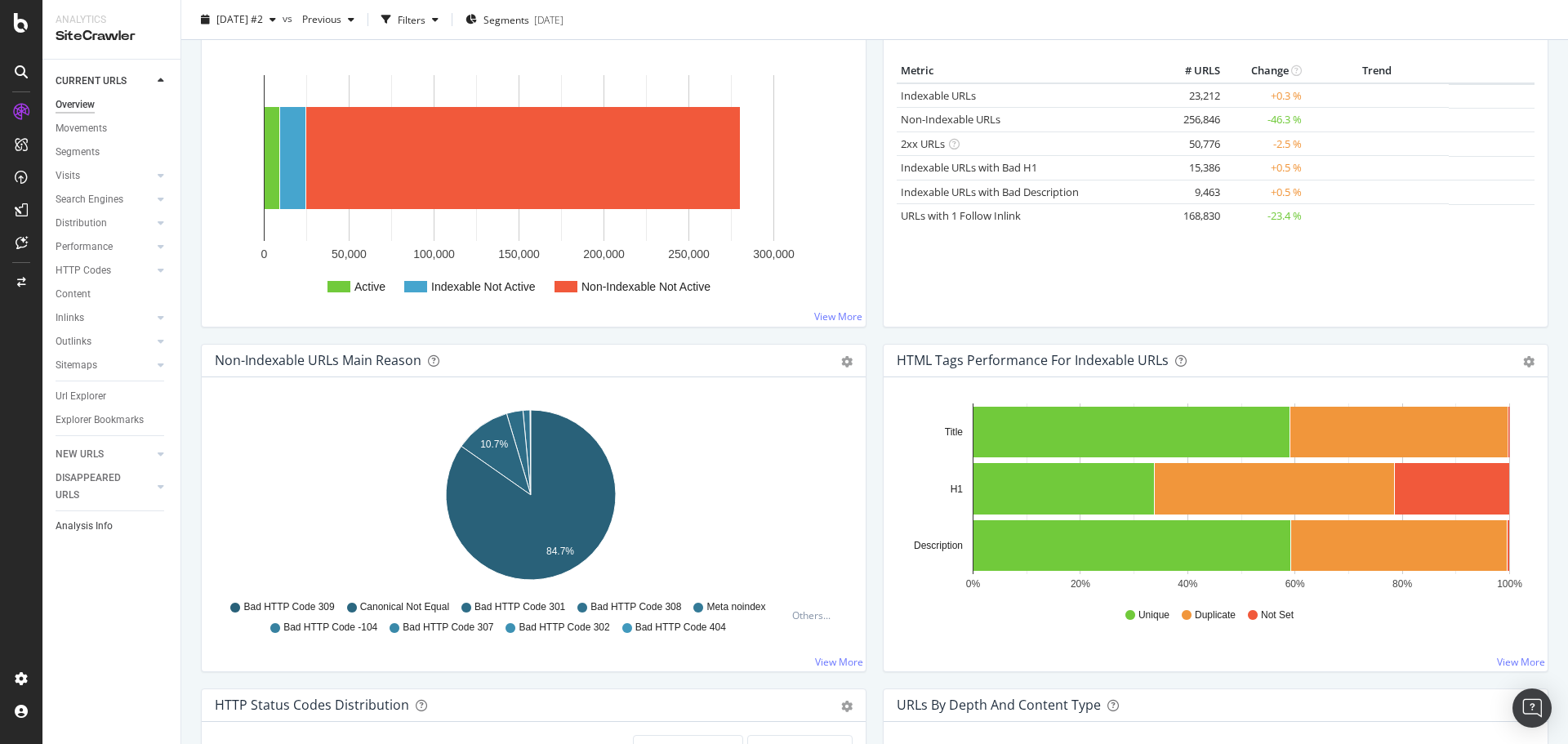
scroll to position [408, 0]
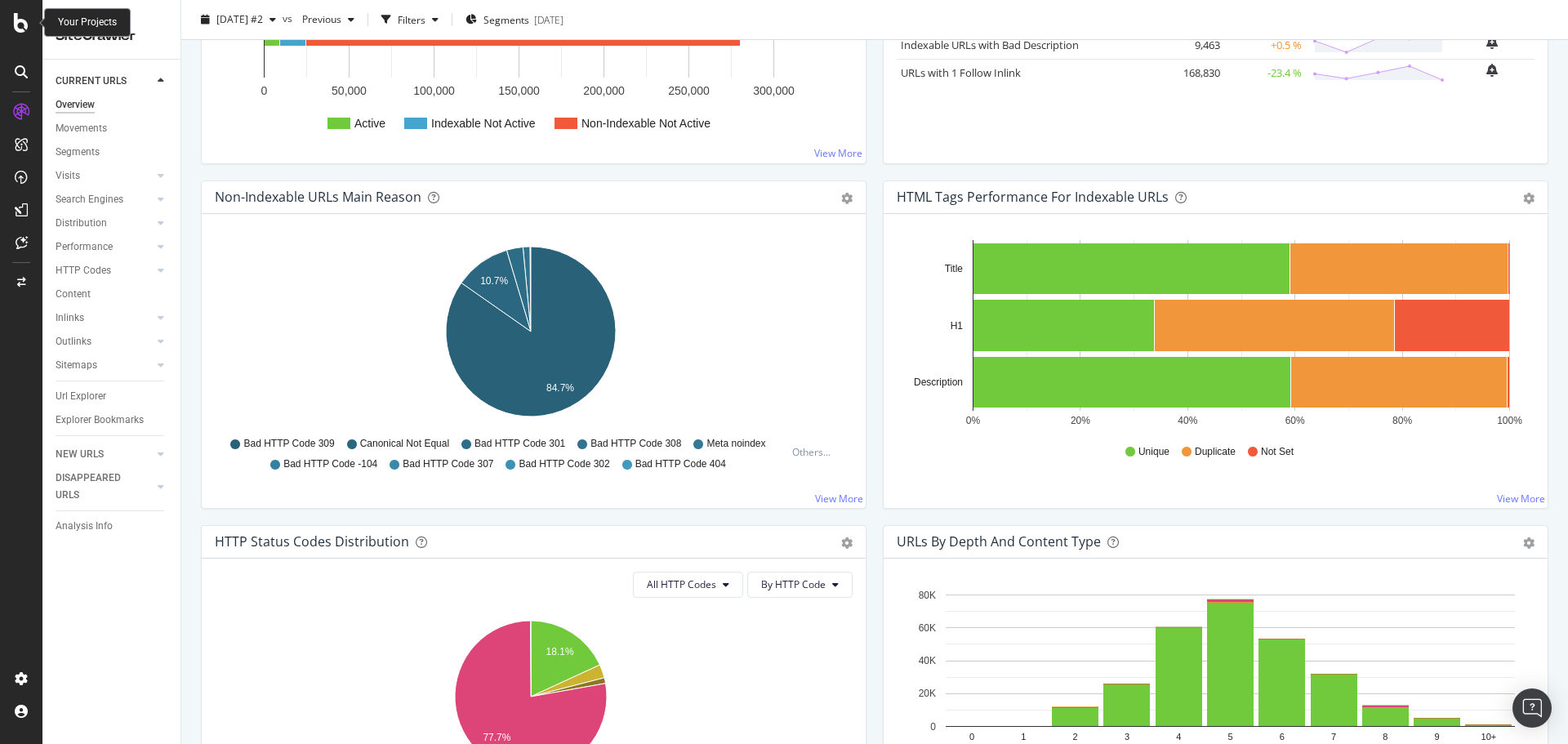
click at [21, 14] on icon at bounding box center [21, 23] width 15 height 20
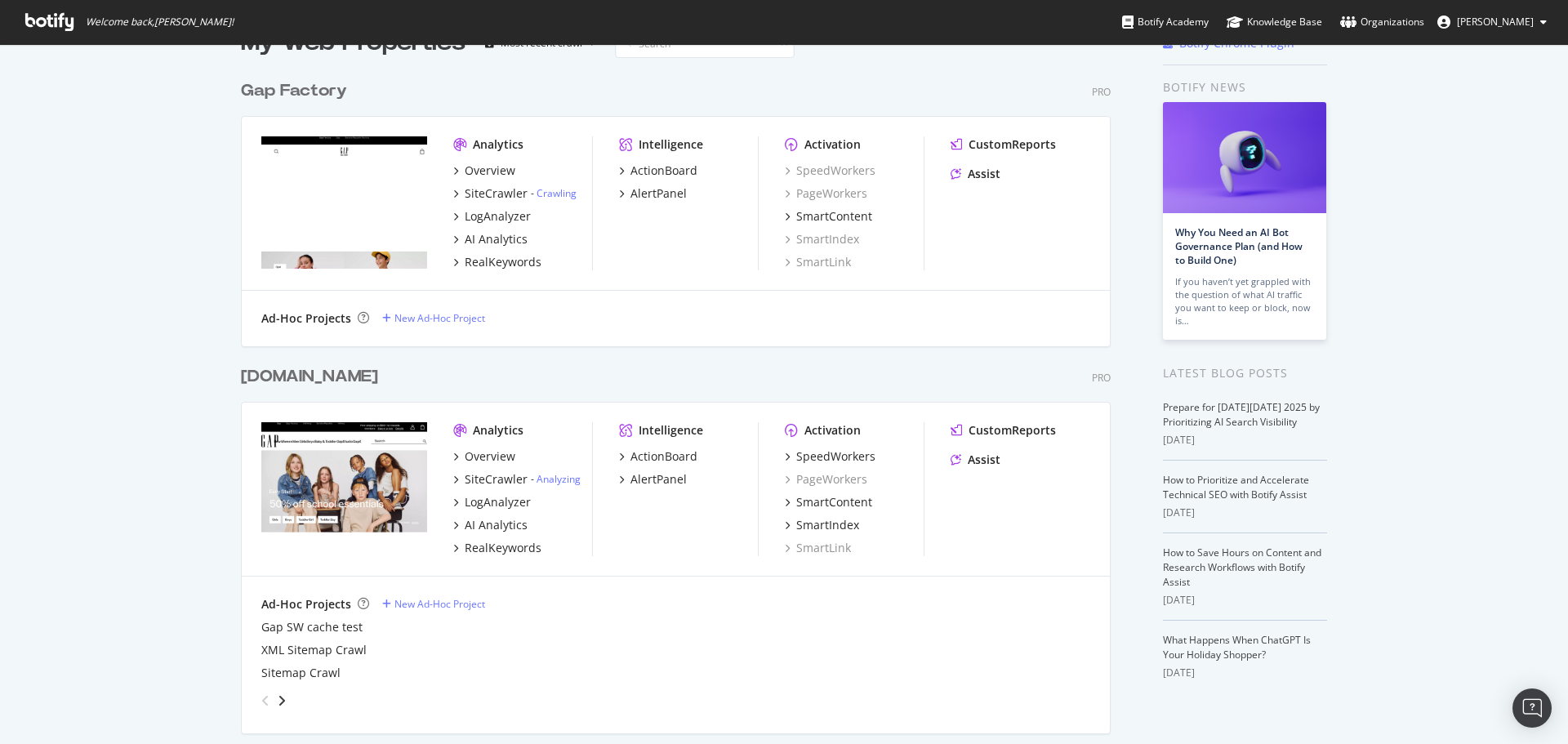
scroll to position [326, 0]
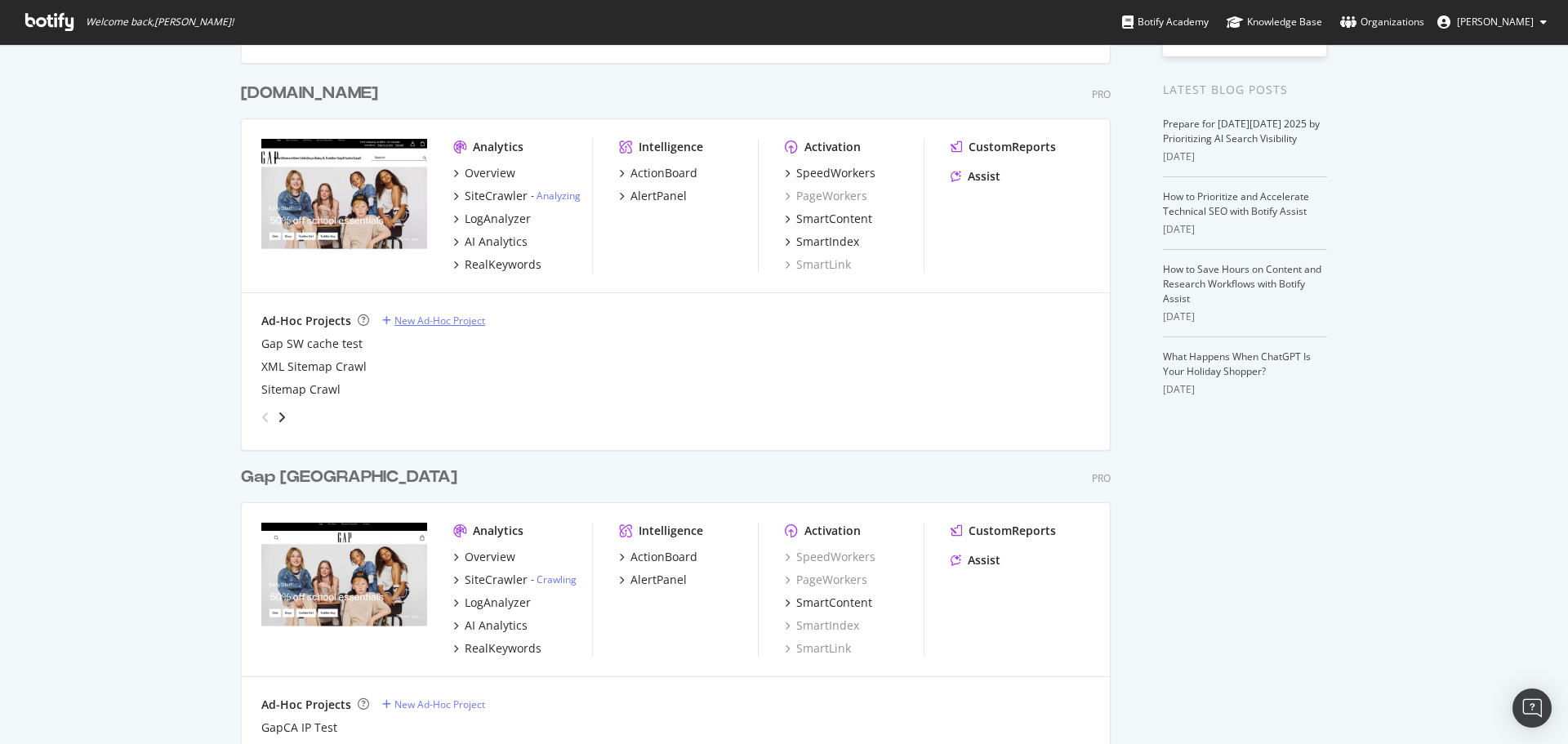
click at [397, 318] on div "New Ad-Hoc Project" at bounding box center [439, 320] width 91 height 14
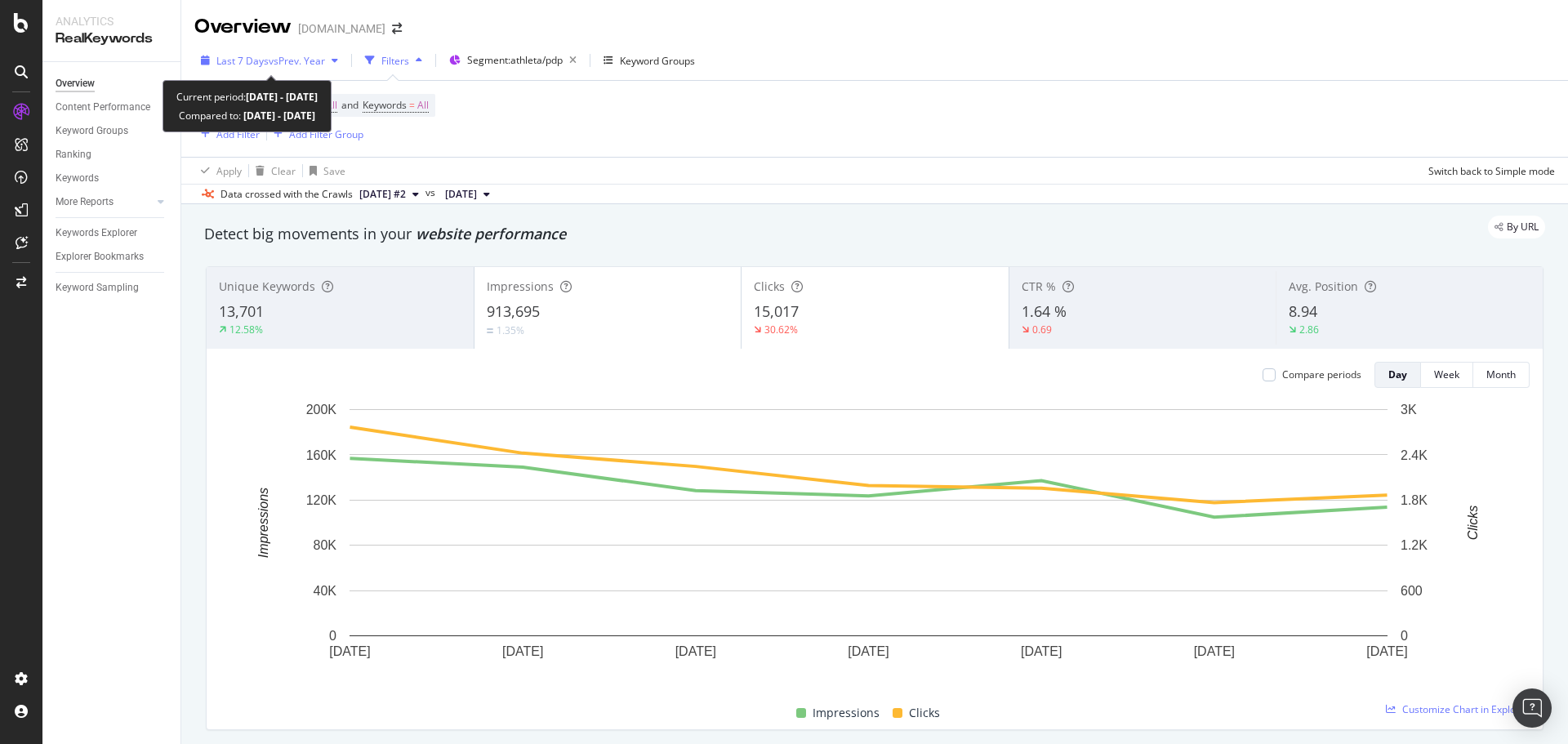
click at [245, 54] on span "Last 7 Days" at bounding box center [243, 61] width 53 height 14
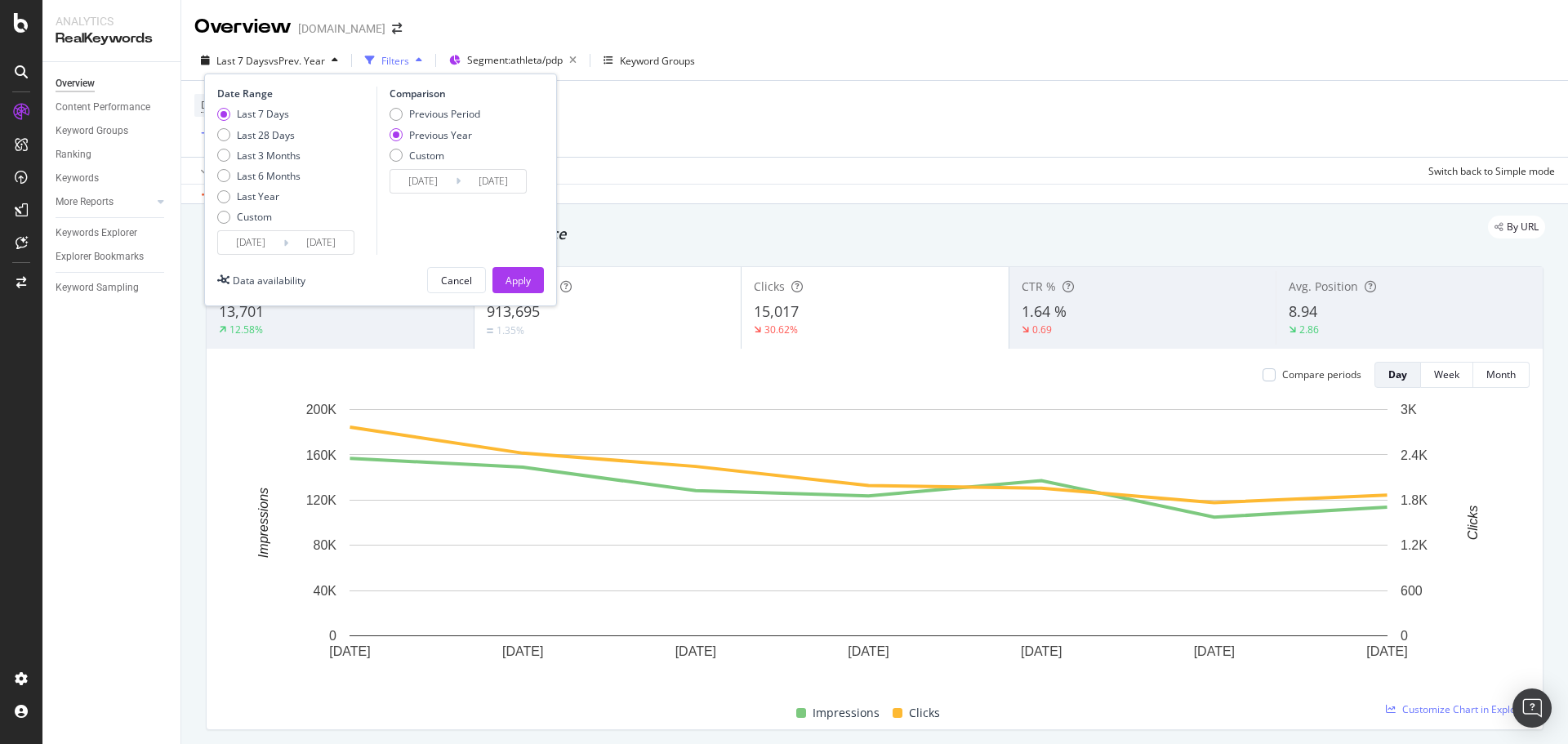
click at [240, 244] on input "2025/09/28" at bounding box center [251, 242] width 66 height 23
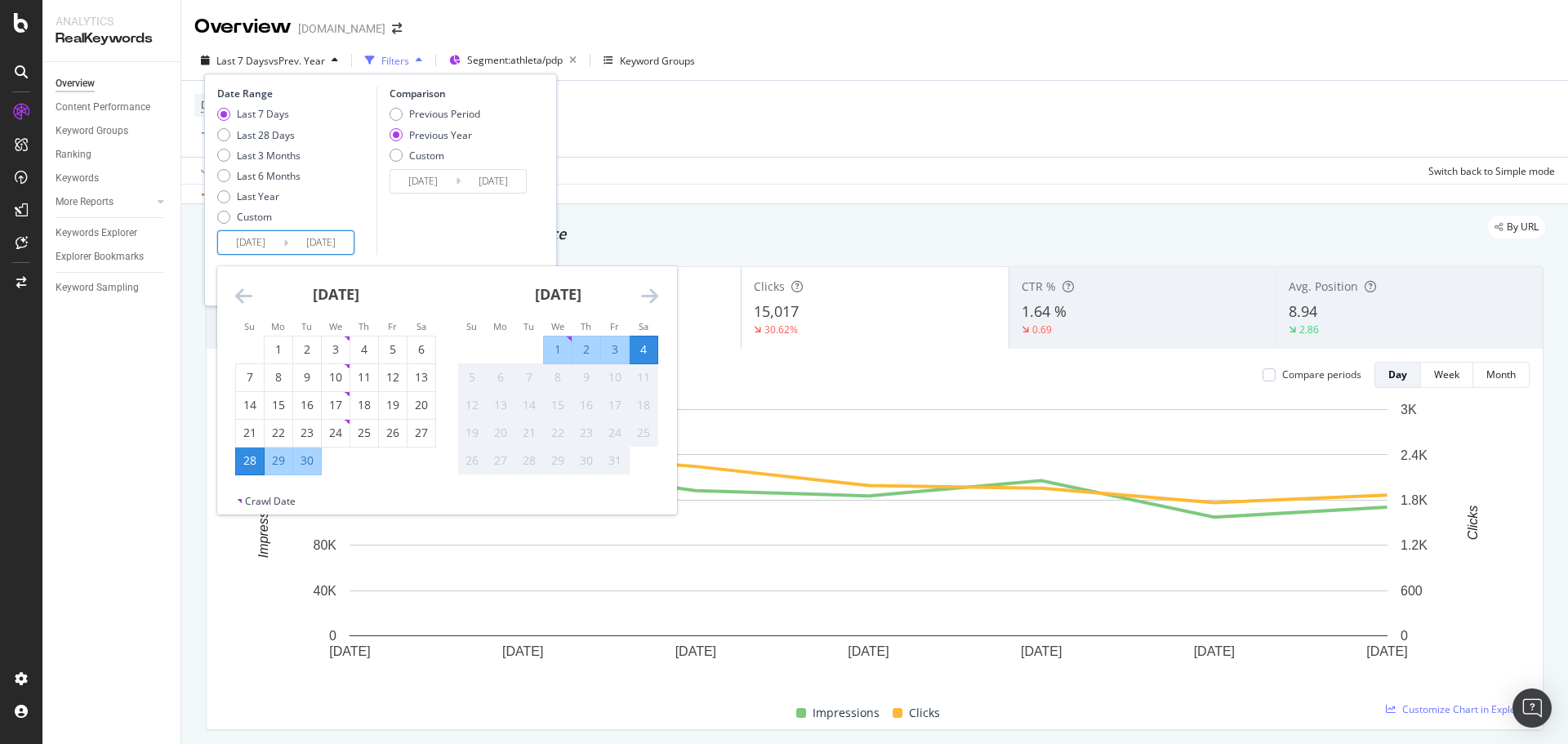
click at [244, 294] on icon "Move backward to switch to the previous month." at bounding box center [243, 295] width 17 height 20
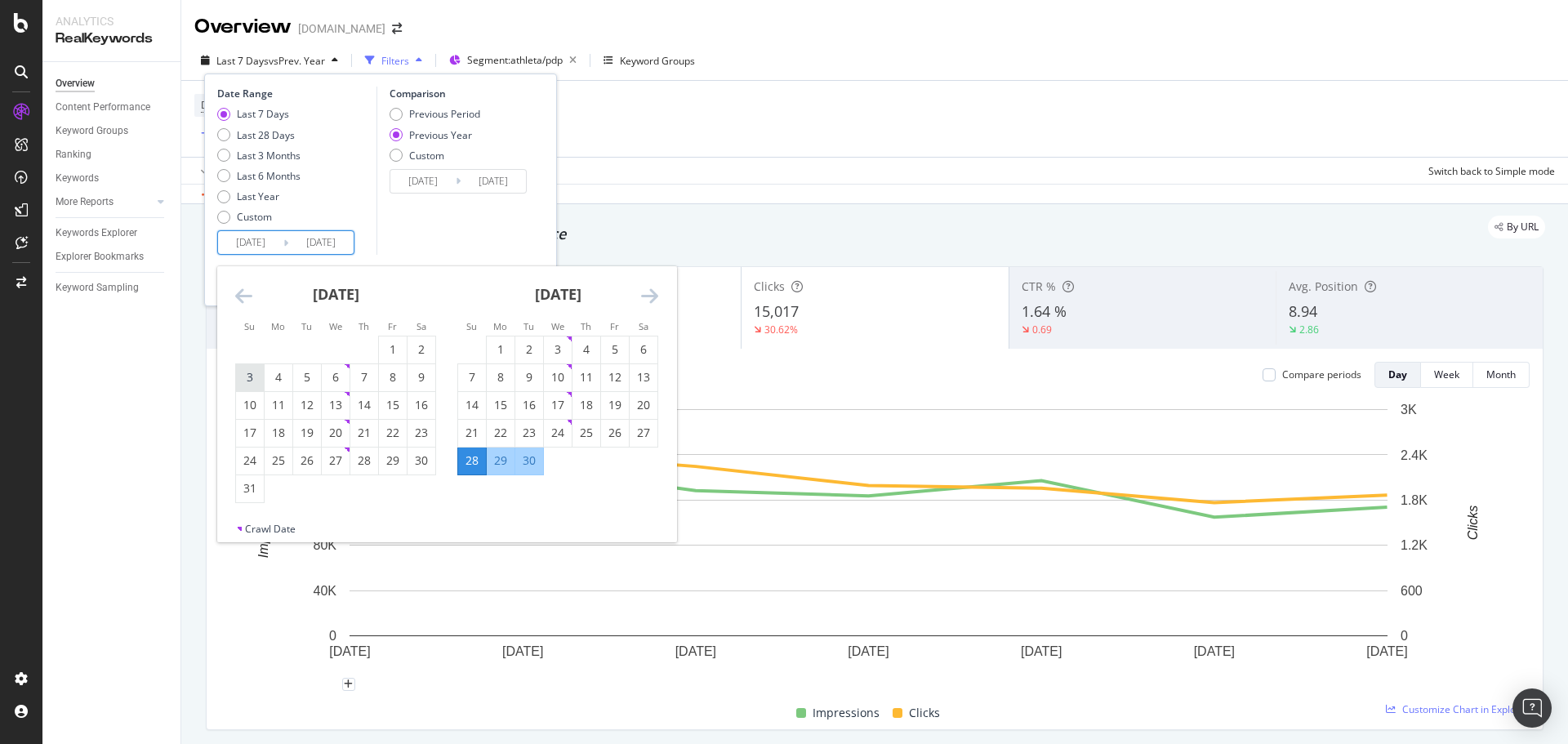
click at [253, 380] on div "3" at bounding box center [250, 377] width 28 height 16
type input "2025/08/03"
type input "2024/08/04"
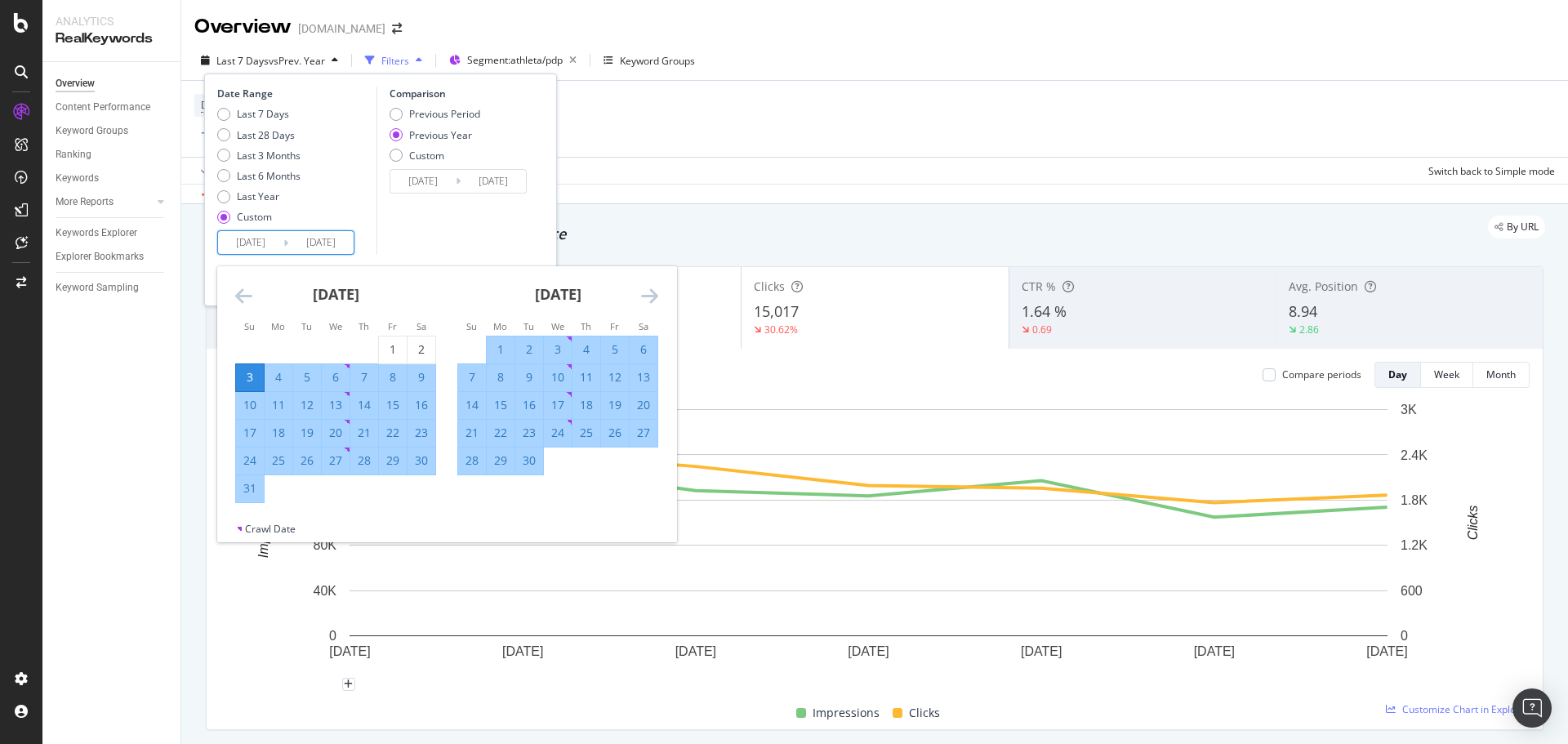
click at [415, 464] on div "30" at bounding box center [422, 461] width 28 height 16
type input "2025/08/30"
type input "2024/08/31"
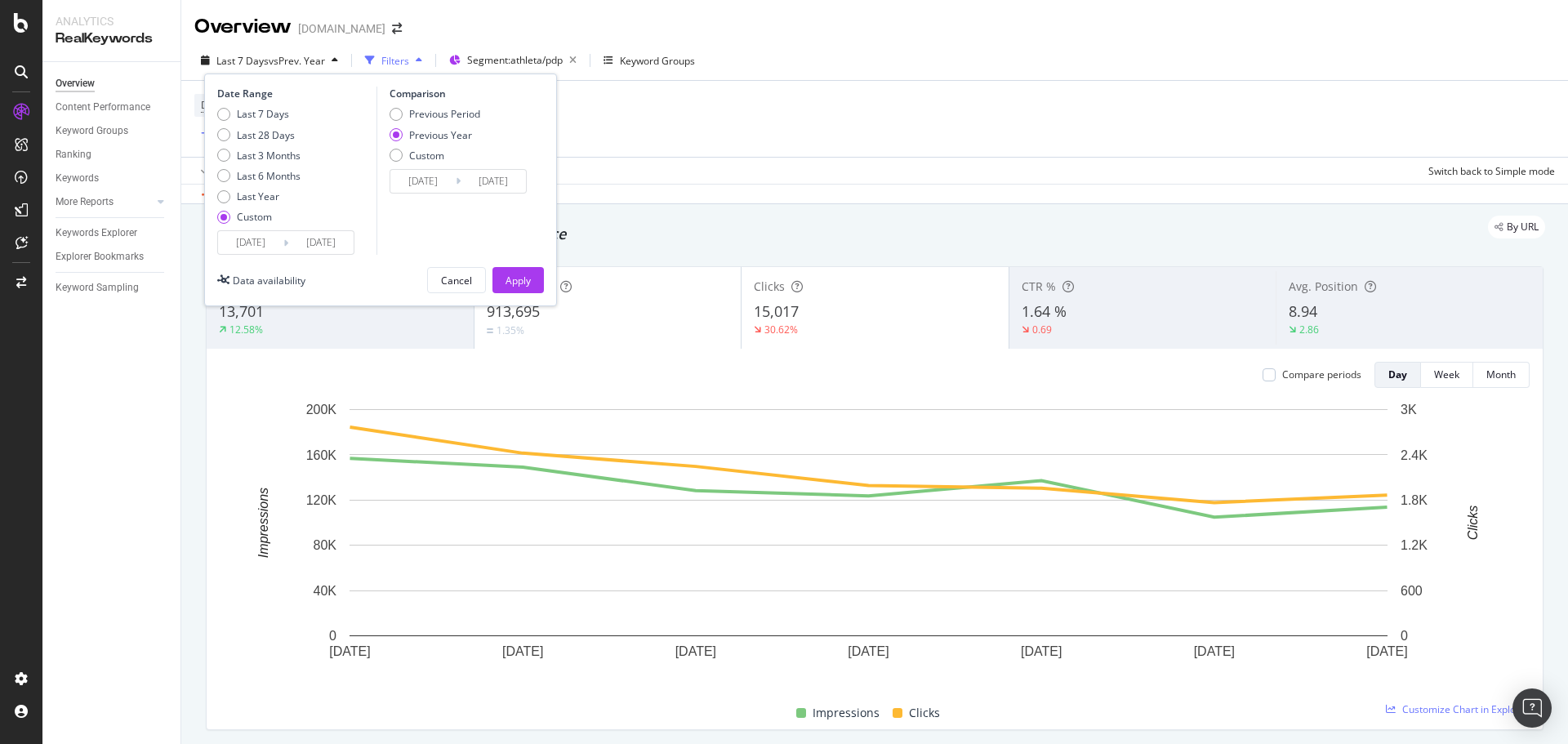
click at [304, 244] on input "2025/08/30" at bounding box center [321, 242] width 66 height 23
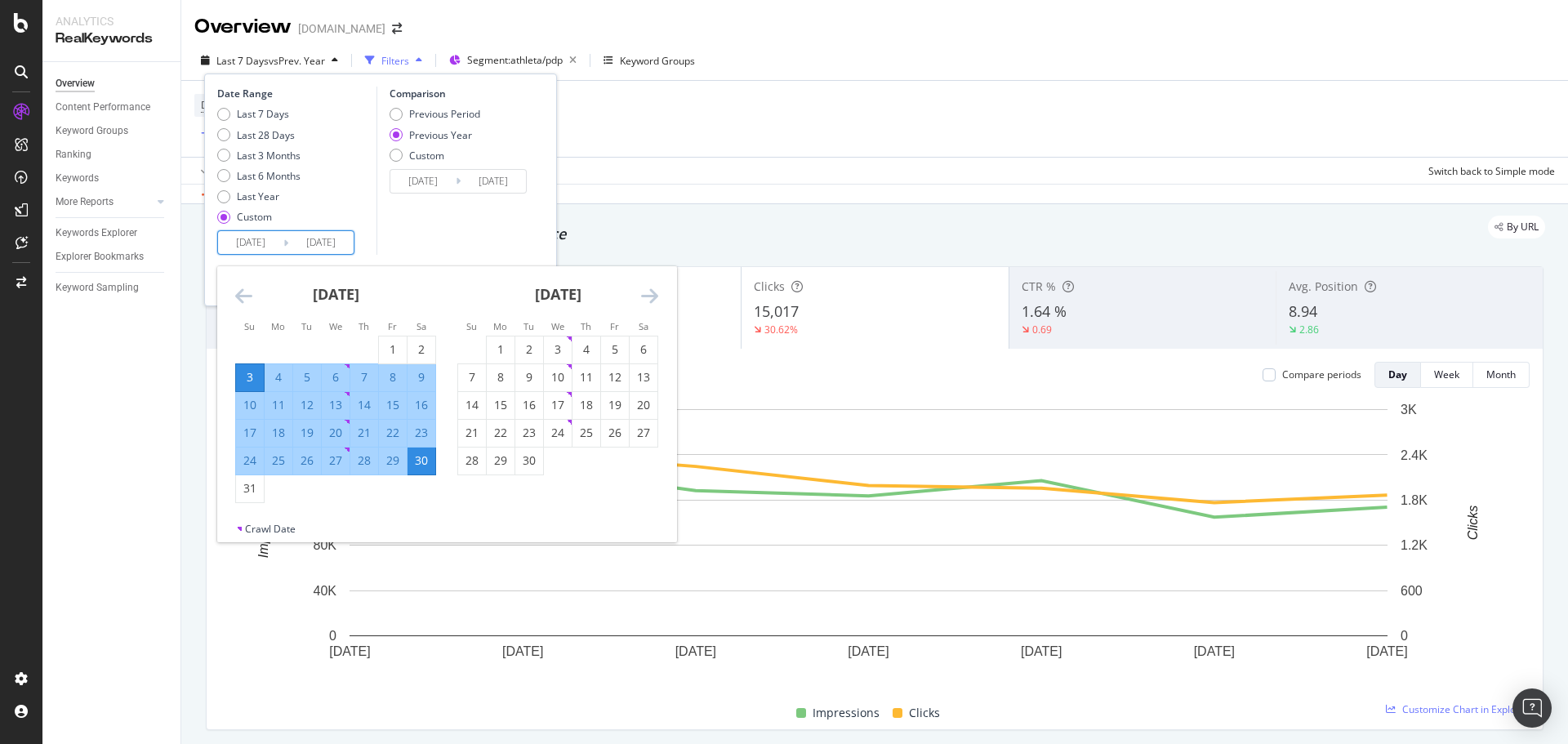
click at [512, 243] on div "Comparison Previous Period Previous Year Custom 2024/08/04 Navigate forward to …" at bounding box center [454, 170] width 155 height 168
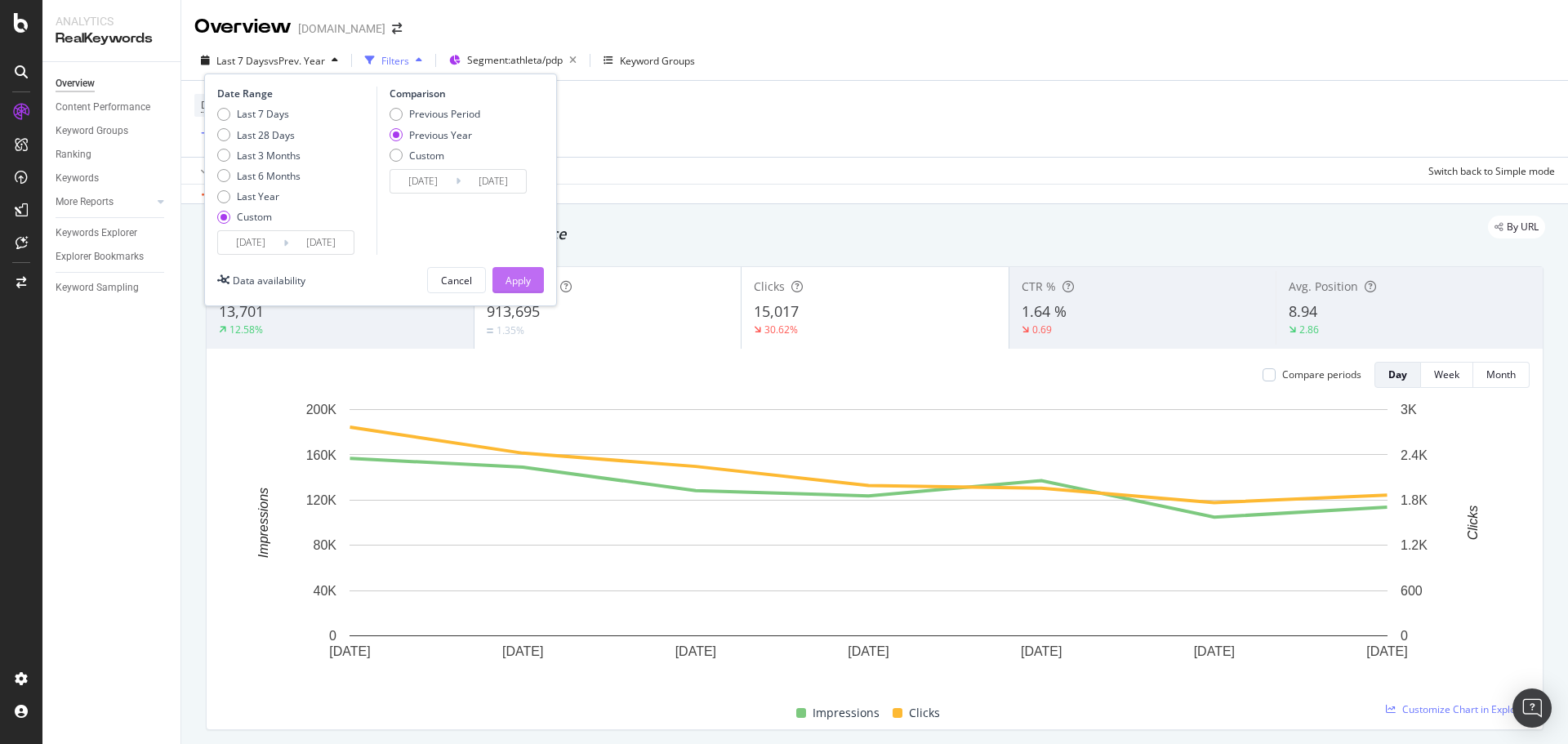
click at [508, 281] on div "Apply" at bounding box center [517, 280] width 25 height 14
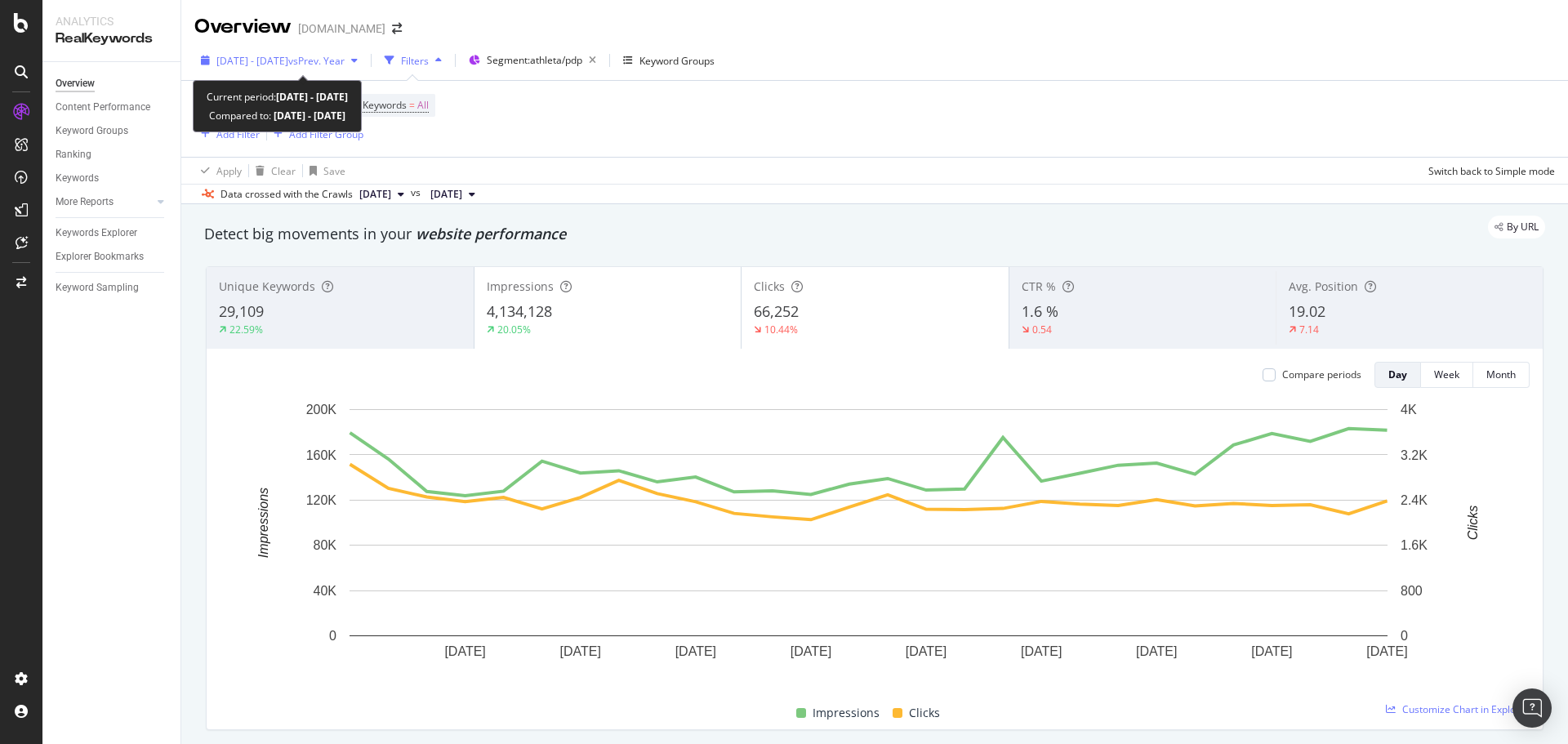
click at [307, 50] on div "2025 Aug. 3rd - Aug. 30th vs Prev. Year" at bounding box center [279, 60] width 170 height 25
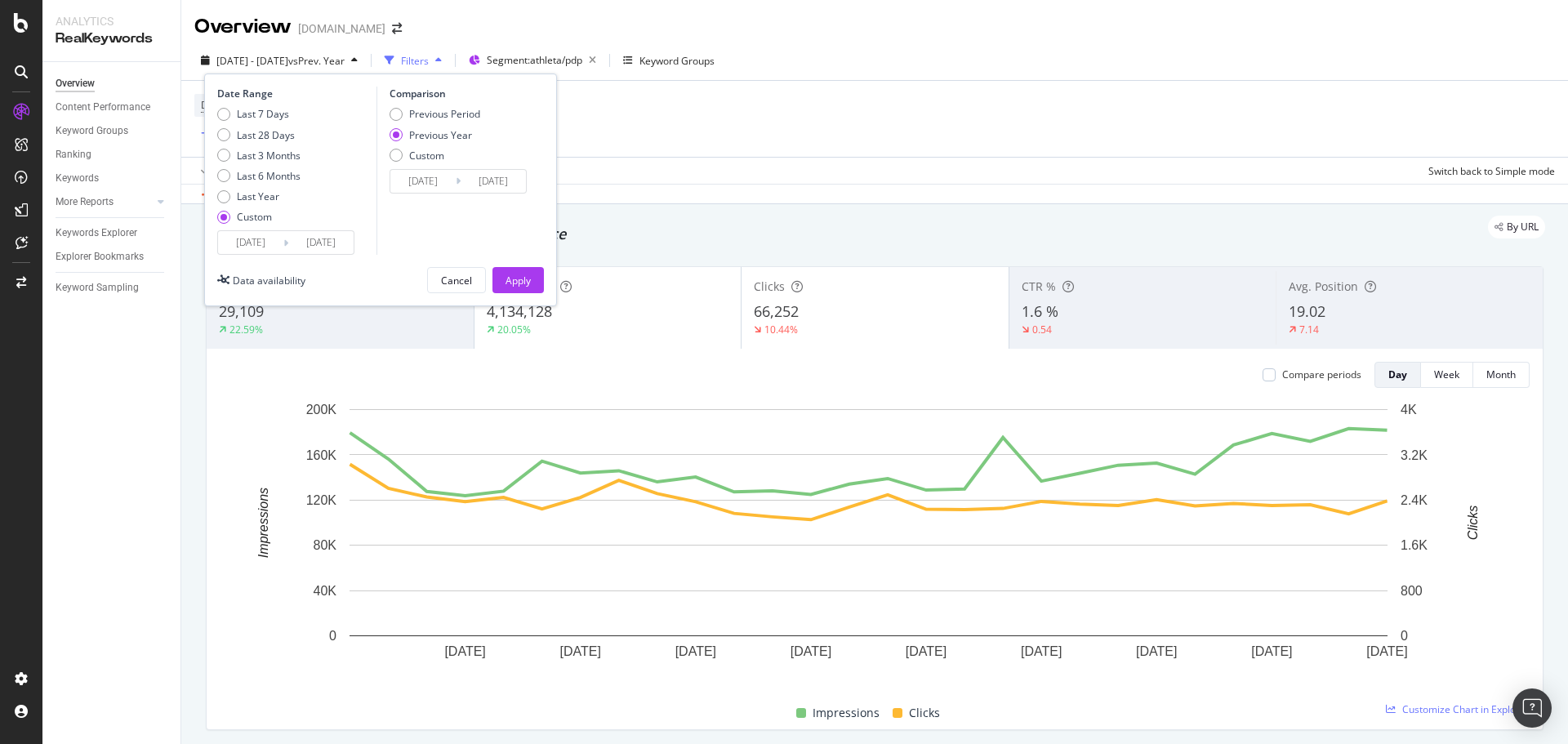
click at [898, 143] on div "Device = All and Country = All and Keywords = All Add Filter Add Filter Group" at bounding box center [875, 118] width 1361 height 76
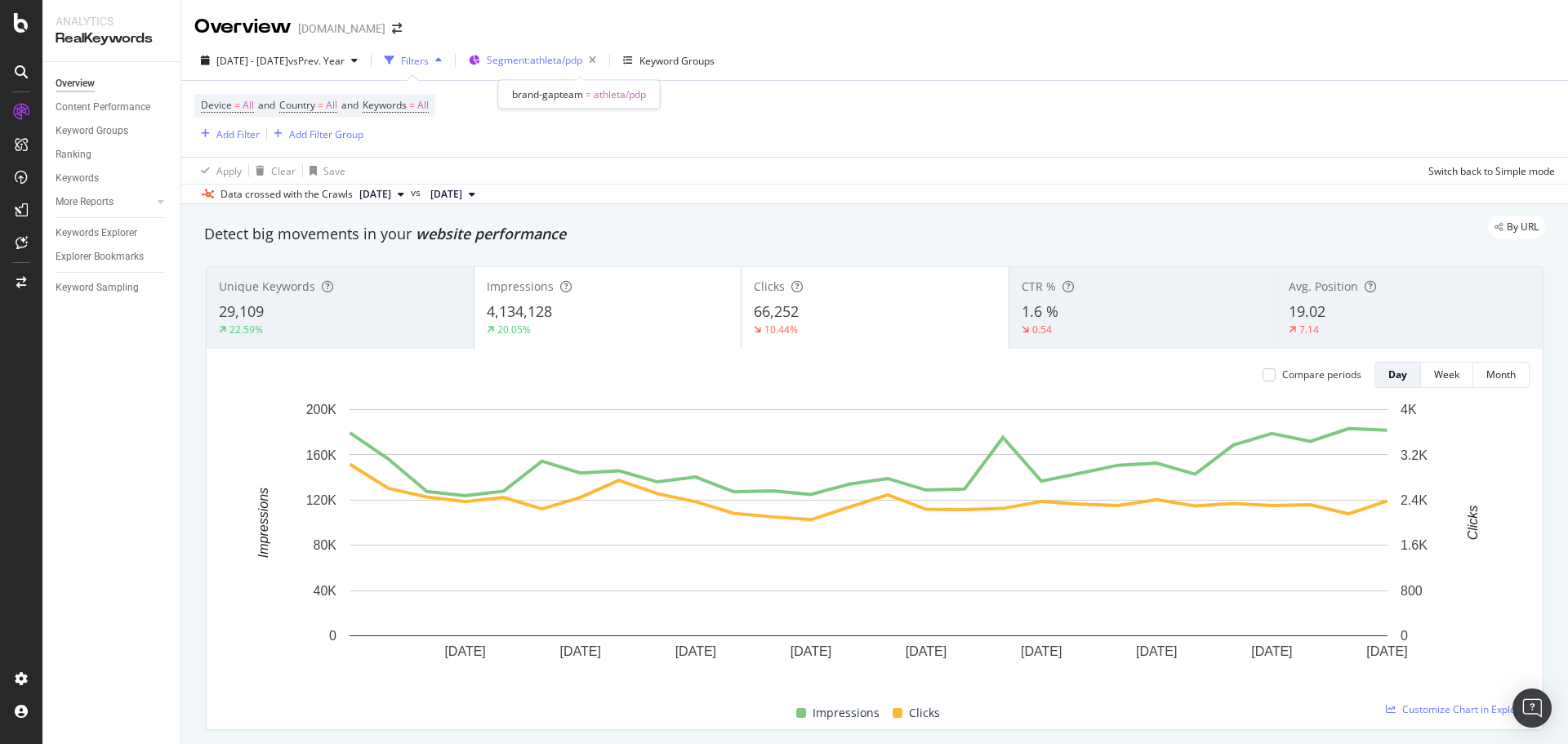
click at [542, 48] on button "Segment: athleta/pdp" at bounding box center [532, 61] width 140 height 26
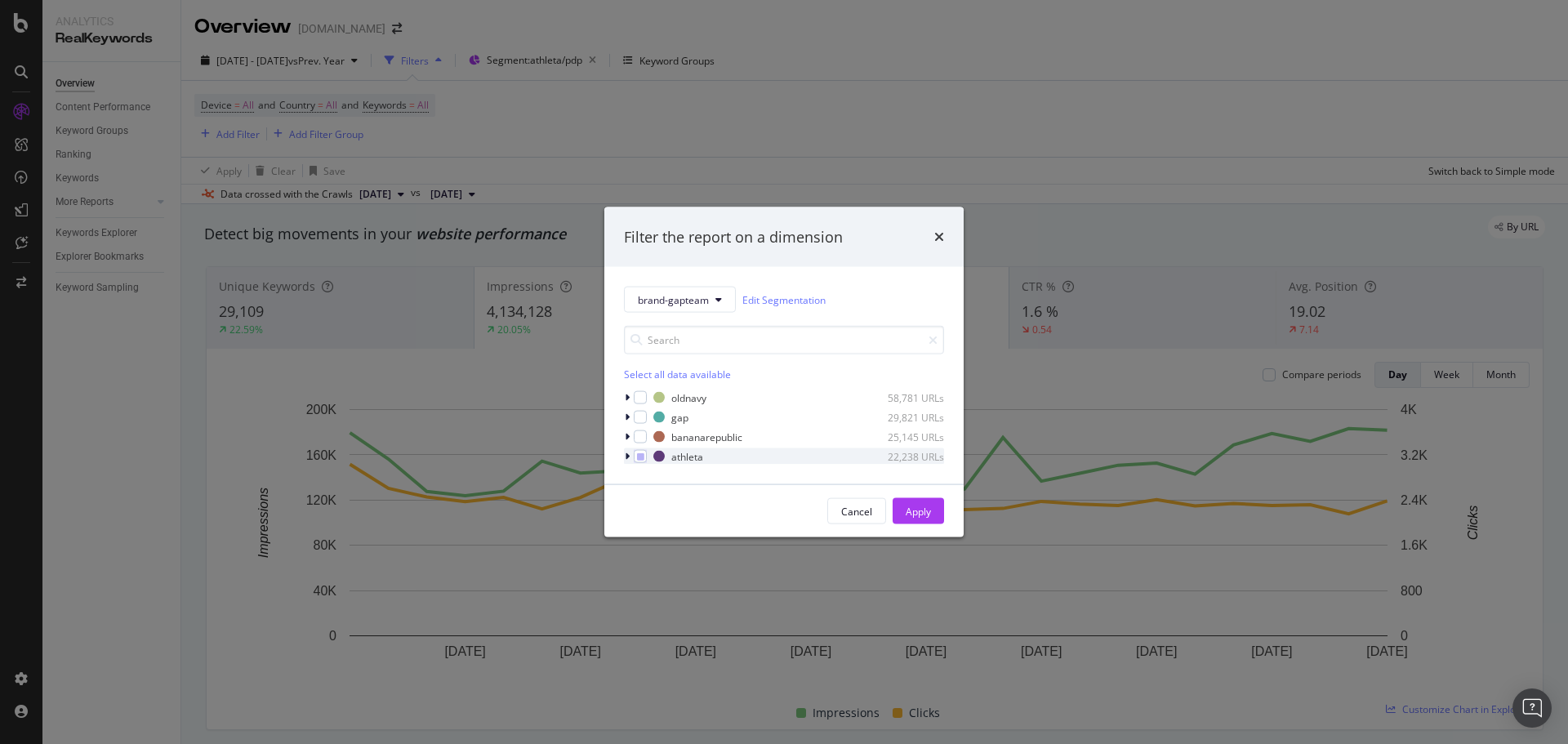
click at [632, 458] on div "modal" at bounding box center [629, 457] width 10 height 16
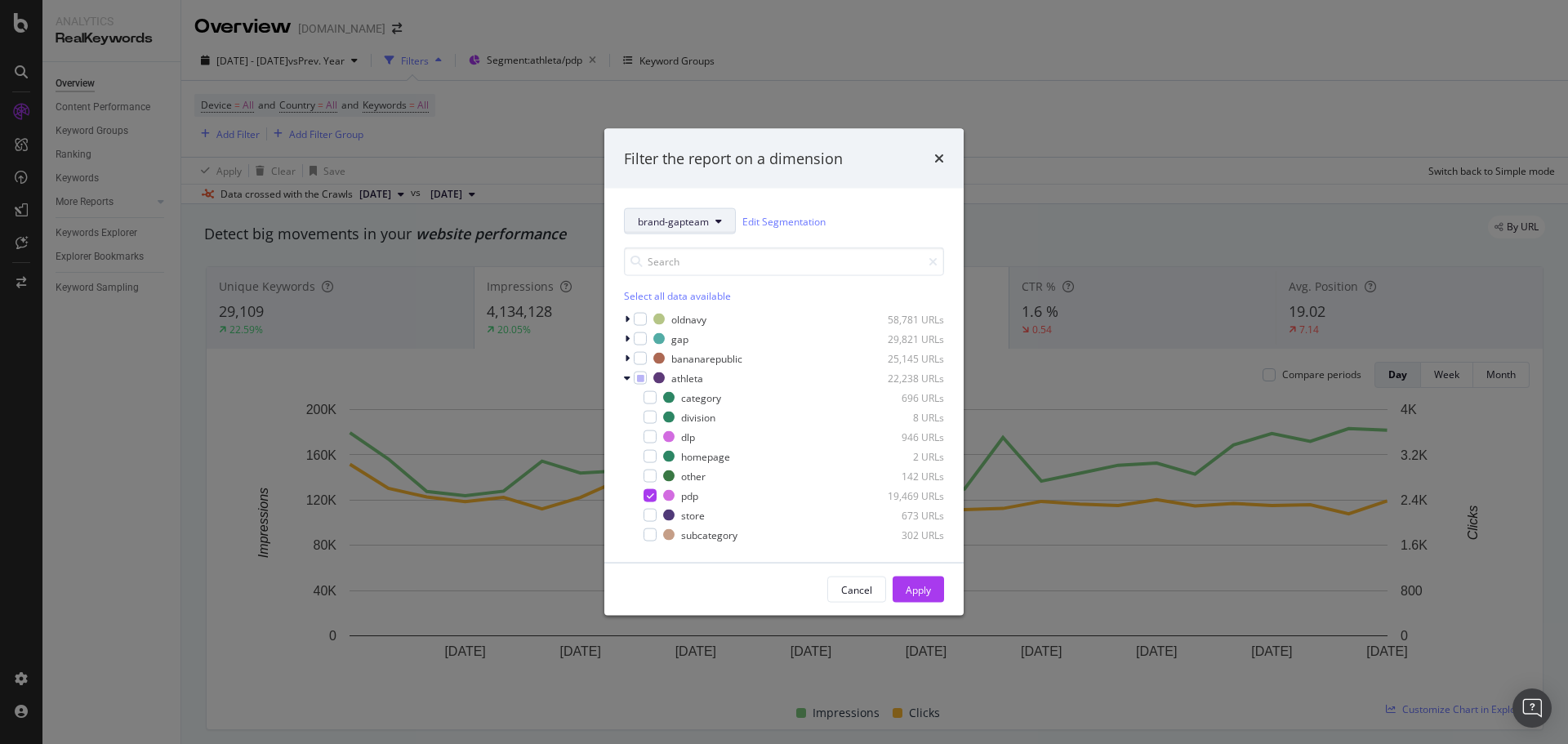
click at [660, 211] on button "brand-gapteam" at bounding box center [680, 221] width 111 height 26
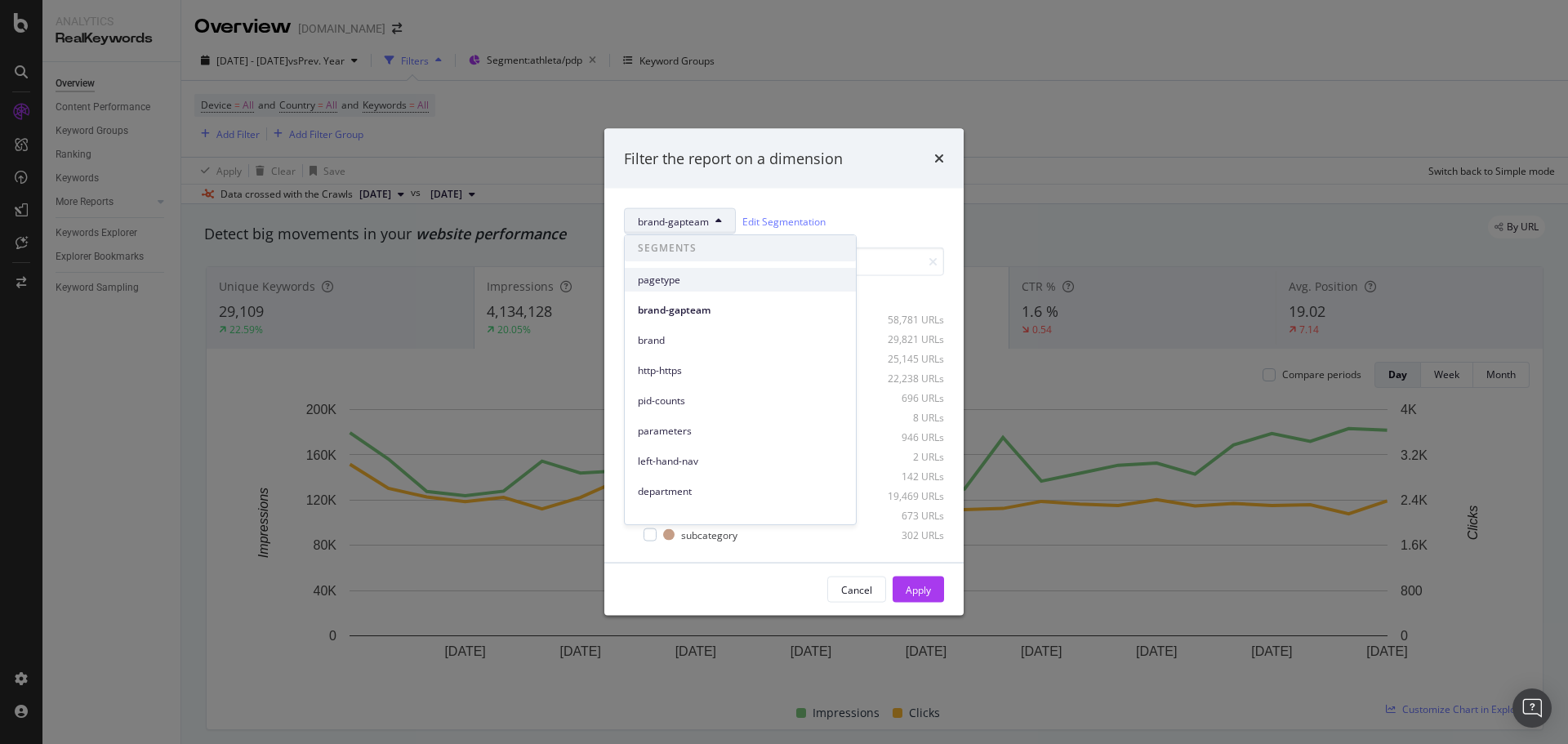
click at [685, 276] on span "pagetype" at bounding box center [740, 279] width 205 height 15
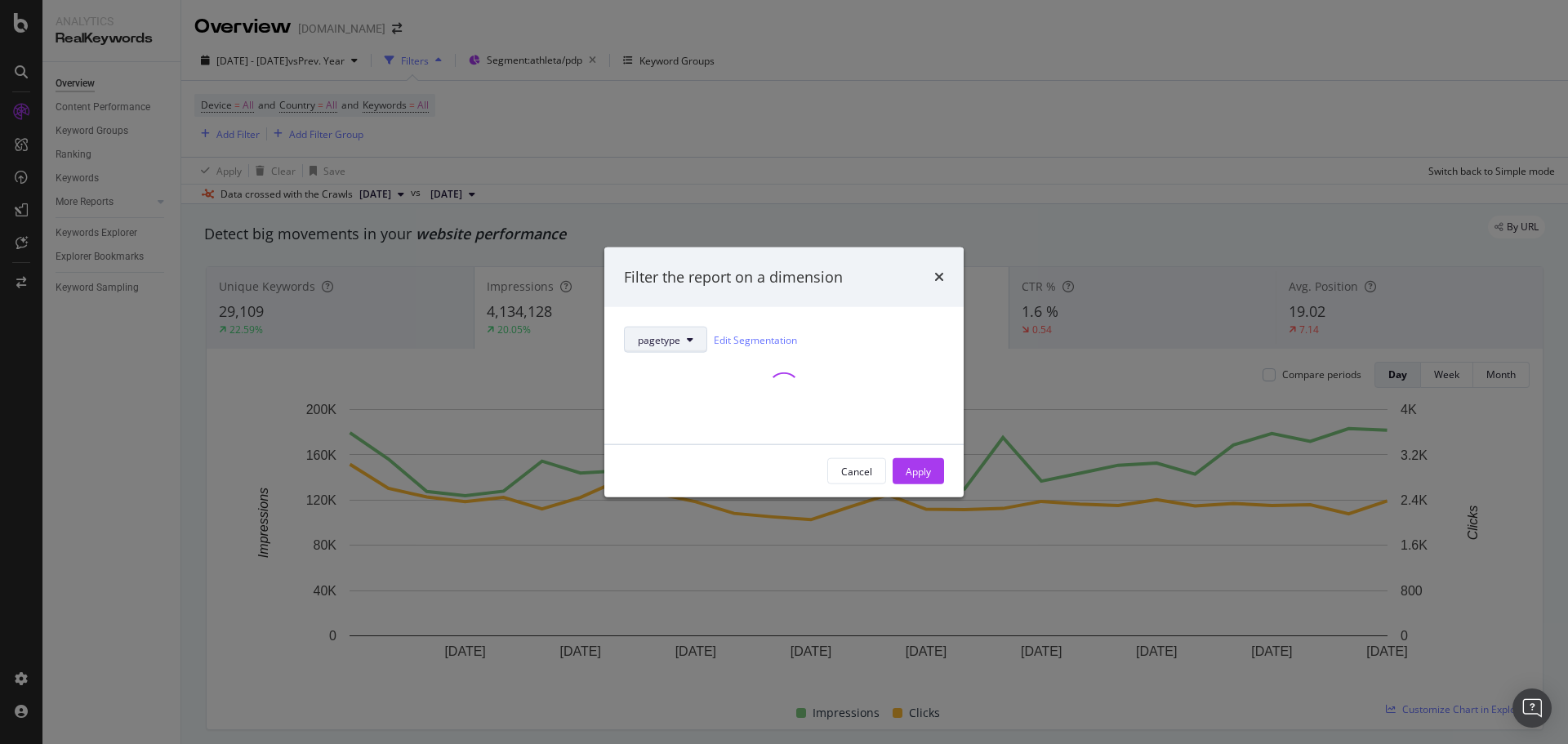
click at [662, 344] on span "pagetype" at bounding box center [659, 339] width 43 height 14
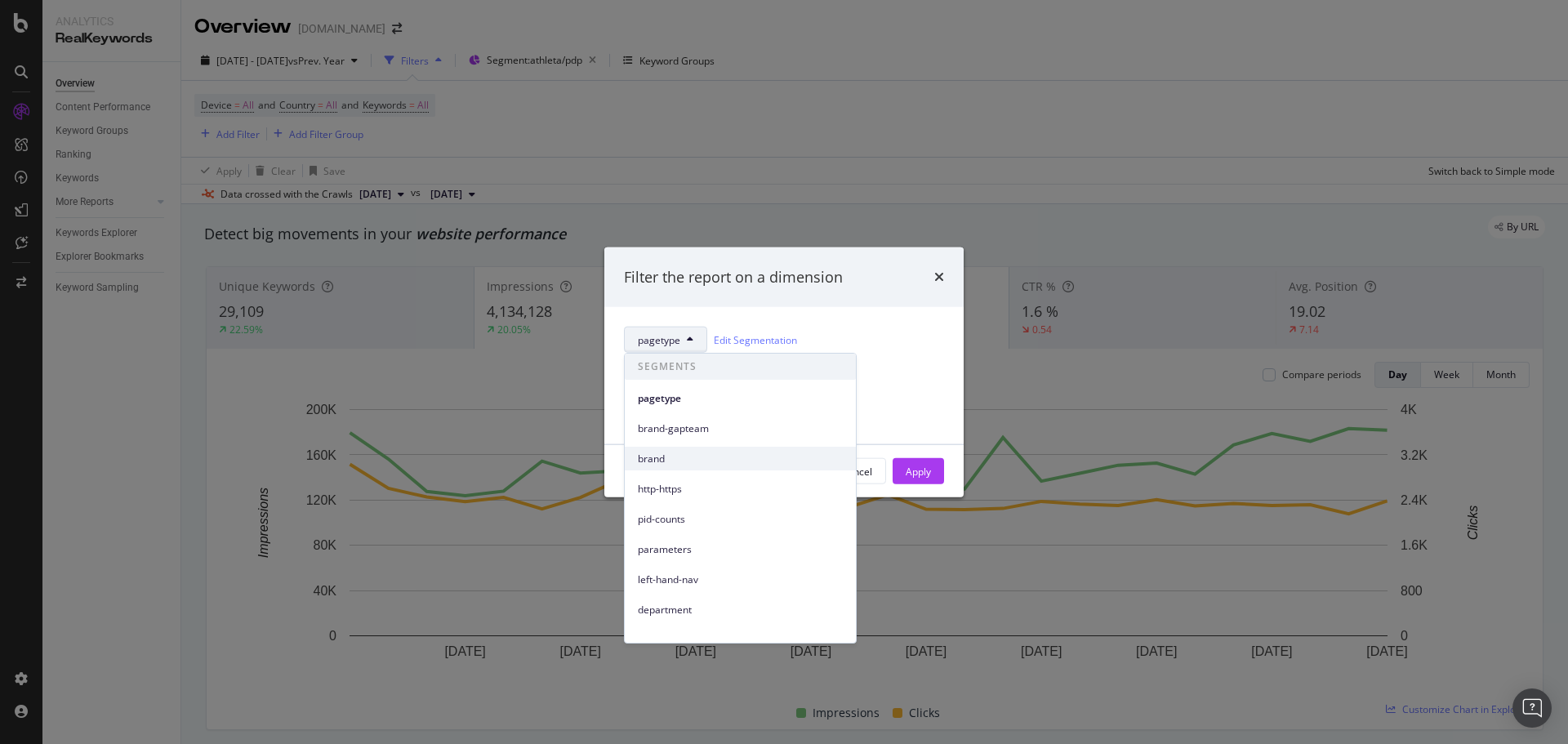
click at [647, 456] on span "brand" at bounding box center [740, 459] width 205 height 15
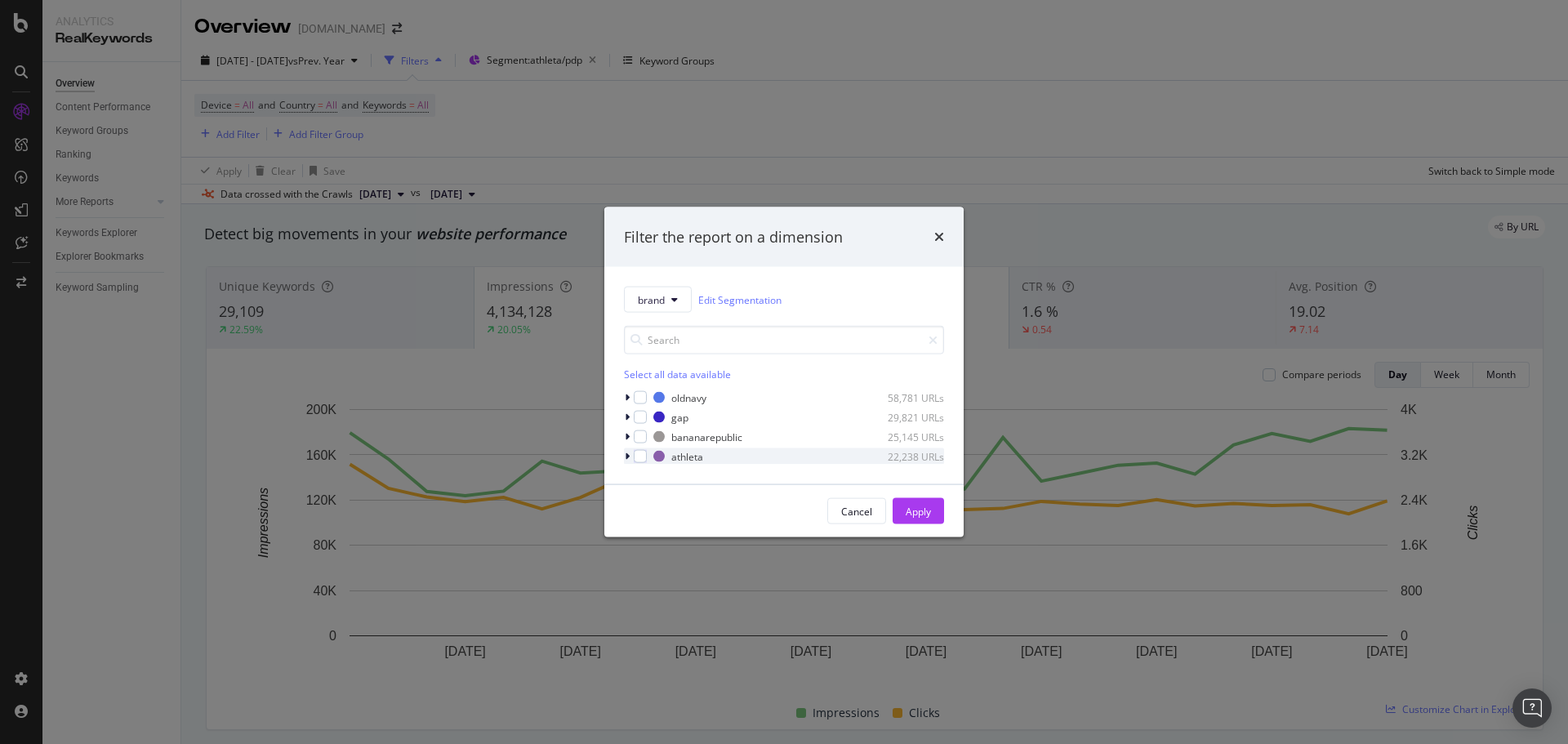
click at [630, 462] on div "modal" at bounding box center [629, 457] width 10 height 16
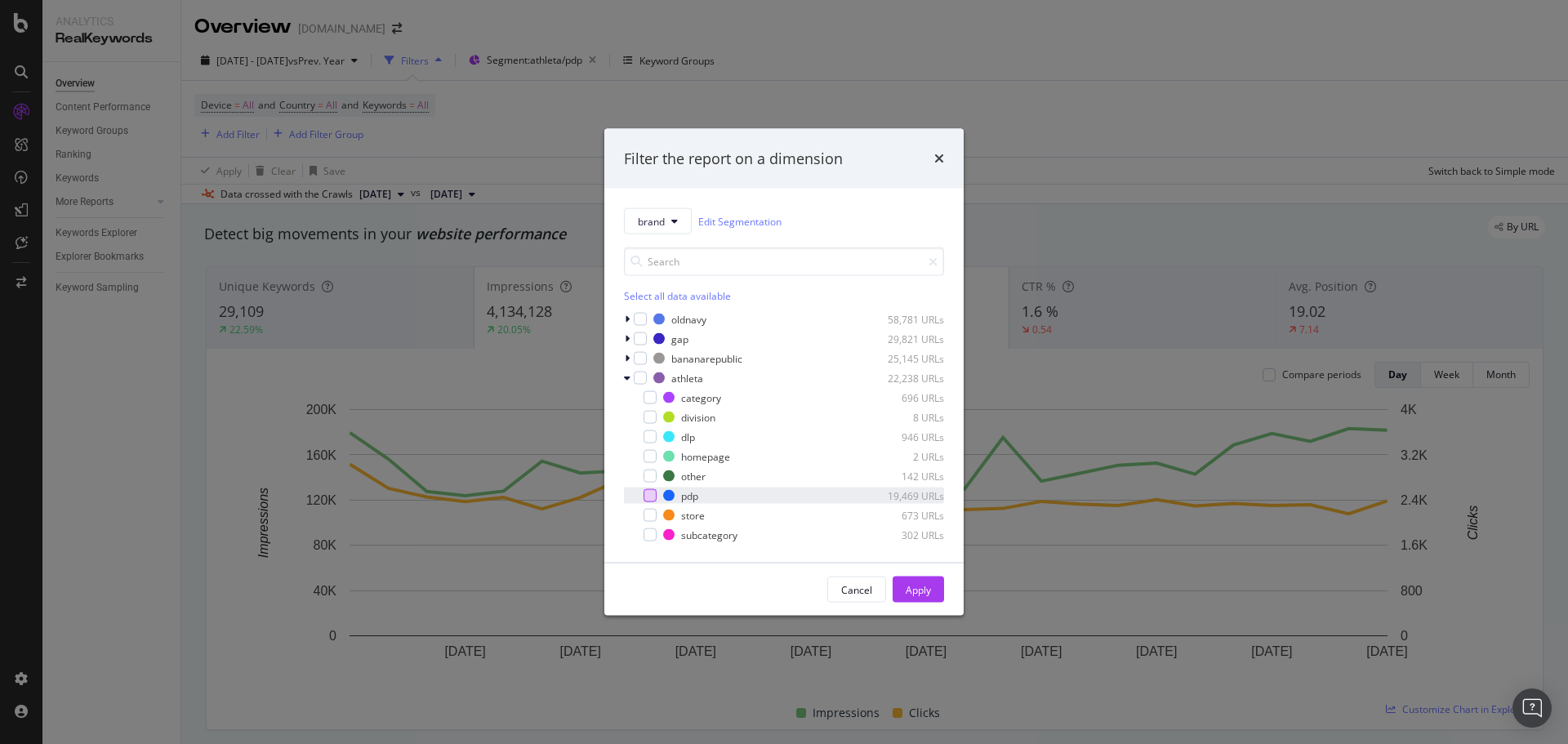
click at [656, 494] on div "modal" at bounding box center [650, 495] width 13 height 13
click at [918, 578] on div "Apply" at bounding box center [917, 589] width 25 height 25
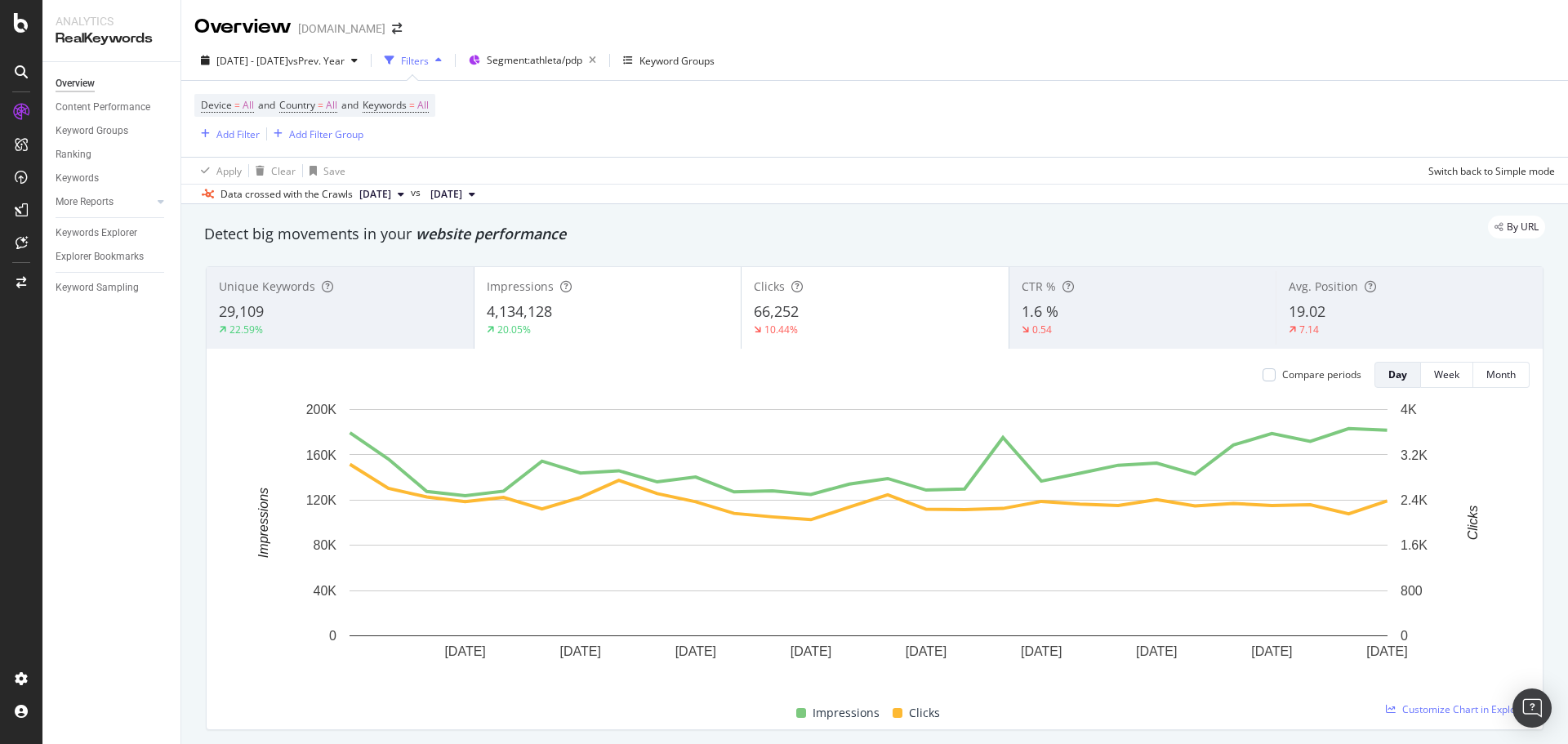
drag, startPoint x: 750, startPoint y: 145, endPoint x: 403, endPoint y: 152, distance: 347.1
click at [432, 162] on div "Device = All and Country = All and Keywords = All Add Filter Add Filter Group A…" at bounding box center [875, 131] width 1361 height 102
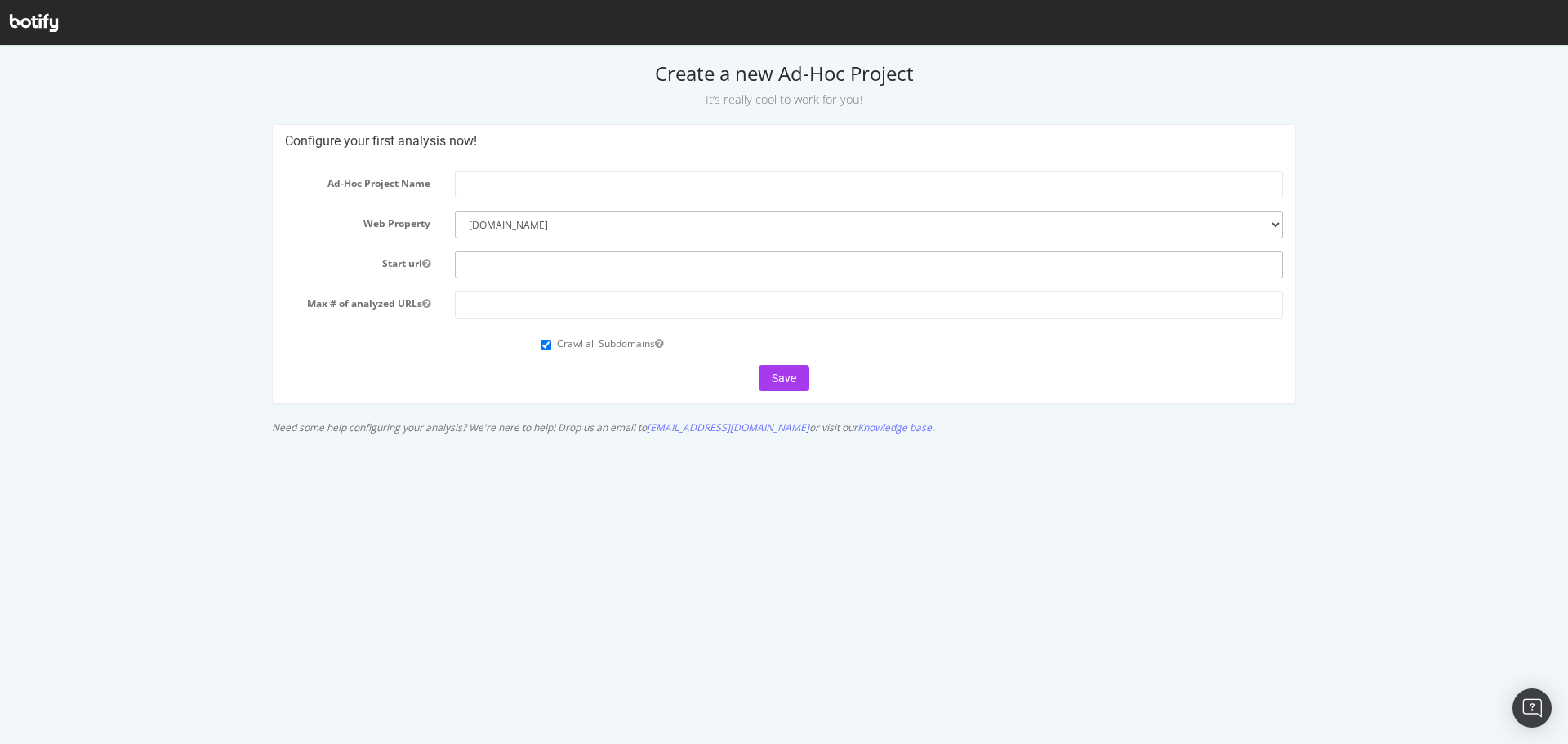
click at [594, 272] on input "text" at bounding box center [869, 265] width 828 height 28
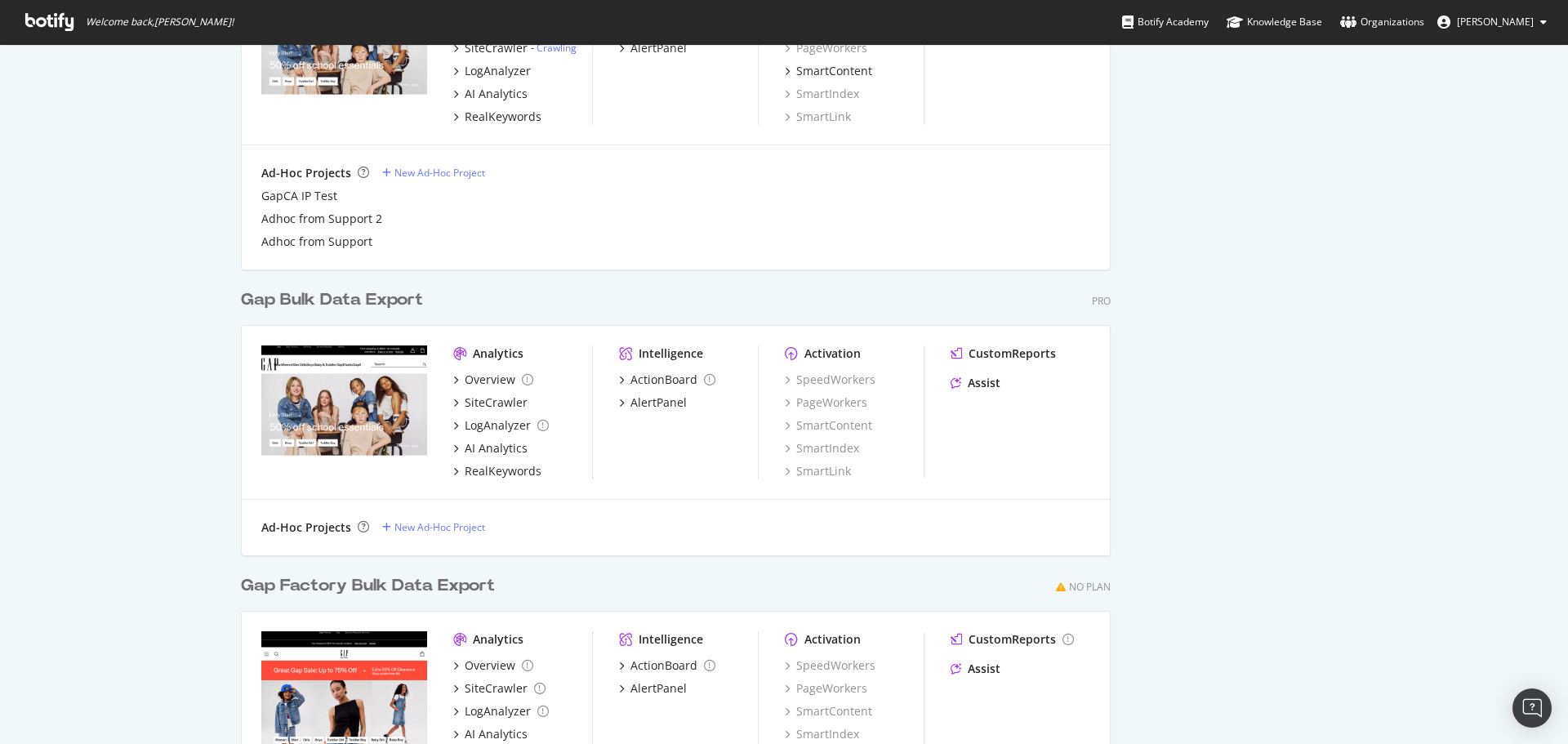
scroll to position [368, 0]
